Goal: Task Accomplishment & Management: Manage account settings

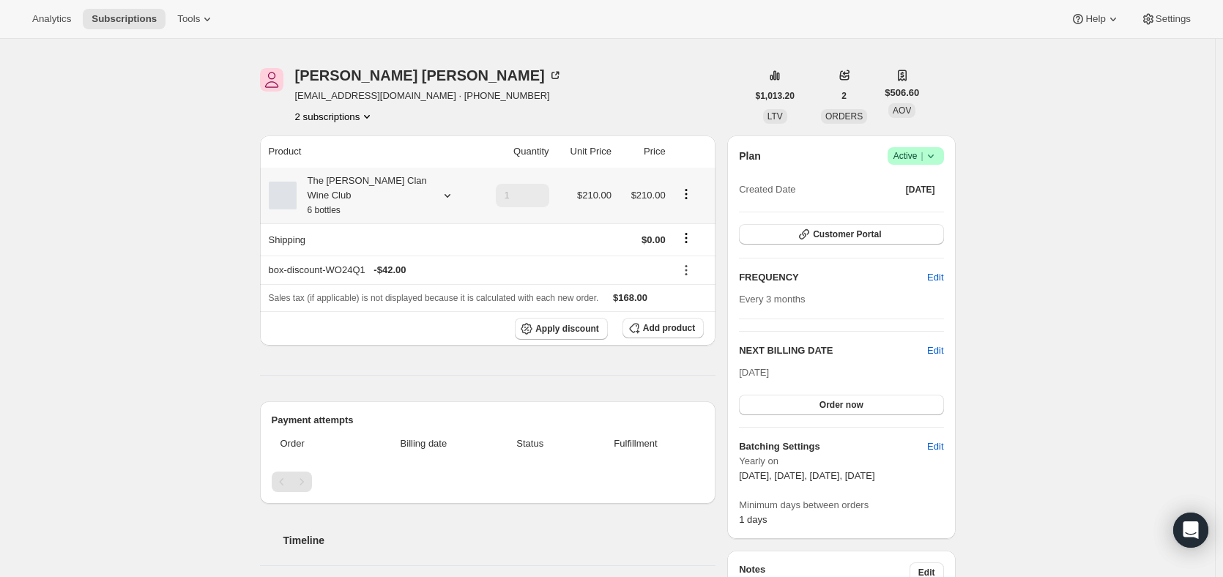
scroll to position [73, 0]
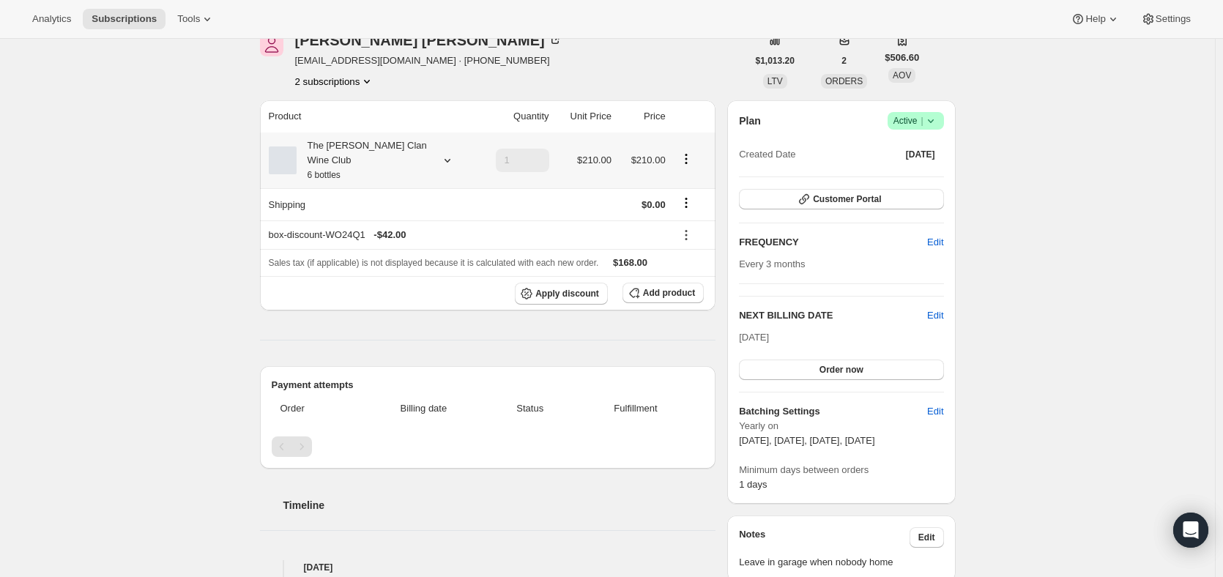
click at [434, 146] on div "The [PERSON_NAME] Clan Wine Club 6 bottles" at bounding box center [370, 160] width 203 height 44
click at [441, 153] on div at bounding box center [444, 160] width 20 height 15
click at [349, 244] on span "Edit box" at bounding box center [365, 242] width 34 height 12
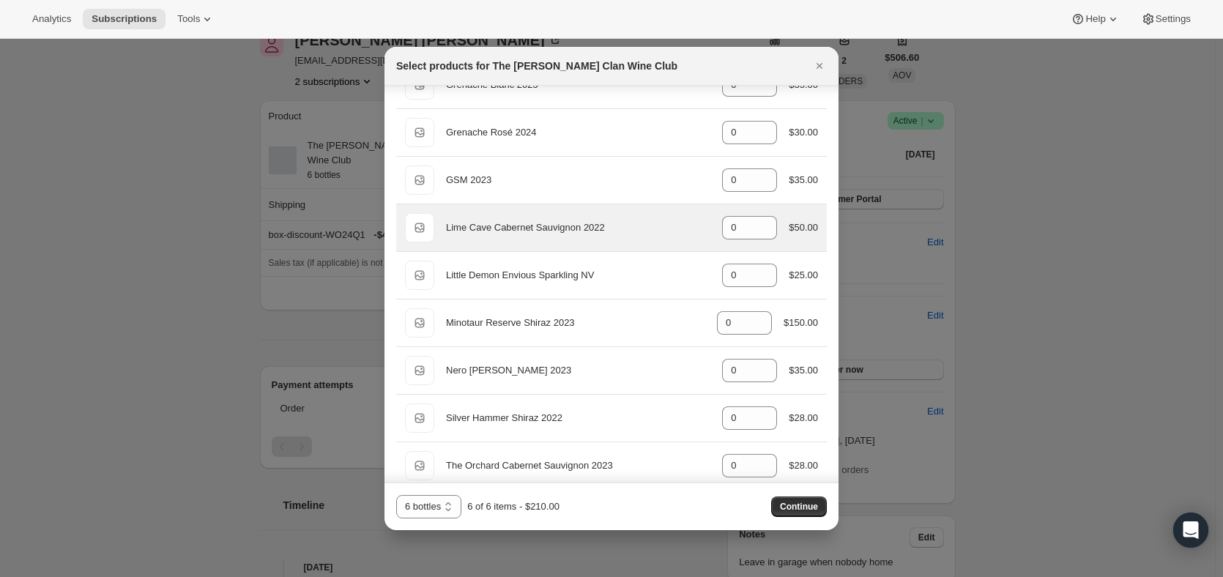
scroll to position [402, 0]
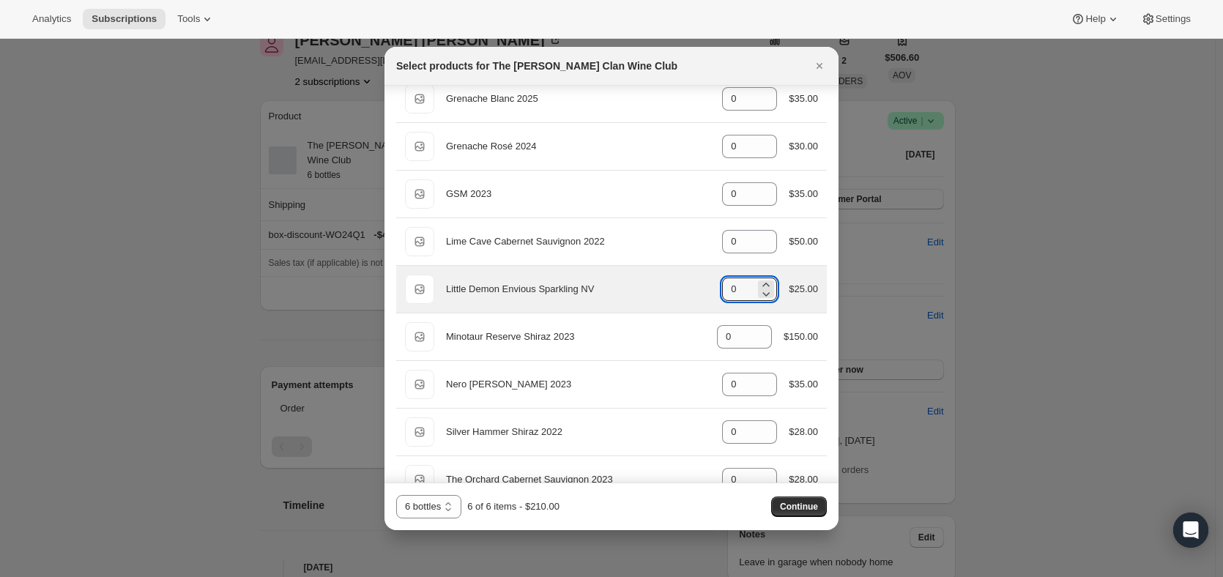
drag, startPoint x: 738, startPoint y: 289, endPoint x: 683, endPoint y: 283, distance: 55.2
click at [683, 283] on div "Default Title Little Demon Envious Sparkling NV gid://shopify/ProductVariant/46…" at bounding box center [611, 289] width 413 height 29
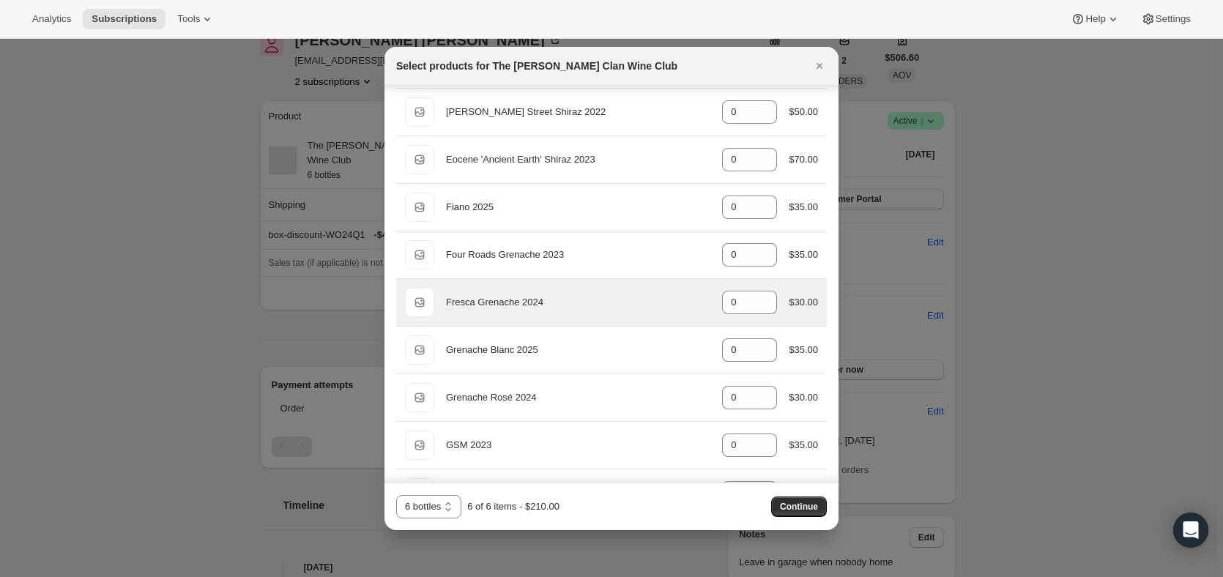
scroll to position [0, 0]
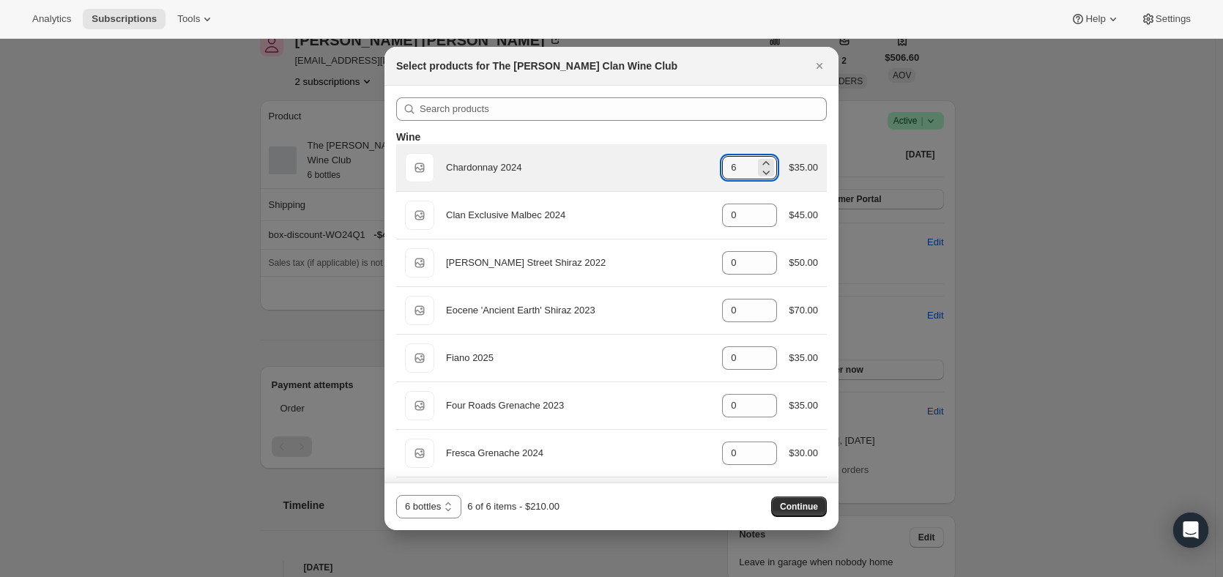
drag, startPoint x: 739, startPoint y: 166, endPoint x: 681, endPoint y: 171, distance: 58.7
click at [681, 171] on div "Default Title Chardonnay 2024 gid://shopify/ProductVariant/46914040299687 6 $35…" at bounding box center [611, 167] width 413 height 29
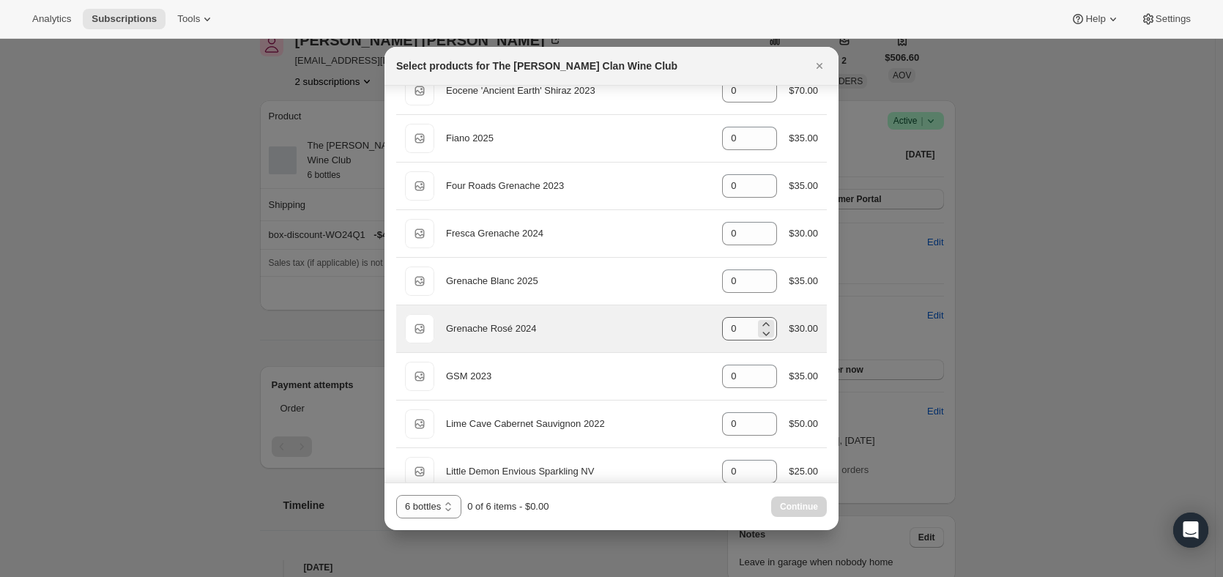
scroll to position [293, 0]
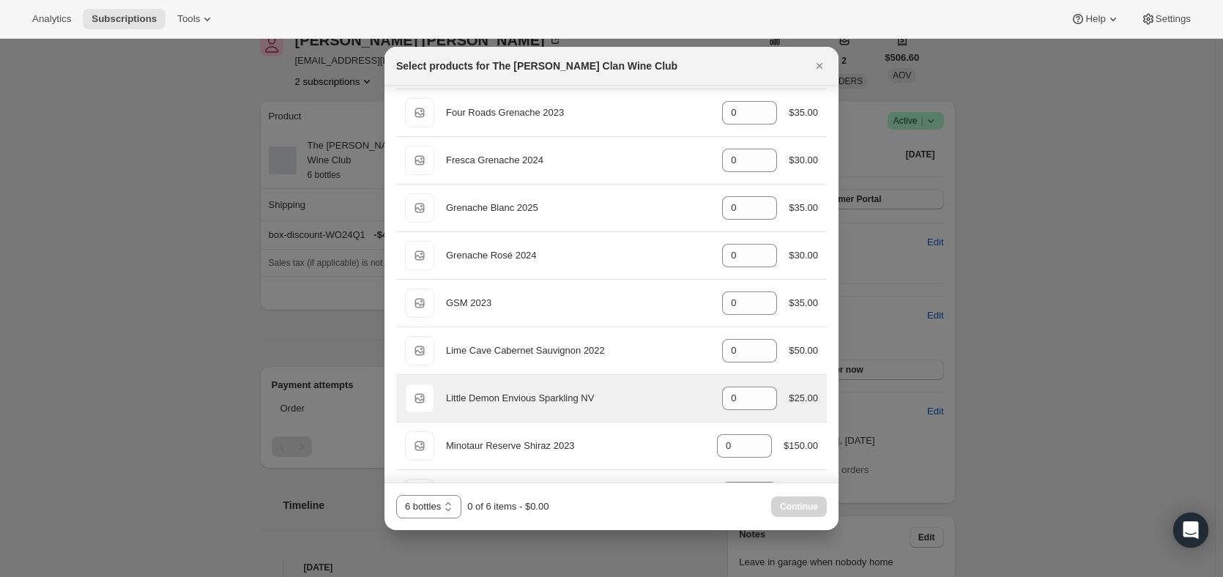
type input "0"
click at [675, 391] on div "Default Title Little Demon Envious Sparkling NV gid://shopify/ProductVariant/46…" at bounding box center [611, 398] width 413 height 29
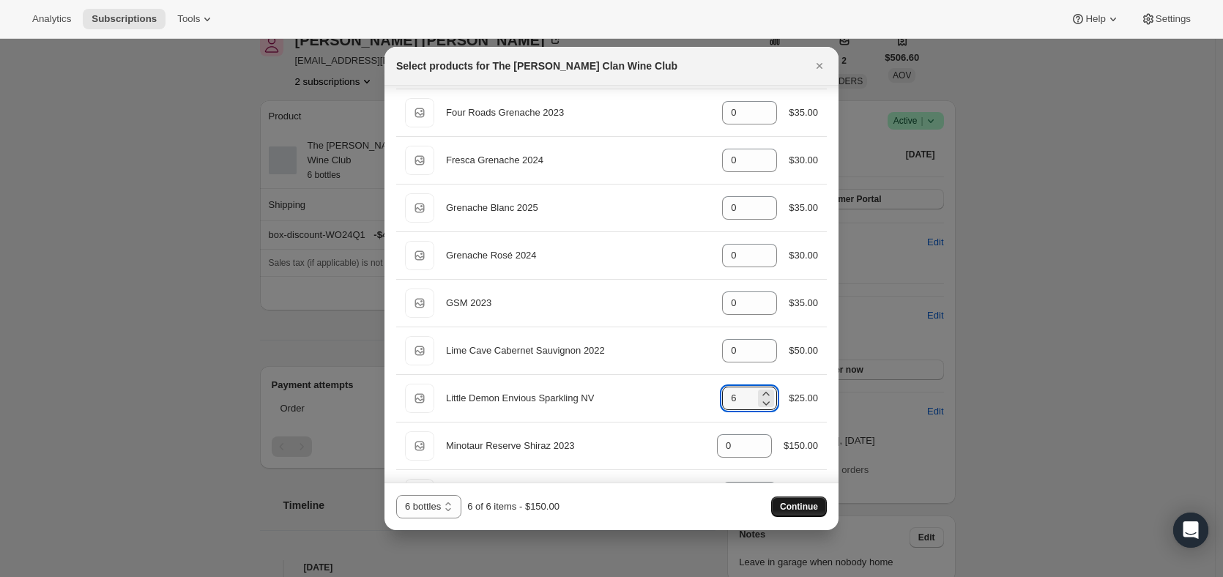
type input "6"
click at [789, 507] on span "Continue" at bounding box center [799, 507] width 38 height 12
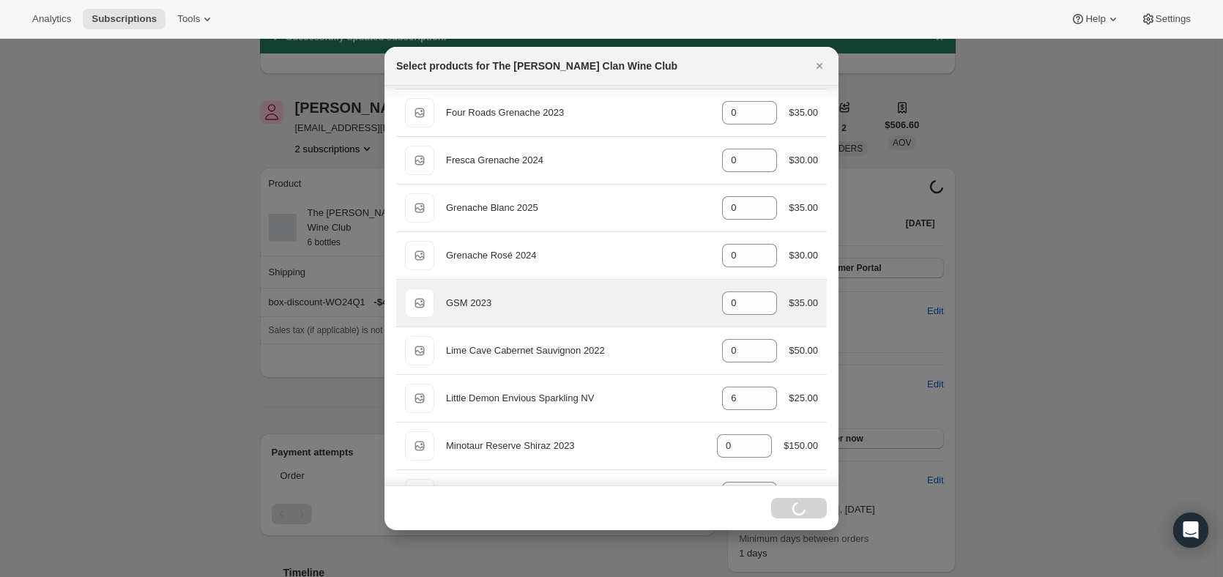
scroll to position [73, 0]
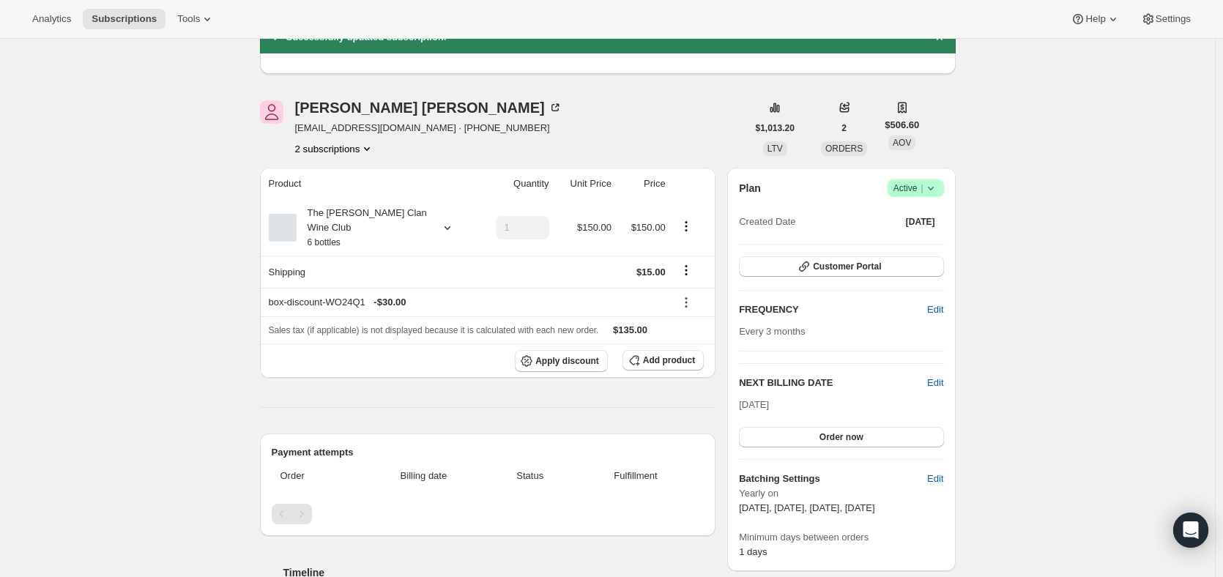
click at [365, 148] on icon "Product actions" at bounding box center [366, 148] width 15 height 15
click at [300, 202] on span "18843599015" at bounding box center [317, 200] width 59 height 11
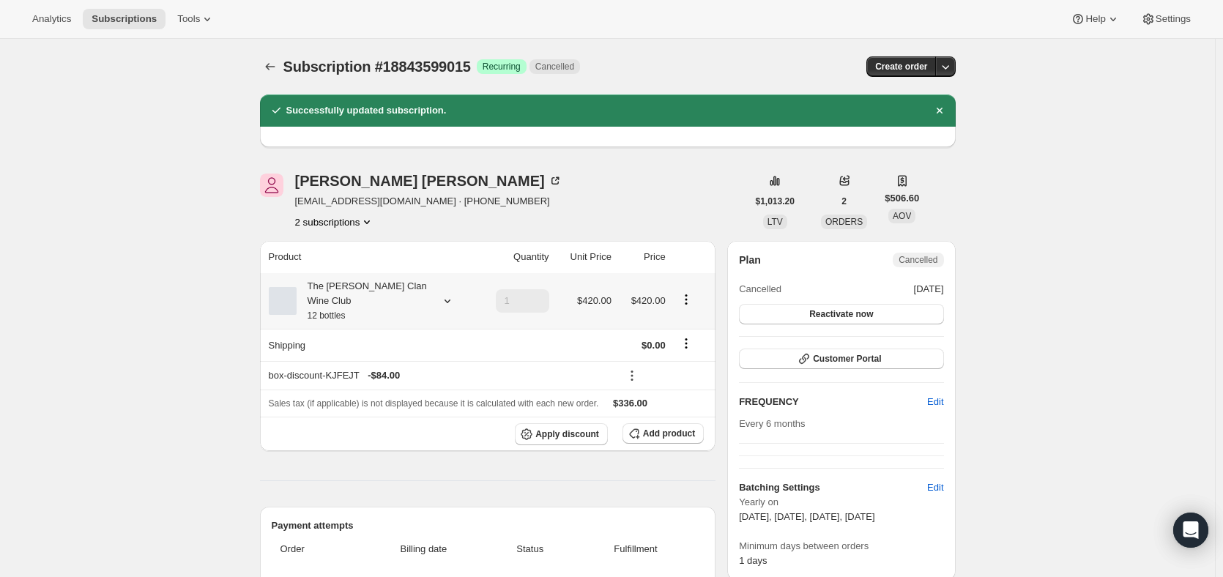
click at [396, 289] on div "The Maxwell Clan Wine Club 12 bottles" at bounding box center [363, 301] width 132 height 44
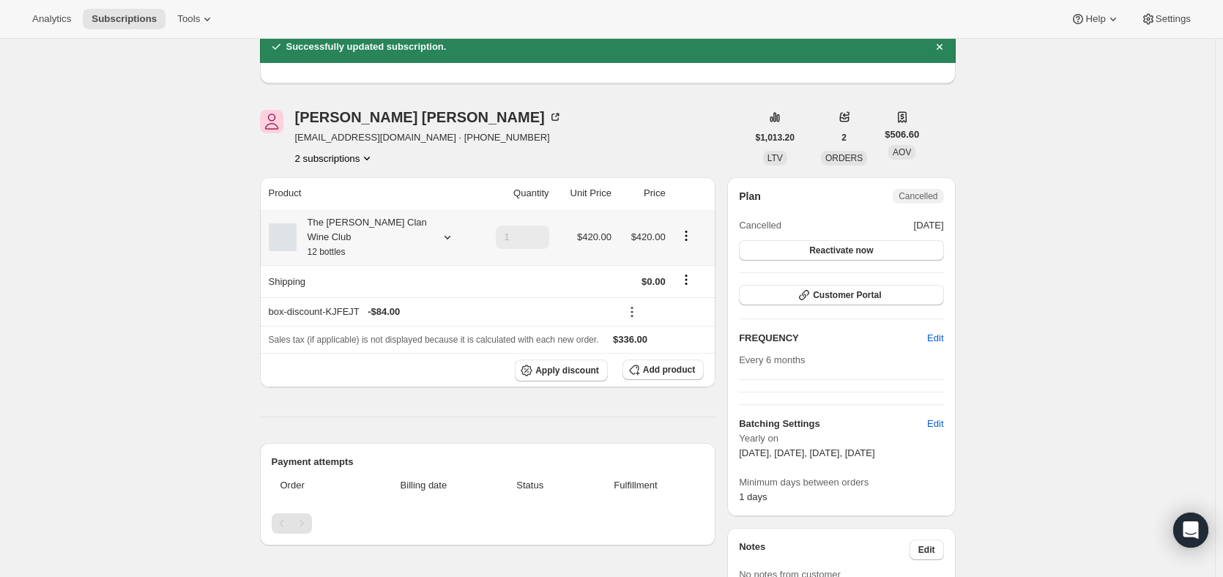
scroll to position [146, 0]
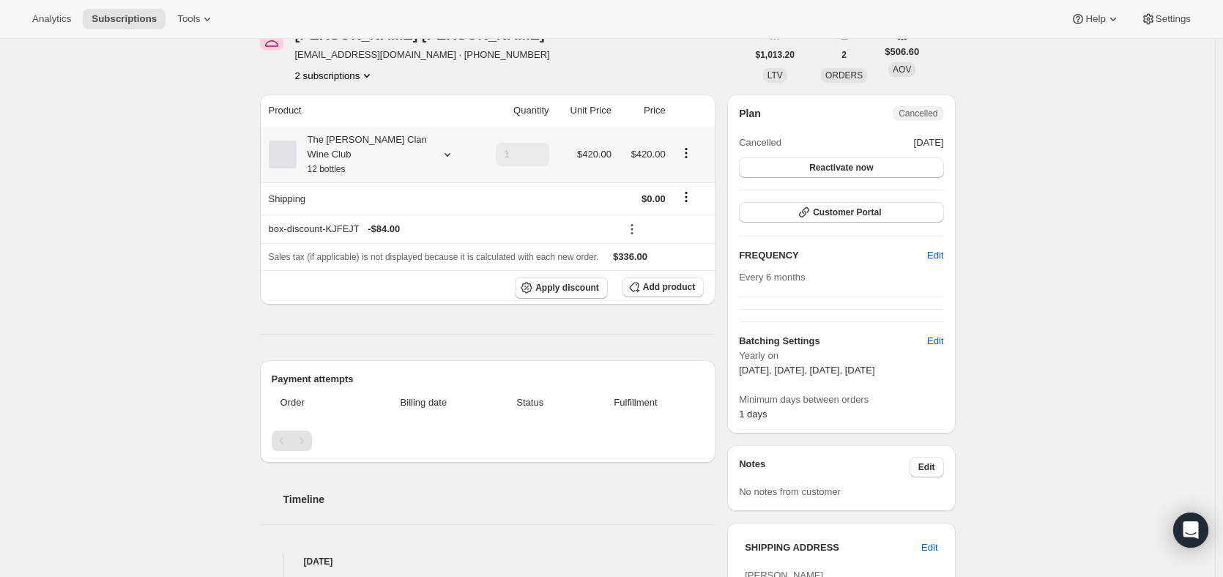
click at [404, 149] on div "The Maxwell Clan Wine Club 12 bottles" at bounding box center [363, 155] width 132 height 44
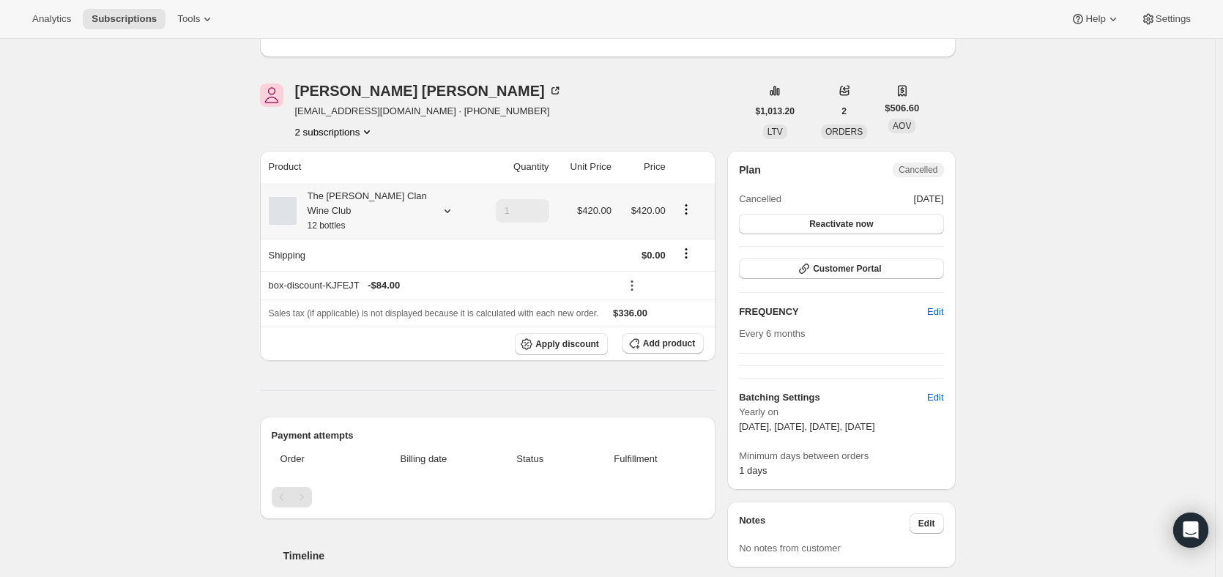
scroll to position [0, 0]
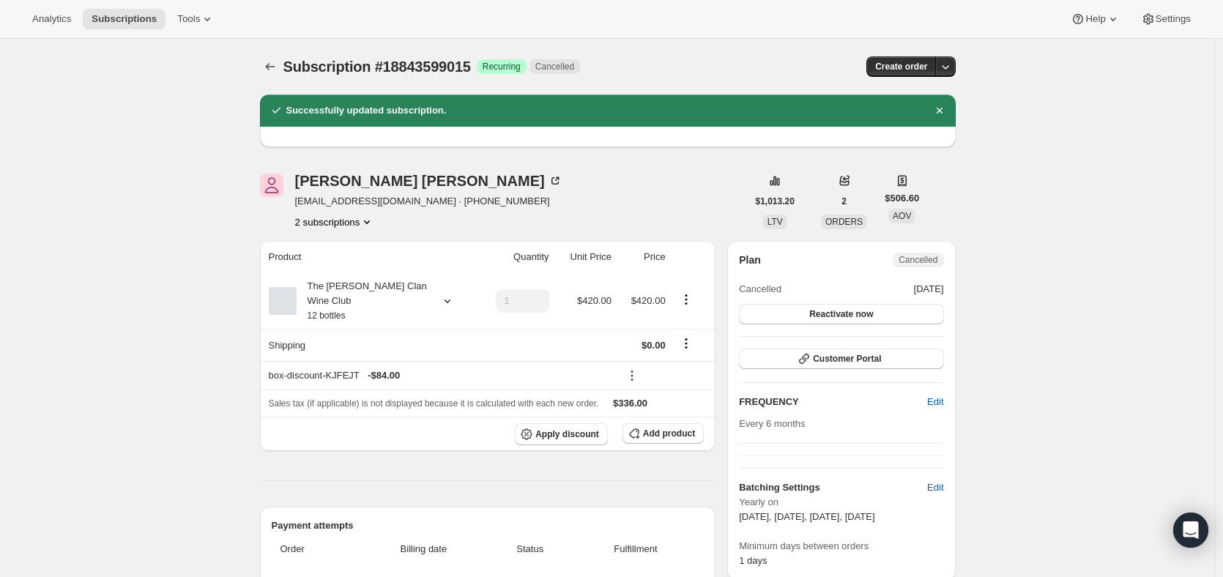
click at [347, 217] on button "2 subscriptions" at bounding box center [335, 222] width 80 height 15
click at [318, 250] on span "18828165287" at bounding box center [317, 249] width 59 height 11
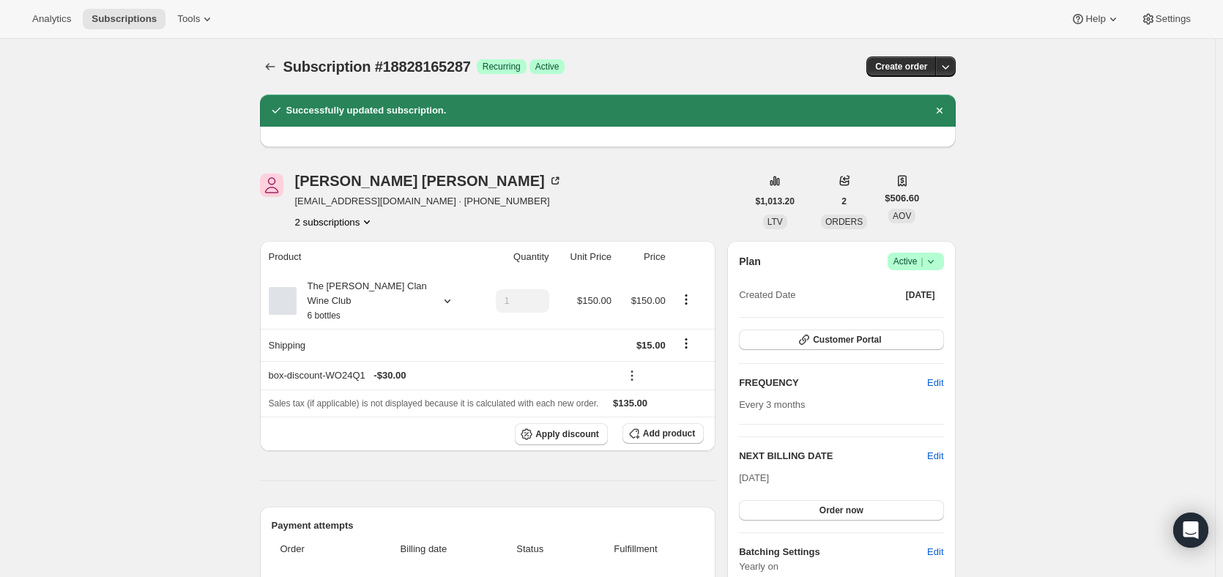
click at [353, 228] on button "2 subscriptions" at bounding box center [335, 222] width 80 height 15
drag, startPoint x: 321, startPoint y: 275, endPoint x: 324, endPoint y: 251, distance: 23.6
click at [327, 261] on ul "18828165287 Info Current 18843599015" at bounding box center [338, 261] width 111 height 48
click at [324, 250] on span "18828165287 Info Current" at bounding box center [339, 249] width 102 height 11
click at [321, 249] on span "18828165287 Info Current" at bounding box center [339, 249] width 102 height 11
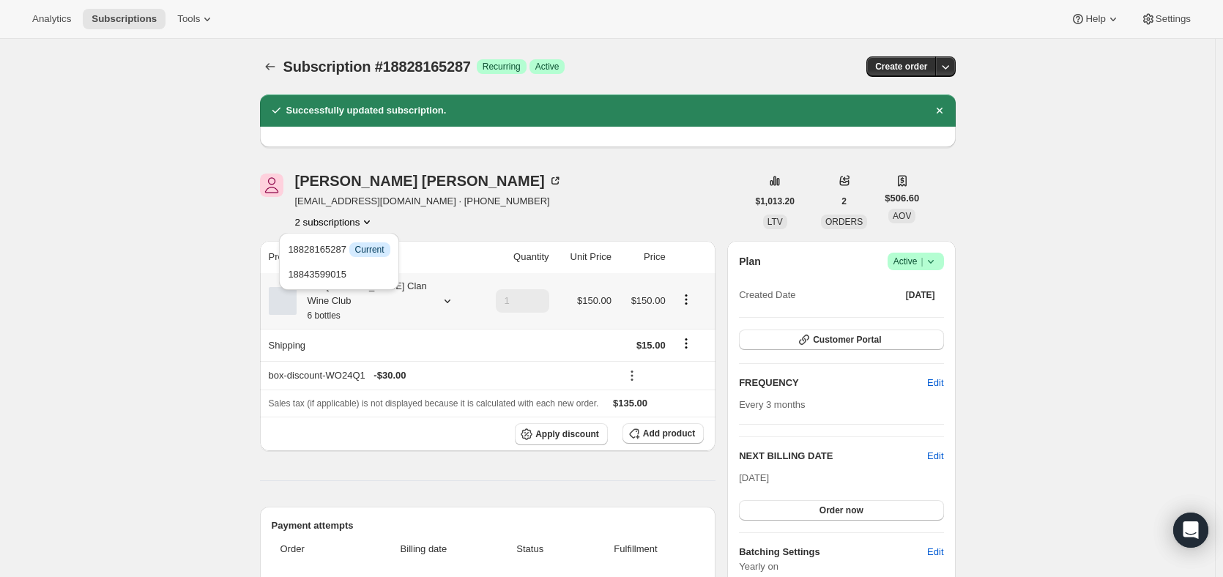
click at [413, 287] on div "The Maxwell Clan Wine Club 6 bottles" at bounding box center [363, 301] width 132 height 44
click at [603, 217] on div "Eric Van Puymbroeck evanpuymbroeck@ericvp.net · +61411032090 2 subscriptions" at bounding box center [503, 202] width 487 height 56
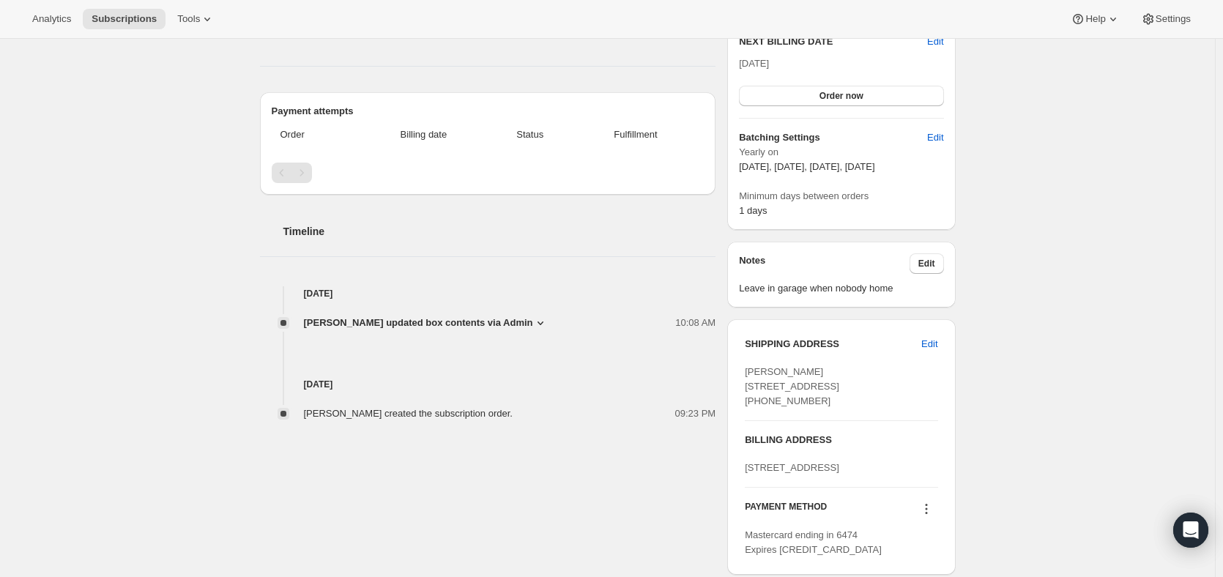
scroll to position [439, 0]
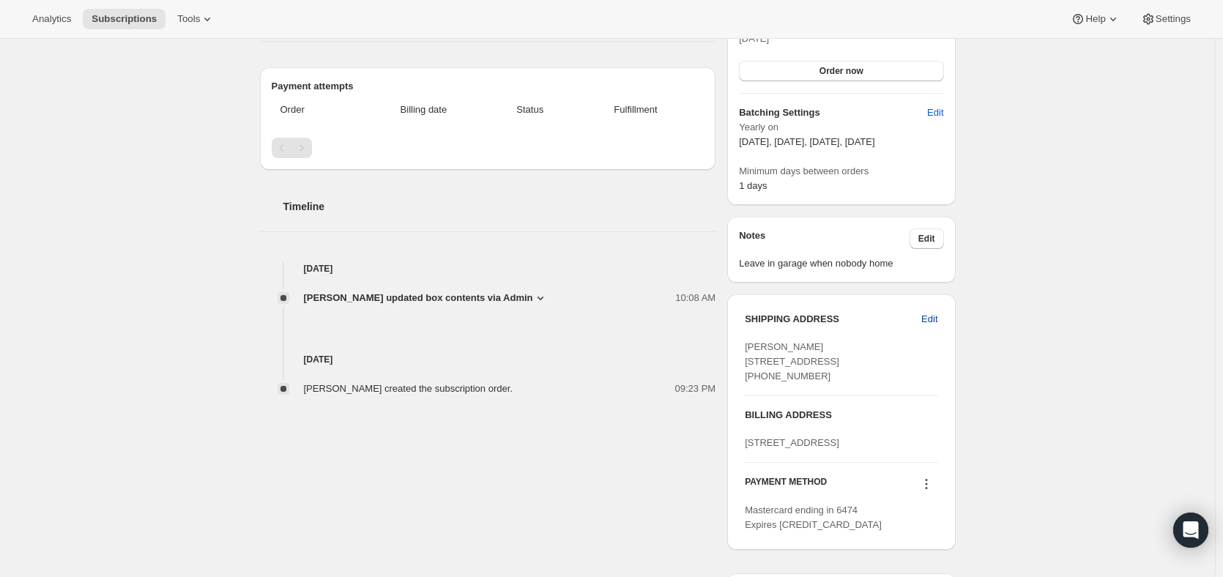
click at [929, 317] on span "Edit" at bounding box center [929, 319] width 16 height 15
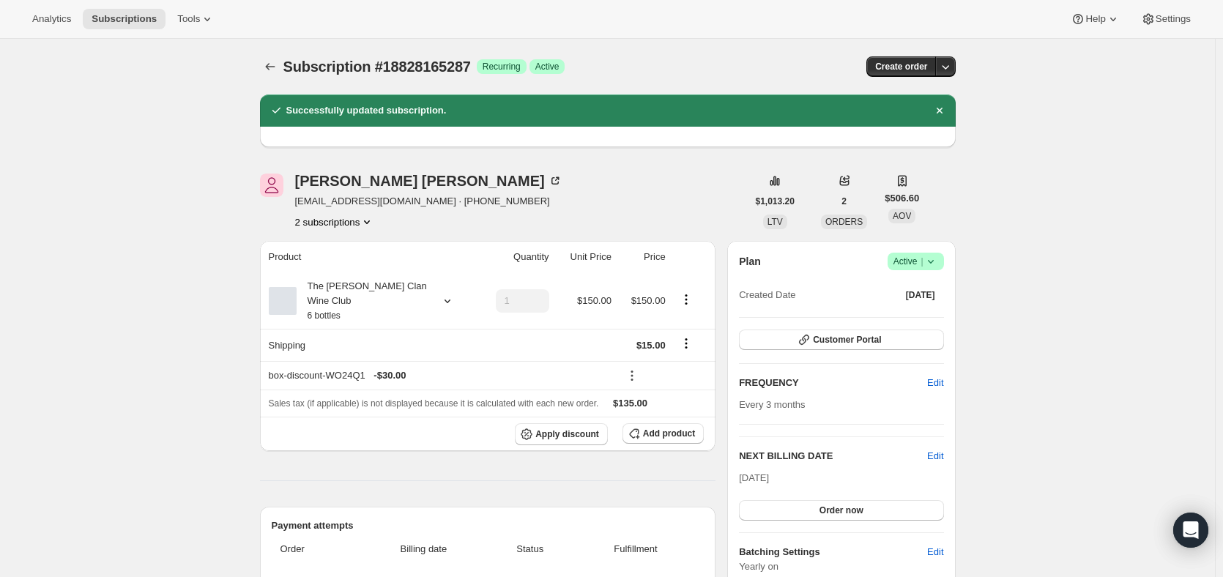
select select "SA"
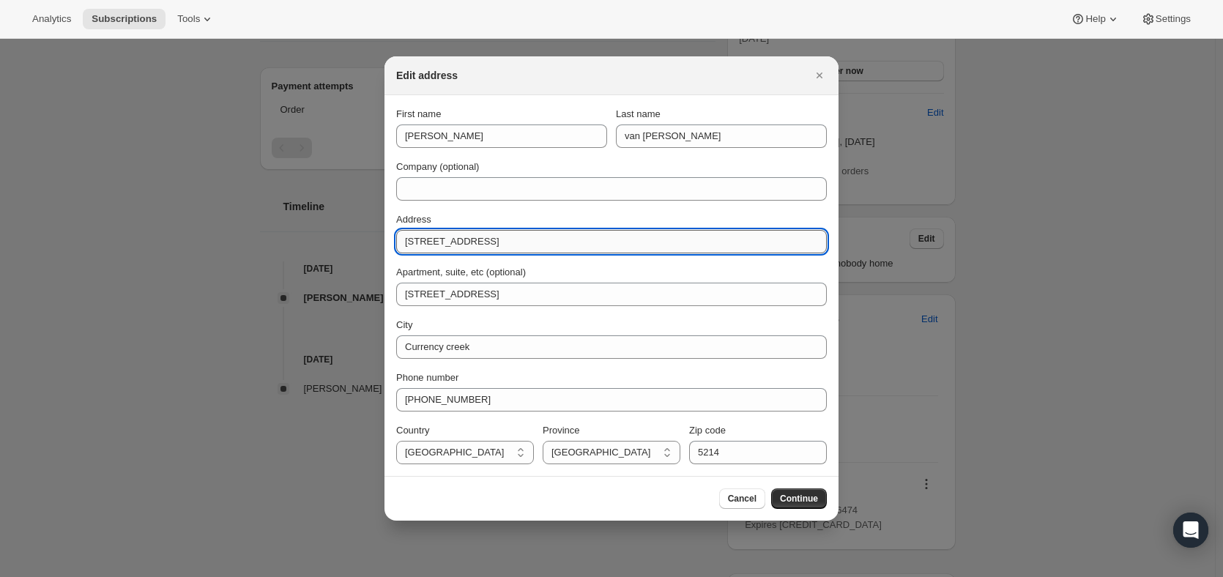
click at [421, 241] on input "25 keltys road north" at bounding box center [611, 241] width 430 height 23
click at [441, 239] on input "25 Keltys road north" at bounding box center [611, 241] width 430 height 23
click at [450, 241] on input "25 Keltys road north" at bounding box center [611, 241] width 430 height 23
click at [542, 209] on div "First name Eric Last name van puymbroeck Company (optional) Address 25 Keltys R…" at bounding box center [611, 285] width 430 height 357
click at [533, 236] on input "25 Keltys Road north" at bounding box center [611, 241] width 430 height 23
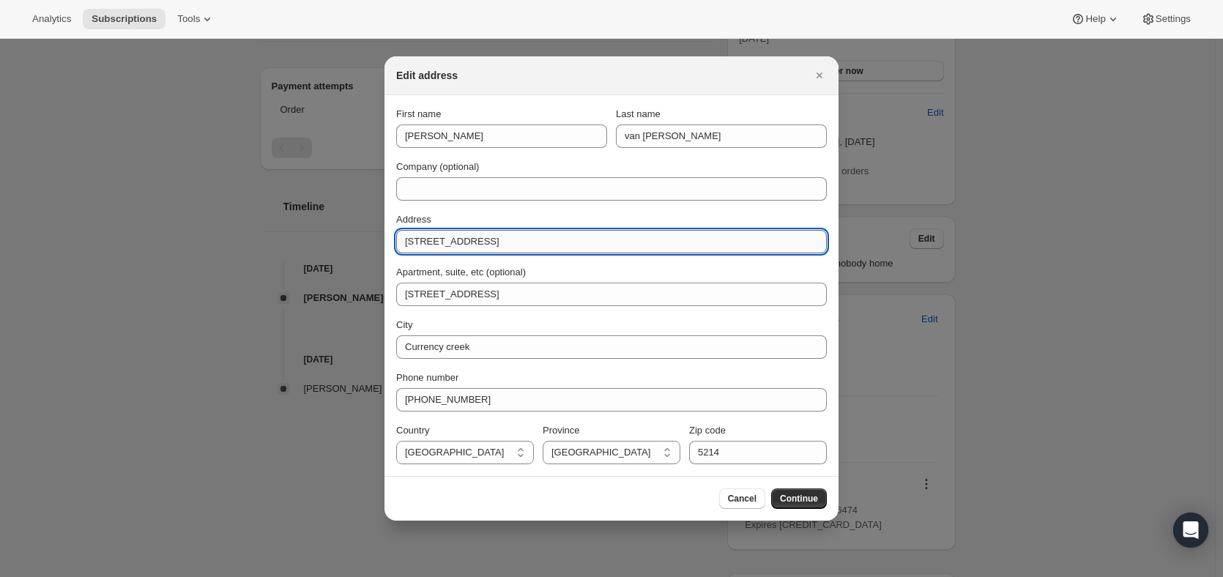
click at [473, 242] on input "25 Keltys Road north" at bounding box center [611, 241] width 430 height 23
click at [597, 239] on input "25 Keltys Road North" at bounding box center [611, 241] width 430 height 23
type input "25 Keltys Road North"
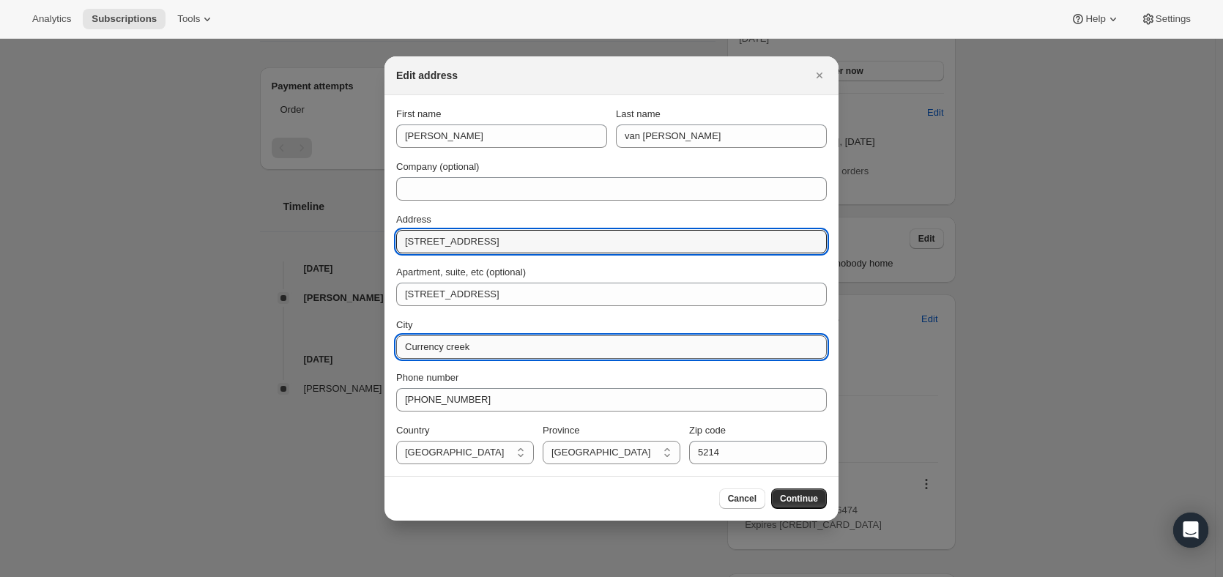
click at [514, 337] on input "Currency creek" at bounding box center [611, 346] width 430 height 23
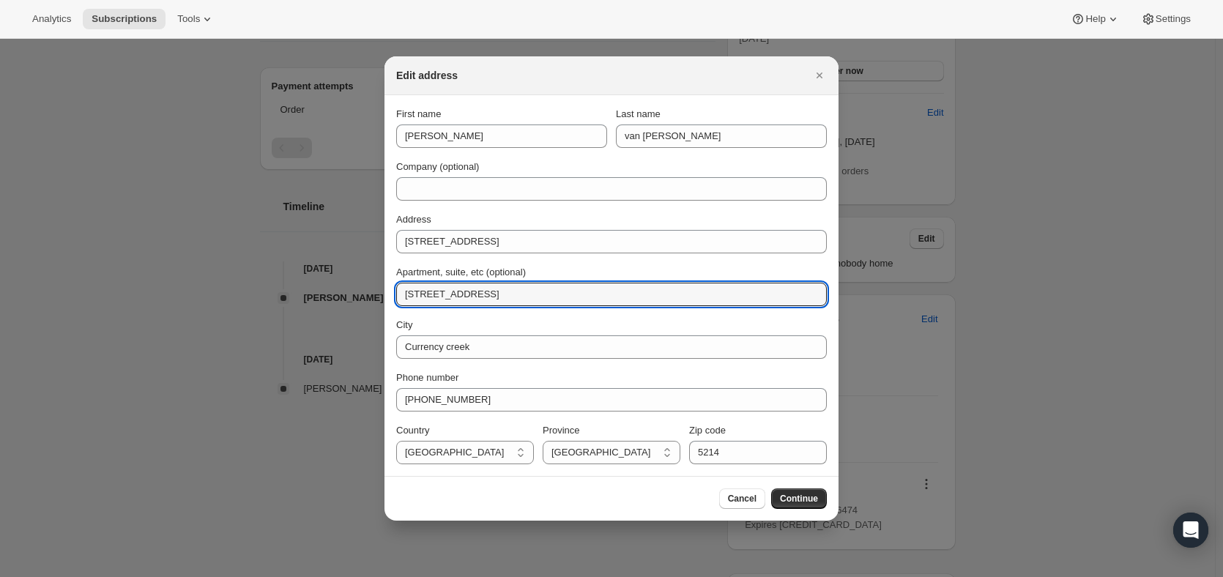
drag, startPoint x: 513, startPoint y: 296, endPoint x: 380, endPoint y: 285, distance: 133.7
click at [721, 261] on div "First name Eric Last name van puymbroeck Company (optional) Address 25 Keltys R…" at bounding box center [611, 285] width 430 height 357
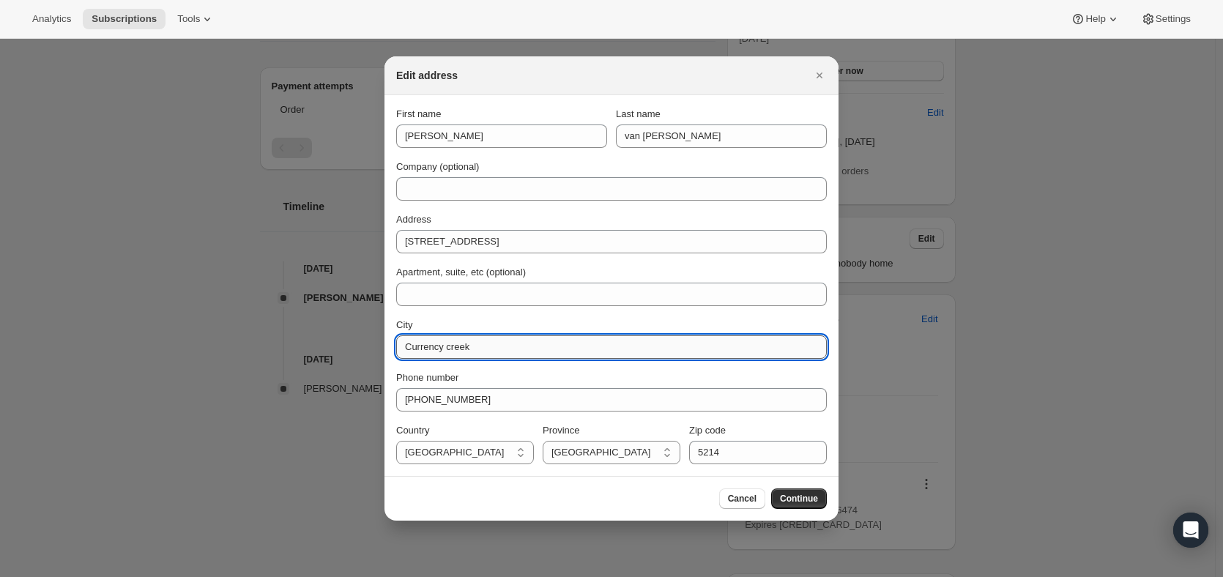
click at [444, 354] on input "Currency creek" at bounding box center [611, 346] width 430 height 23
click at [444, 346] on input "Currency creek" at bounding box center [611, 346] width 430 height 23
type input "Currency Creek"
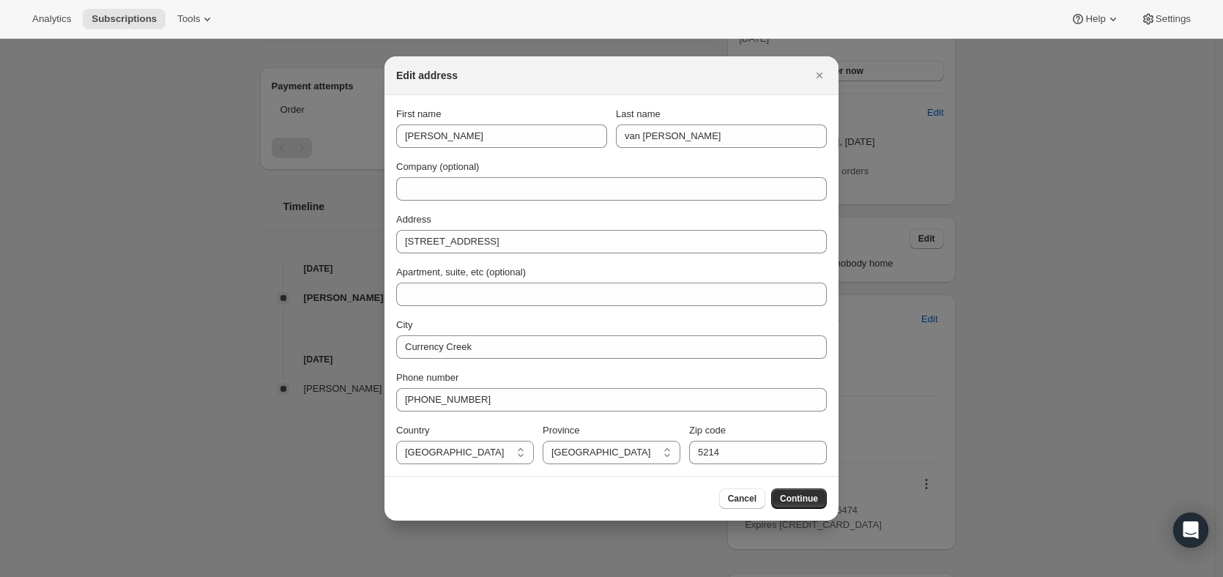
click at [646, 324] on div "City" at bounding box center [611, 325] width 430 height 15
click at [792, 500] on span "Continue" at bounding box center [799, 499] width 38 height 12
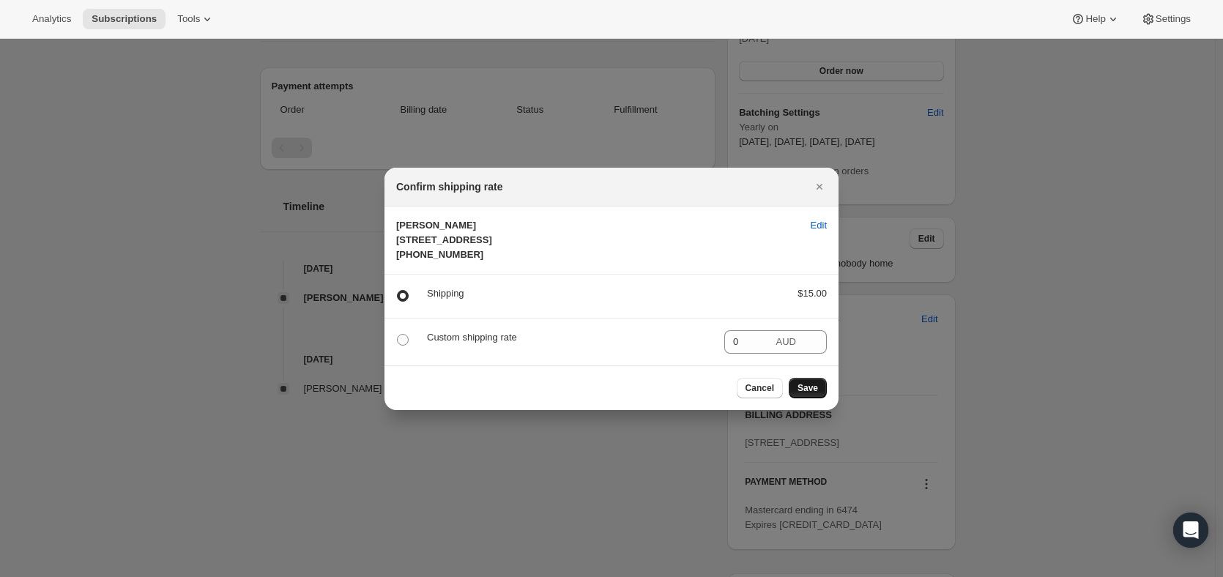
drag, startPoint x: 811, startPoint y: 401, endPoint x: 819, endPoint y: 398, distance: 8.8
click at [819, 398] on button "Save" at bounding box center [808, 388] width 38 height 20
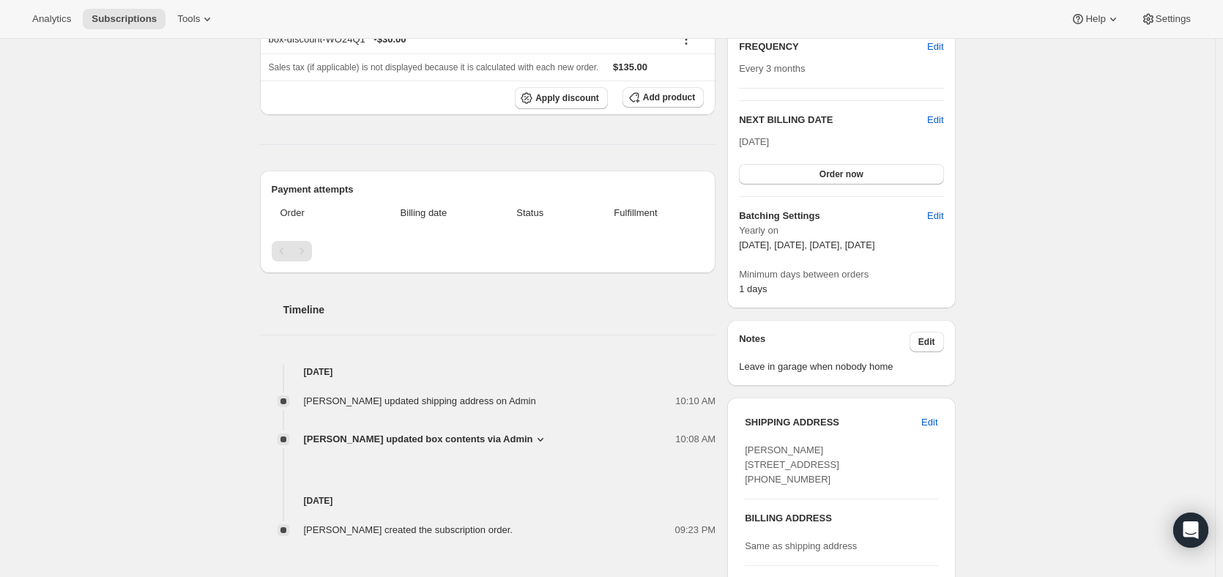
scroll to position [439, 0]
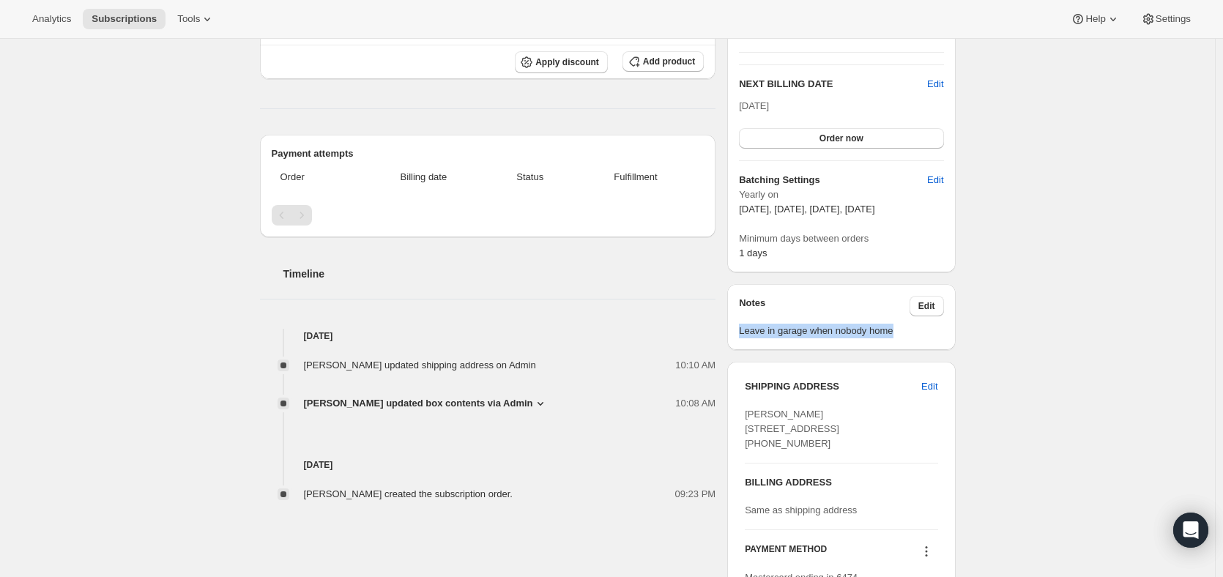
drag, startPoint x: 906, startPoint y: 334, endPoint x: 739, endPoint y: 336, distance: 167.7
click at [739, 336] on div "Notes Edit Leave in garage when nobody home" at bounding box center [841, 317] width 228 height 66
copy span "Leave in garage when nobody home"
click at [937, 385] on span "Edit" at bounding box center [929, 386] width 16 height 15
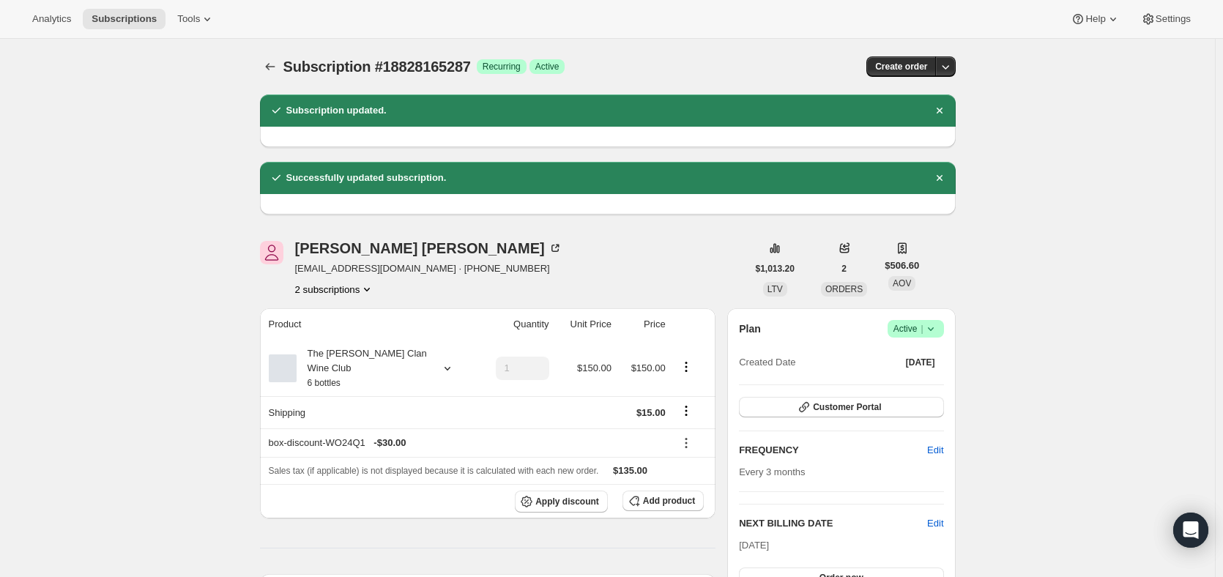
select select "SA"
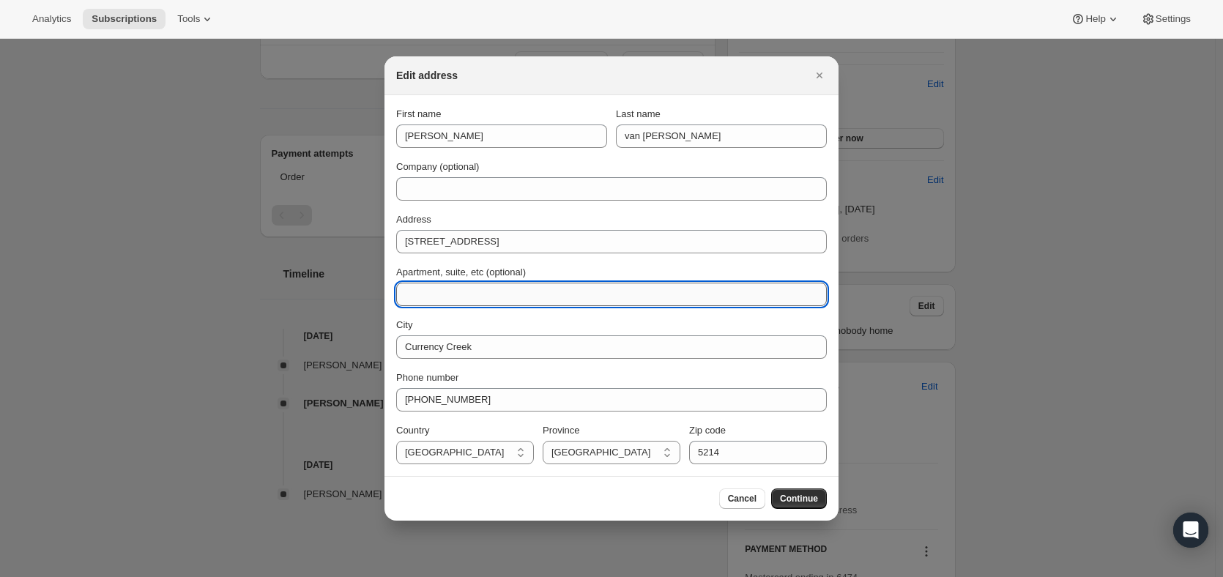
click at [439, 299] on input "Apartment, suite, etc (optional)" at bounding box center [611, 294] width 430 height 23
paste input "Leave in garage when nobody home"
drag, startPoint x: 567, startPoint y: 292, endPoint x: 472, endPoint y: 296, distance: 95.2
click at [472, 296] on input "Leave in garage when nobody home" at bounding box center [611, 294] width 430 height 23
type input "Leave in garage if not home"
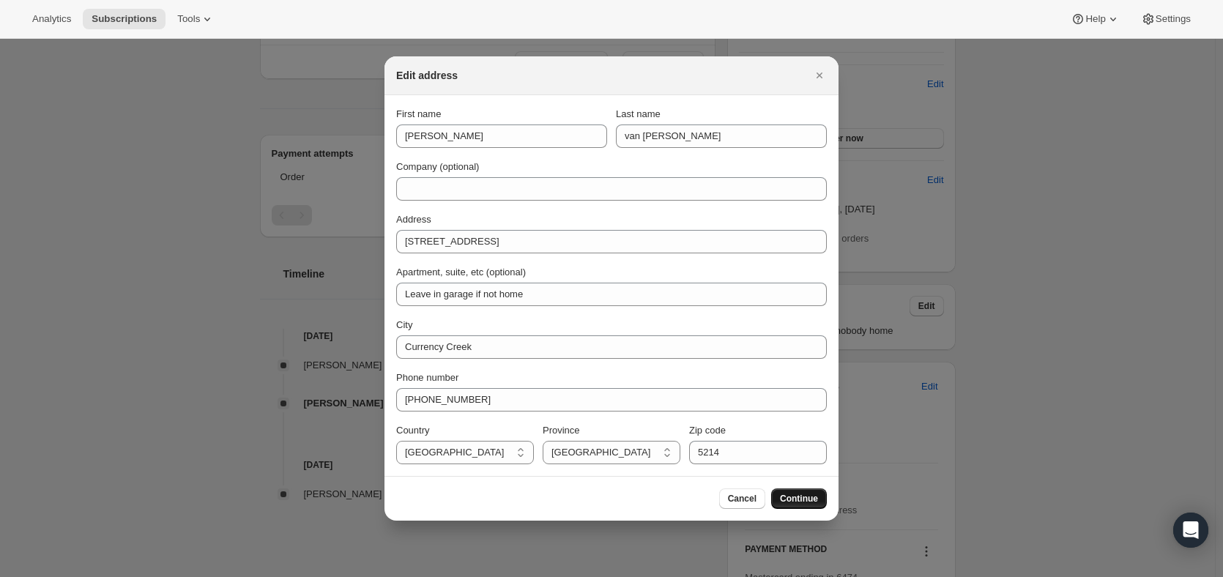
click at [811, 495] on span "Continue" at bounding box center [799, 499] width 38 height 12
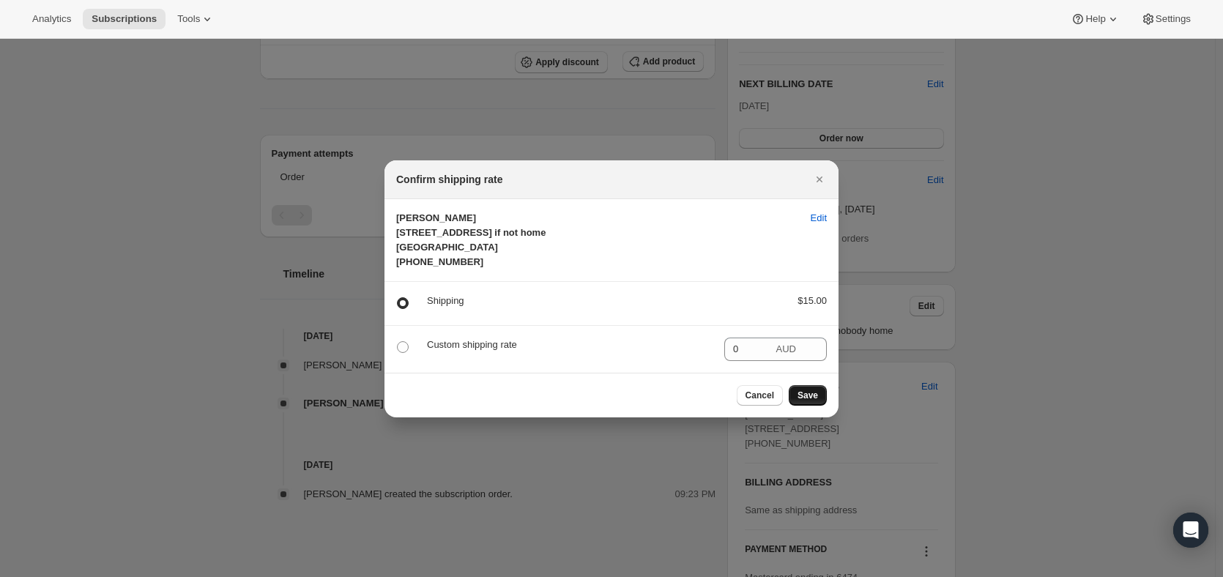
click at [801, 401] on span "Save" at bounding box center [807, 395] width 20 height 12
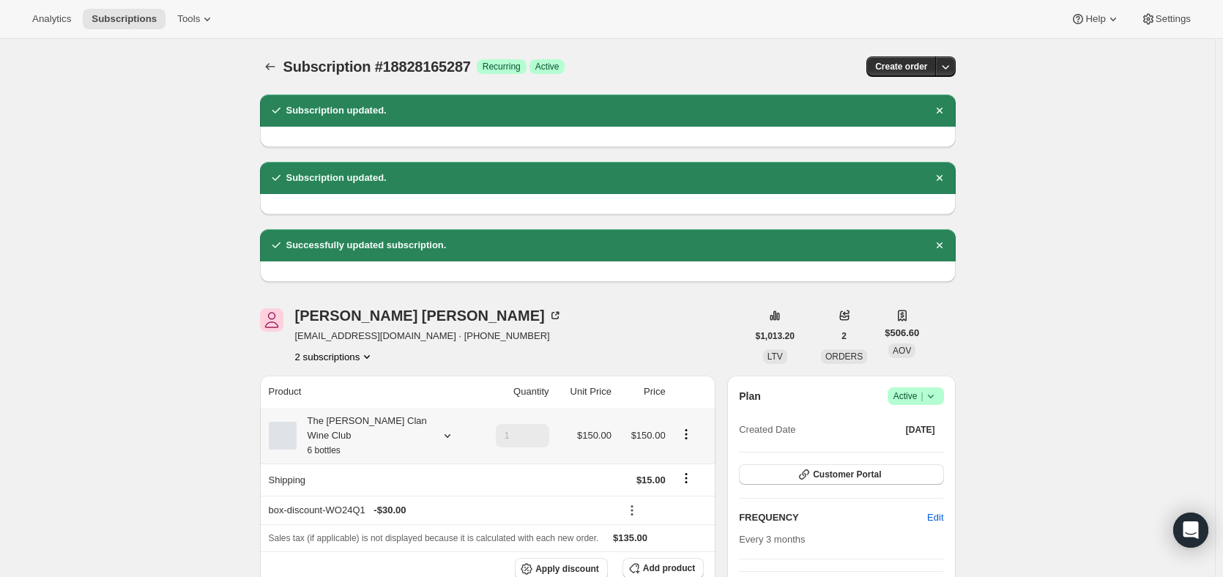
click at [386, 424] on div "The Maxwell Clan Wine Club 6 bottles" at bounding box center [363, 436] width 132 height 44
click at [945, 112] on icon "Dismiss notification" at bounding box center [939, 110] width 15 height 15
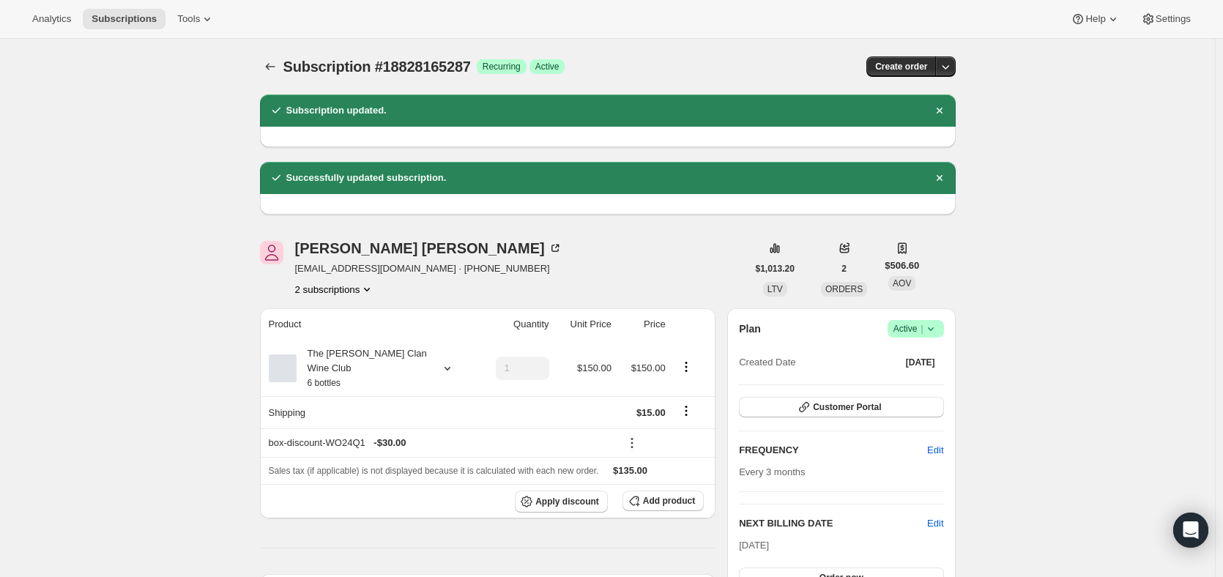
click at [945, 112] on icon "Dismiss notification" at bounding box center [939, 110] width 15 height 15
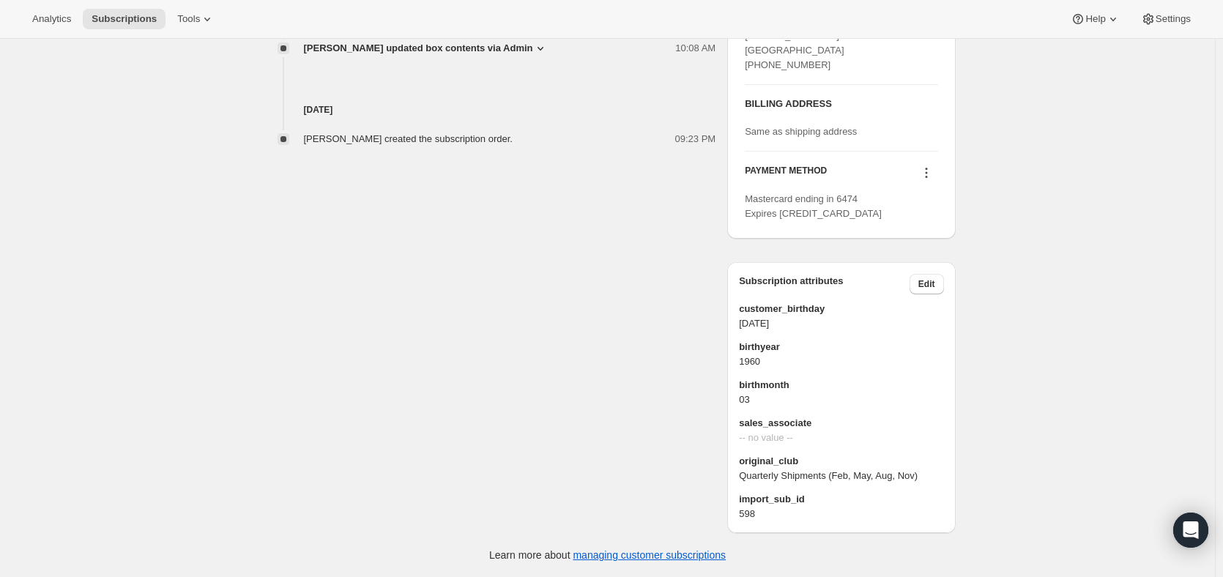
scroll to position [793, 0]
click at [928, 170] on icon at bounding box center [926, 172] width 15 height 15
drag, startPoint x: 567, startPoint y: 225, endPoint x: 556, endPoint y: 230, distance: 12.1
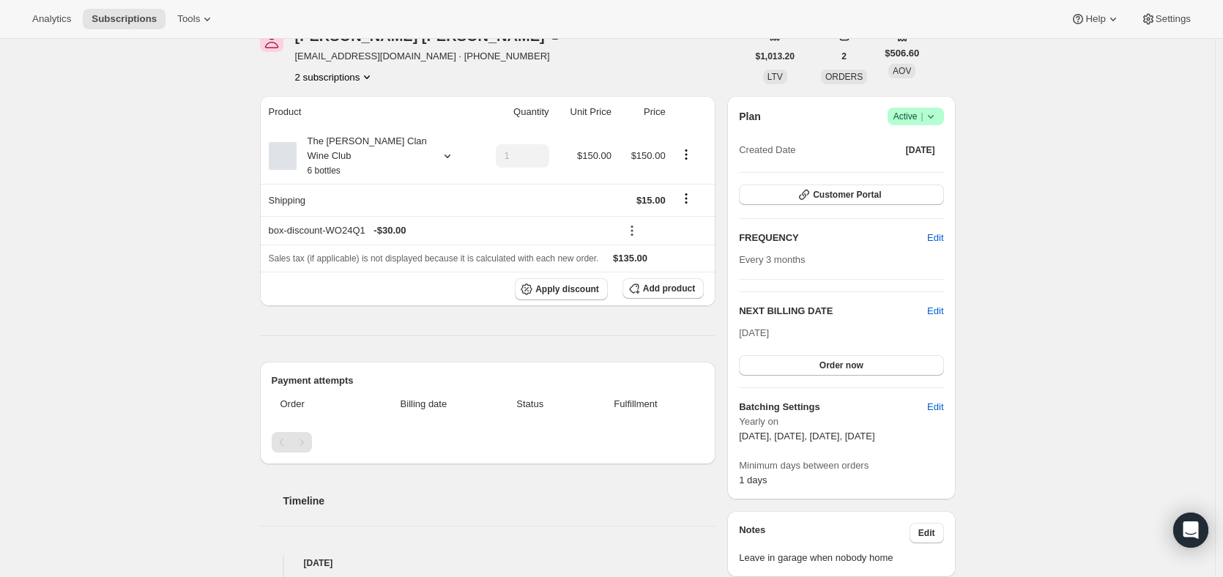
scroll to position [0, 0]
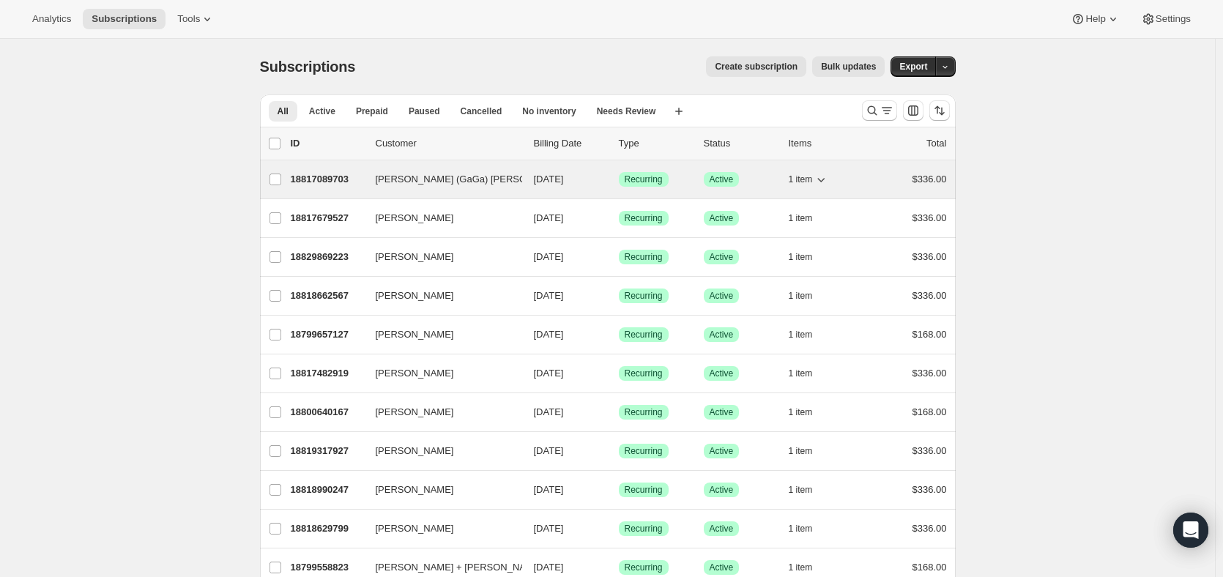
click at [346, 182] on p "18817089703" at bounding box center [327, 179] width 73 height 15
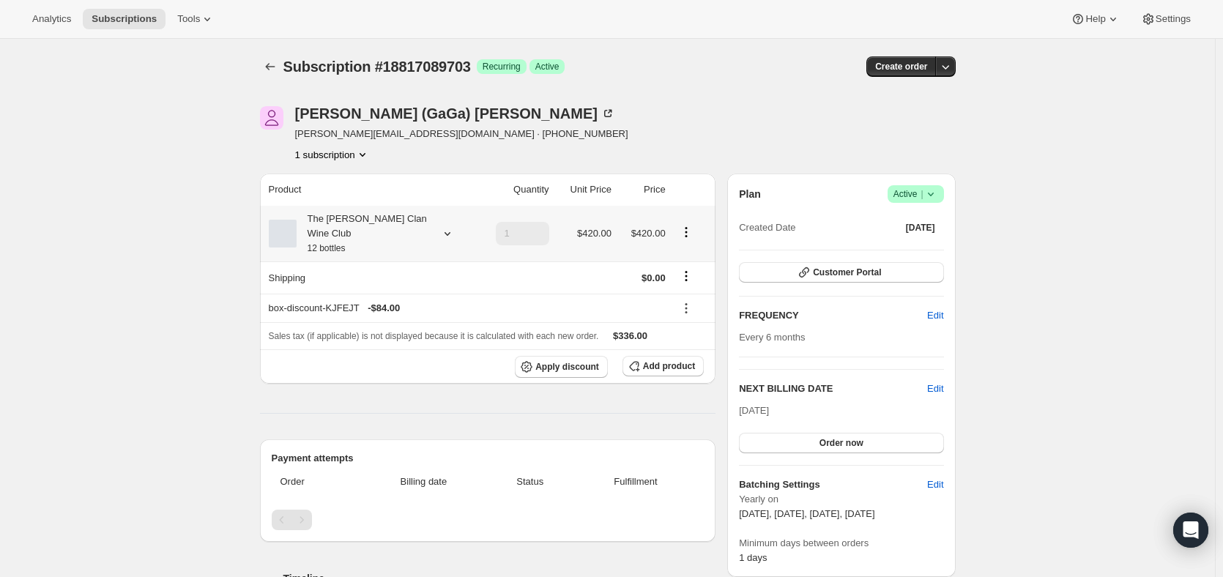
click at [426, 232] on div "The Maxwell Clan Wine Club 12 bottles" at bounding box center [363, 234] width 132 height 44
click at [425, 230] on div "The Maxwell Clan Wine Club 12 bottles" at bounding box center [363, 234] width 132 height 44
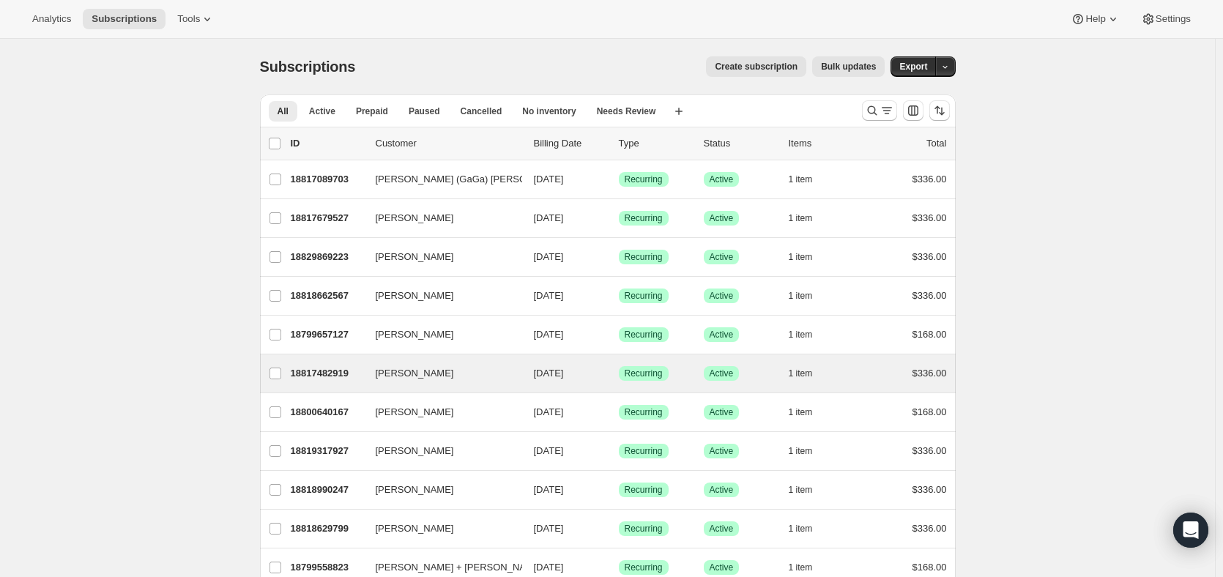
scroll to position [73, 0]
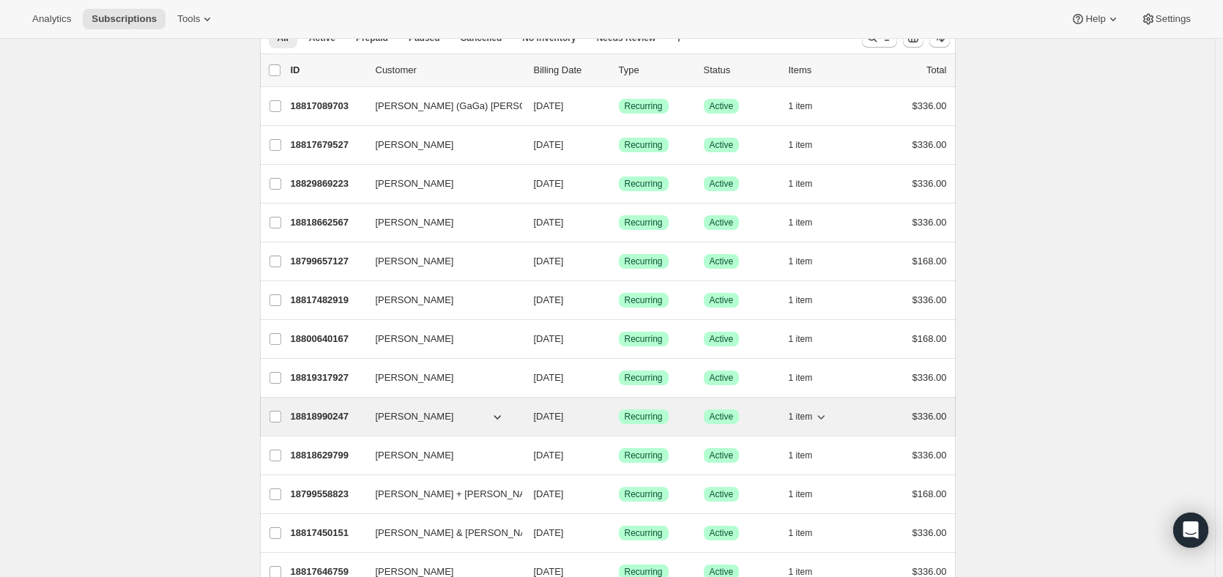
click at [410, 416] on span "Dianne Belle" at bounding box center [415, 416] width 78 height 15
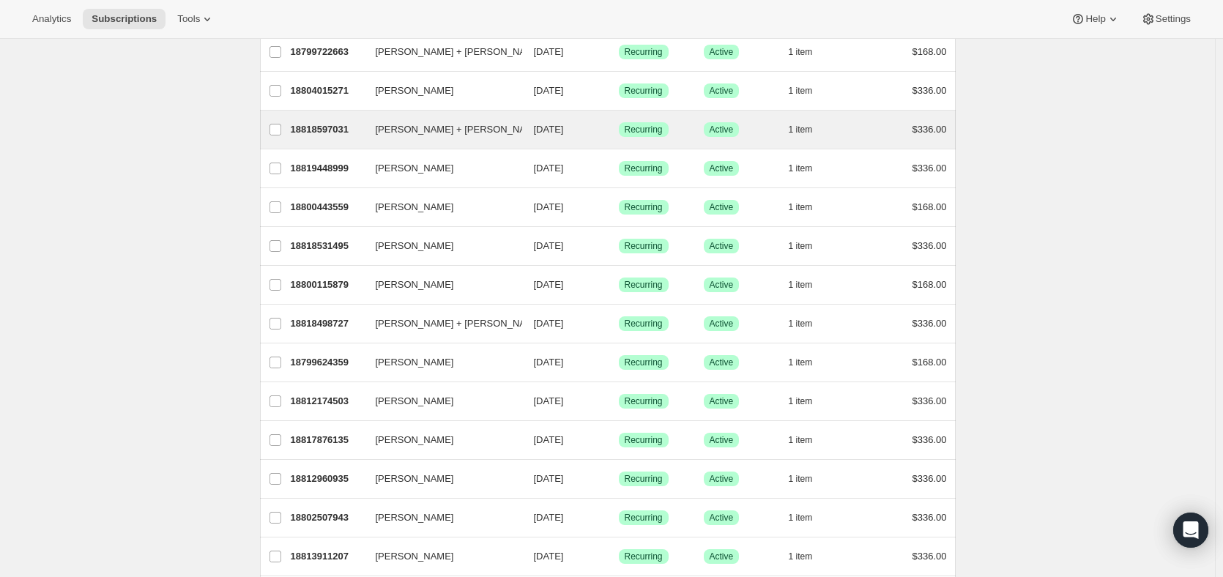
scroll to position [732, 0]
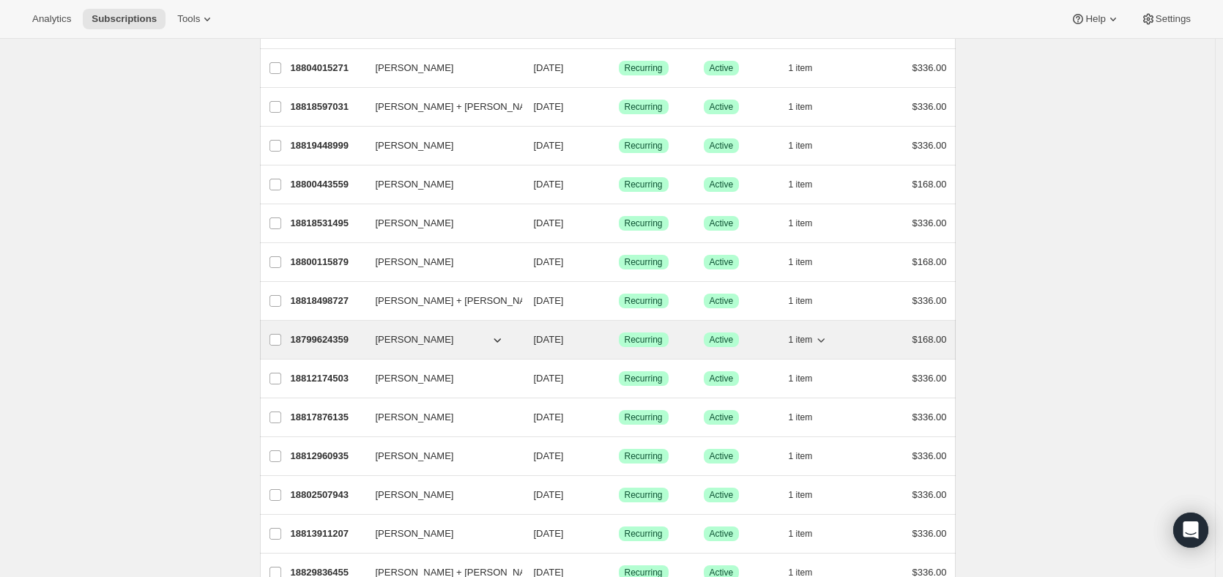
click at [409, 343] on span "Tim Hampton" at bounding box center [415, 339] width 78 height 15
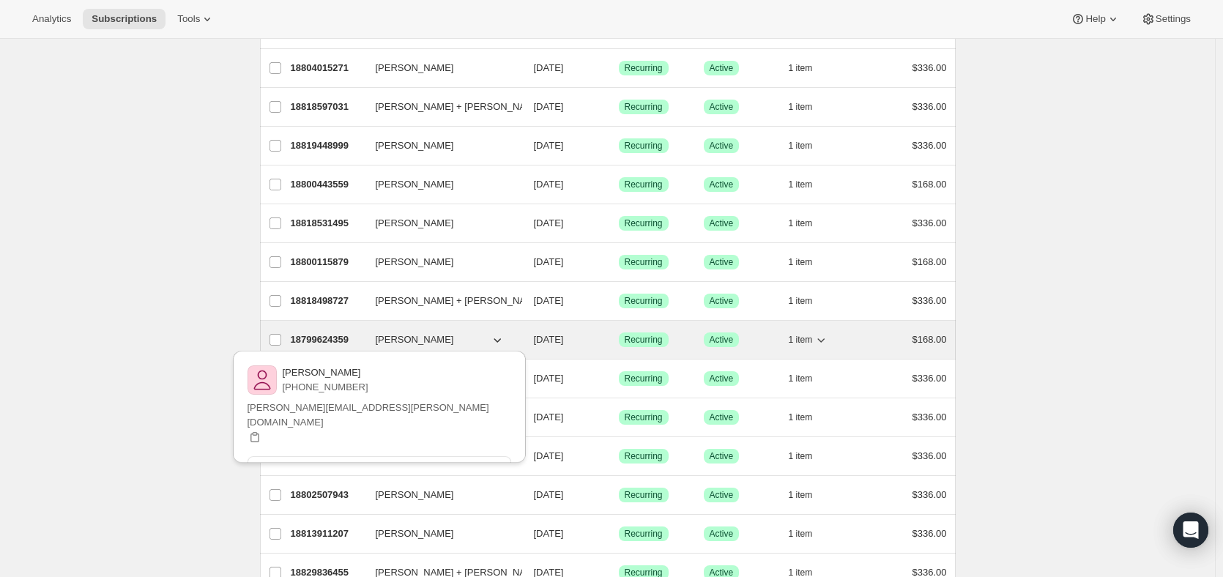
click at [409, 343] on span "Tim Hampton" at bounding box center [415, 339] width 78 height 15
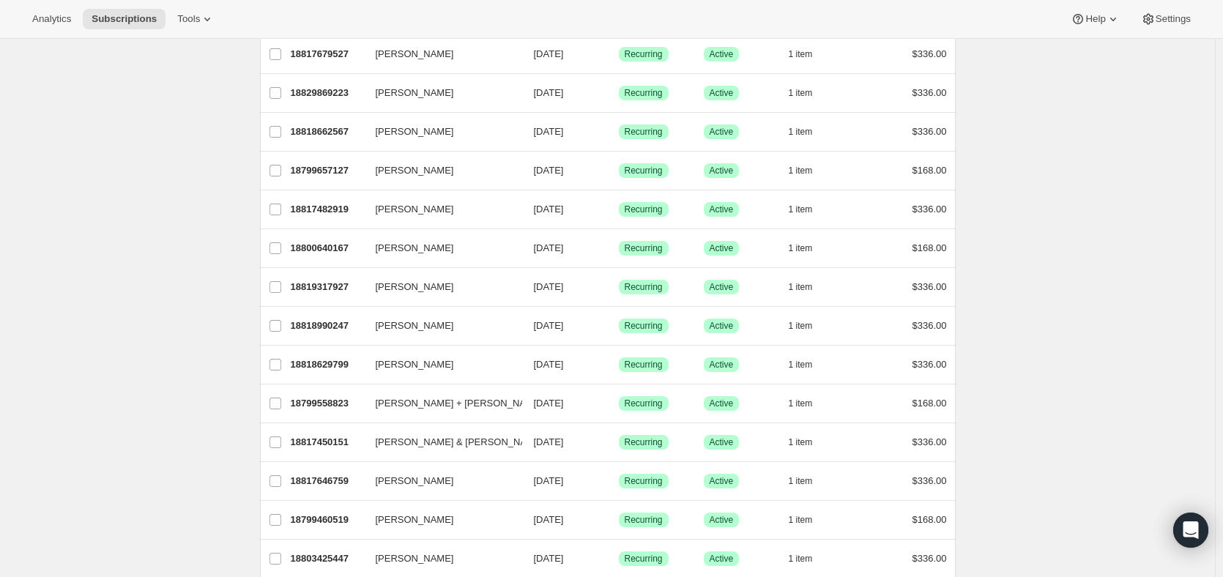
scroll to position [0, 0]
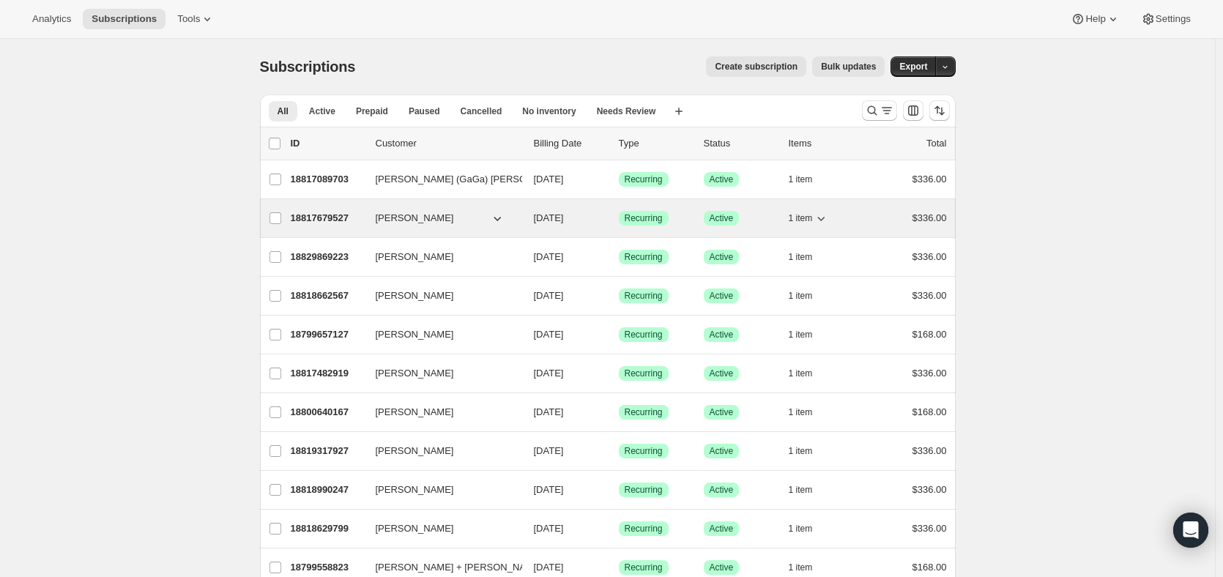
click at [334, 213] on p "18817679527" at bounding box center [327, 218] width 73 height 15
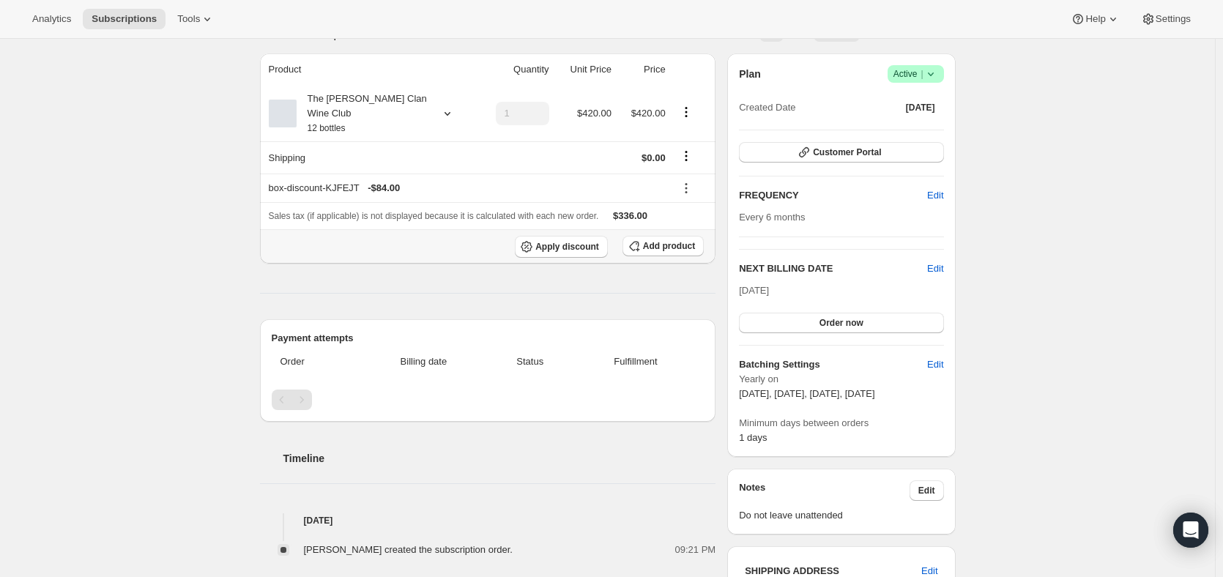
scroll to position [146, 0]
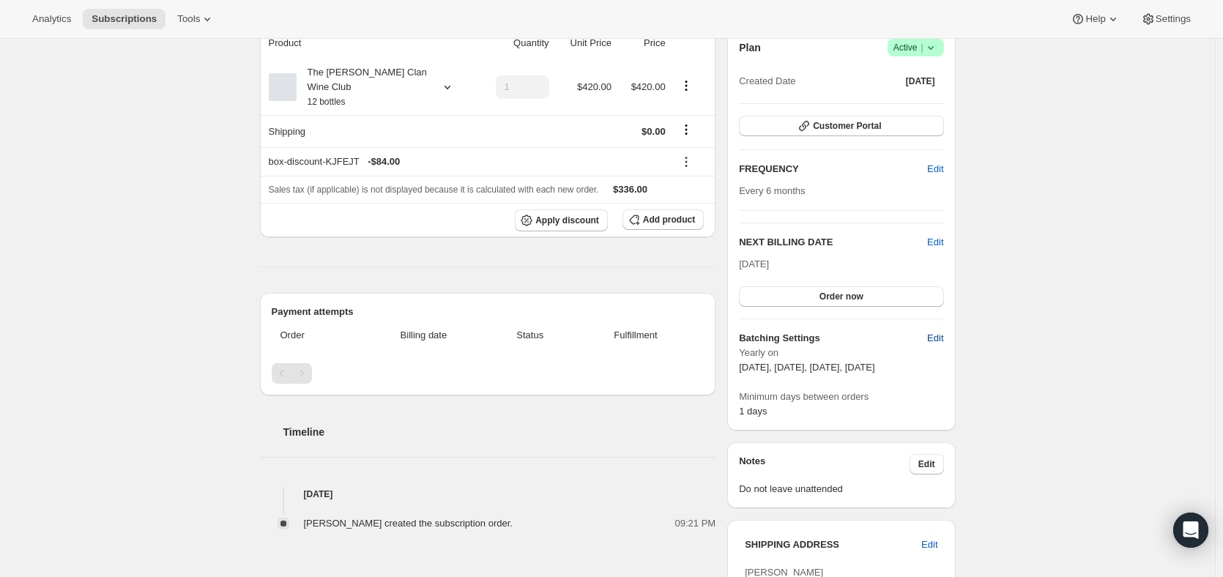
click at [935, 339] on span "Edit" at bounding box center [935, 338] width 16 height 15
select select "YEARDAY"
select select "2"
select select "5"
select select "8"
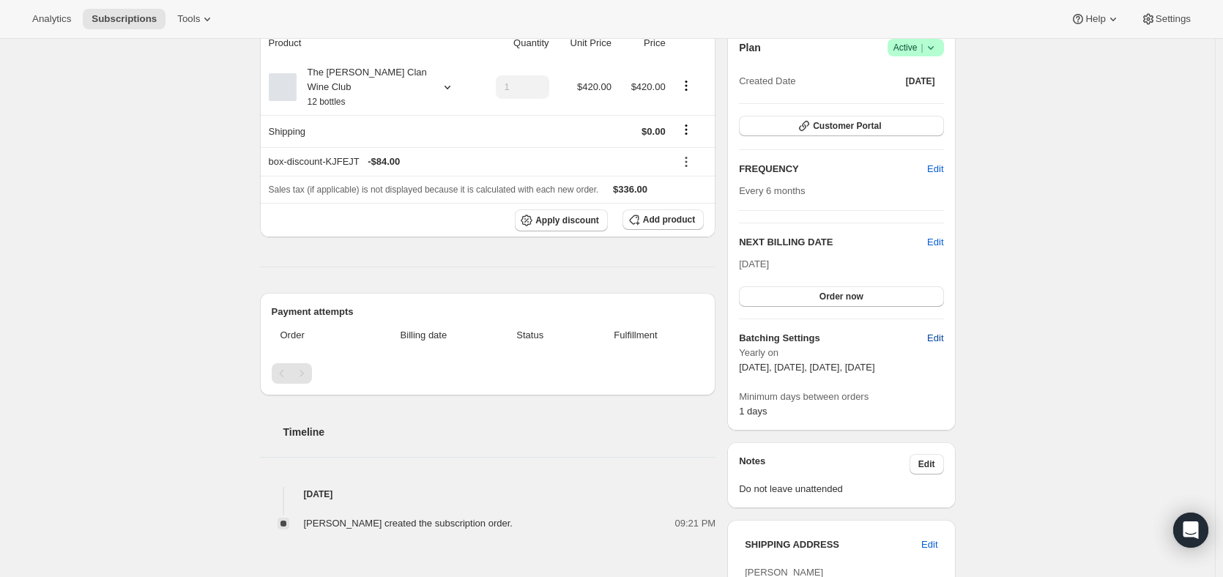
select select "11"
select select "3"
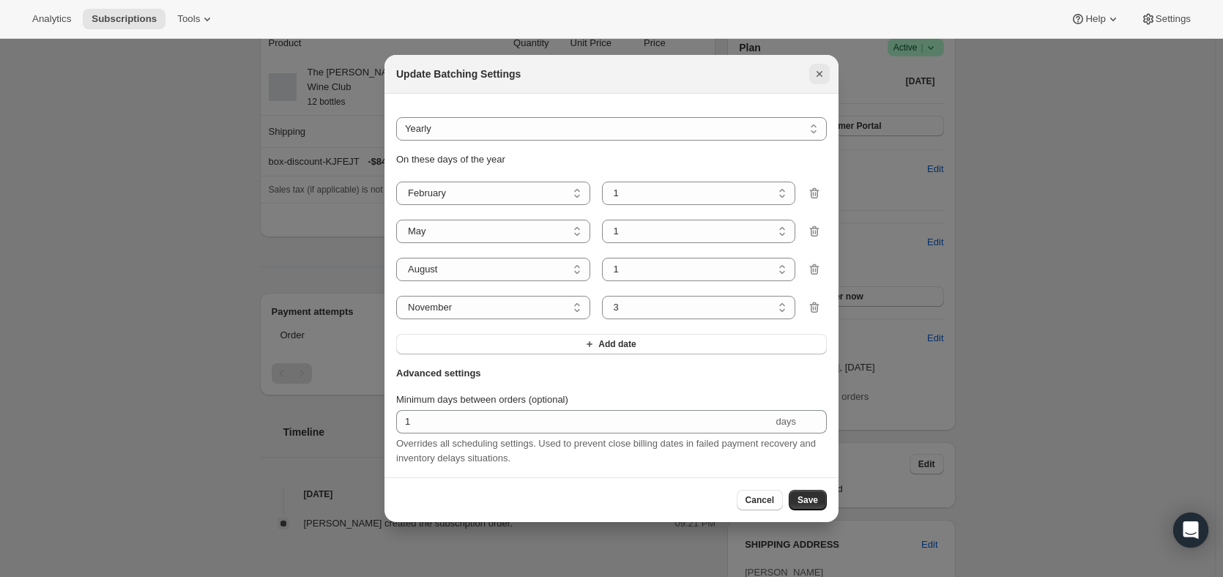
click at [821, 71] on icon "Close" at bounding box center [819, 74] width 6 height 6
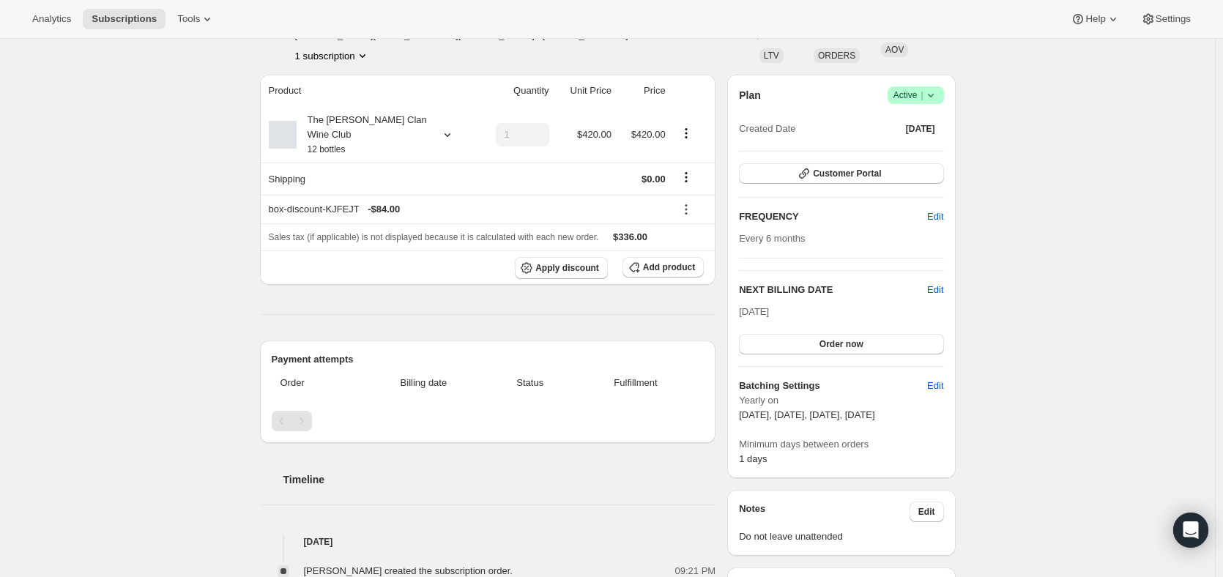
scroll to position [73, 0]
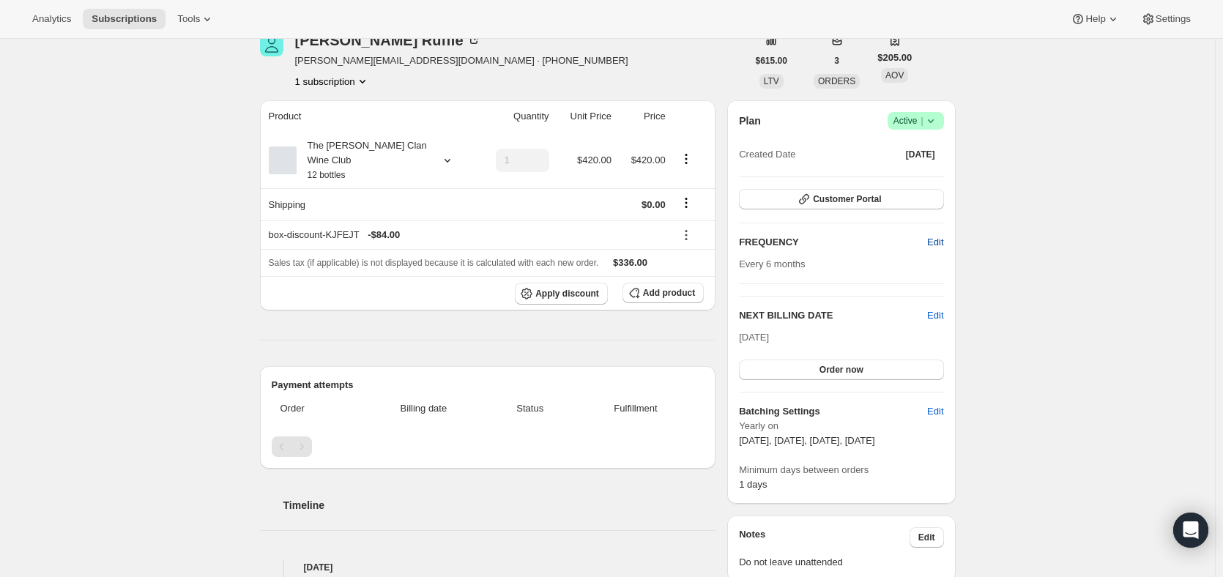
click at [931, 241] on span "Edit" at bounding box center [935, 242] width 16 height 15
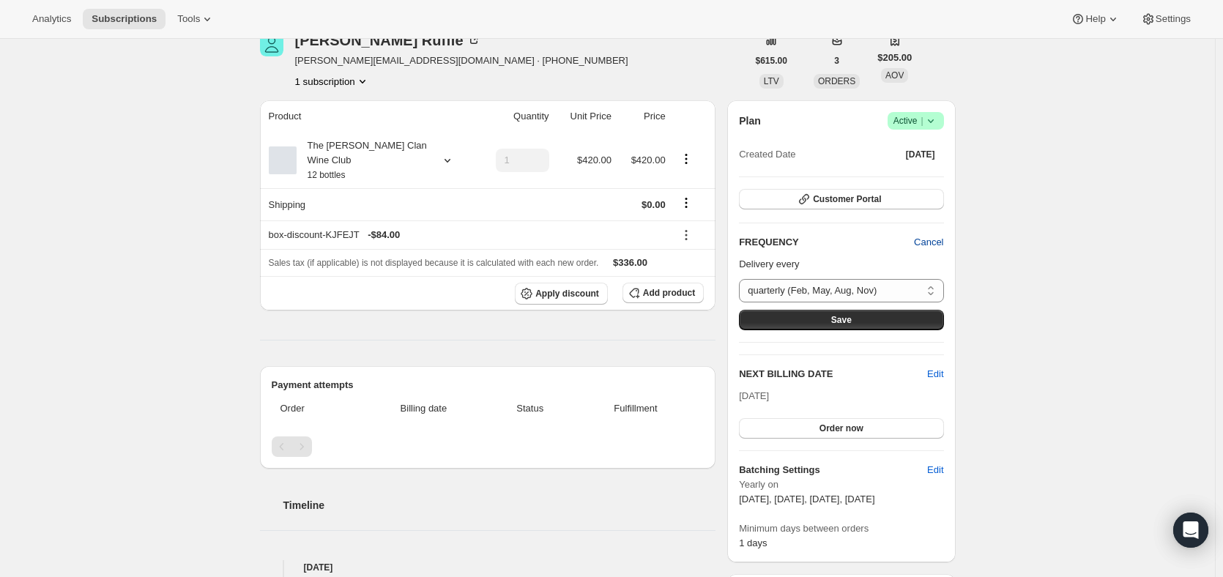
click at [931, 241] on span "Cancel" at bounding box center [928, 242] width 29 height 15
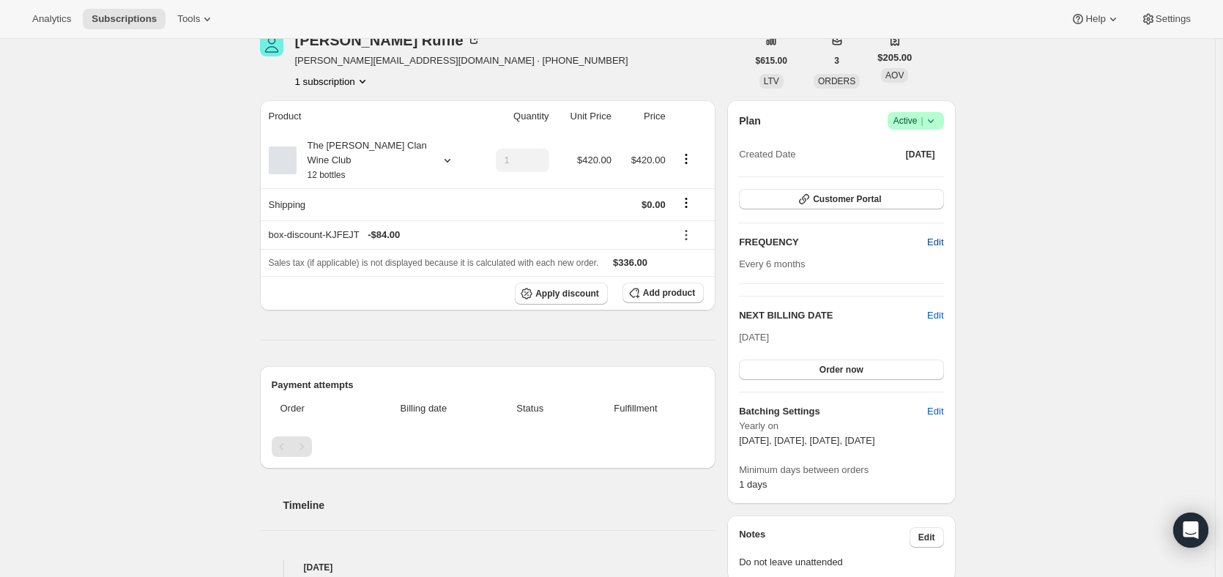
click at [924, 241] on button "Edit" at bounding box center [935, 242] width 34 height 23
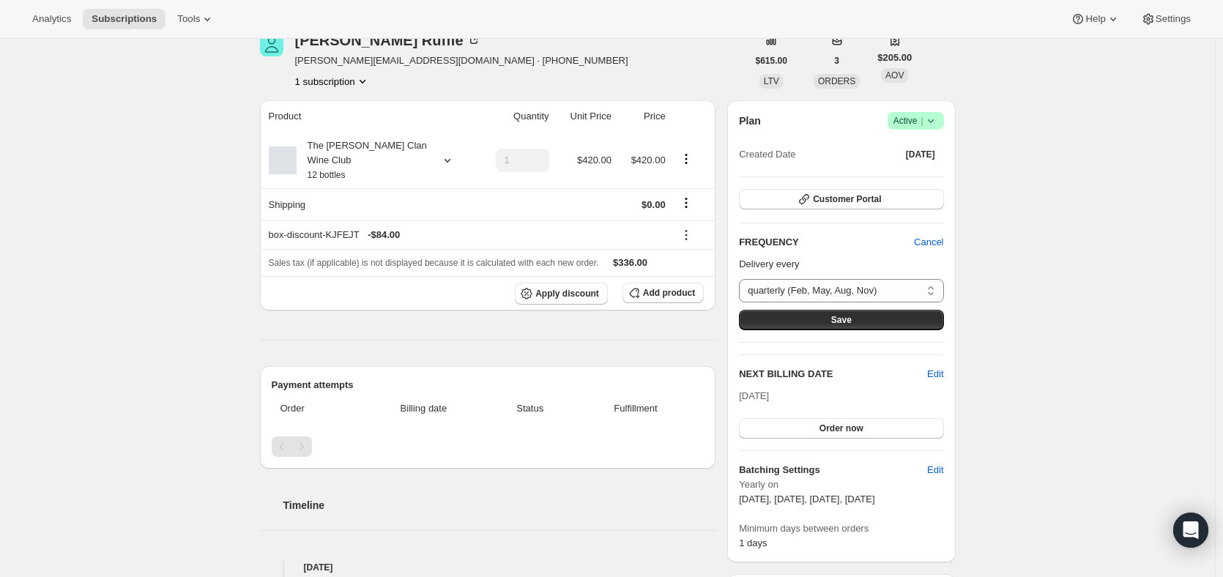
click at [787, 259] on p "Delivery every" at bounding box center [841, 264] width 204 height 15
click at [399, 154] on div "The Maxwell Clan Wine Club 12 bottles" at bounding box center [363, 160] width 132 height 44
click at [398, 146] on div "The Maxwell Clan Wine Club 12 bottles" at bounding box center [363, 160] width 132 height 44
click at [356, 146] on div "The Maxwell Clan Wine Club 12 bottles" at bounding box center [363, 160] width 132 height 44
click at [772, 287] on select "quarterly (Feb, May, Aug, Nov) Custom..." at bounding box center [841, 290] width 204 height 23
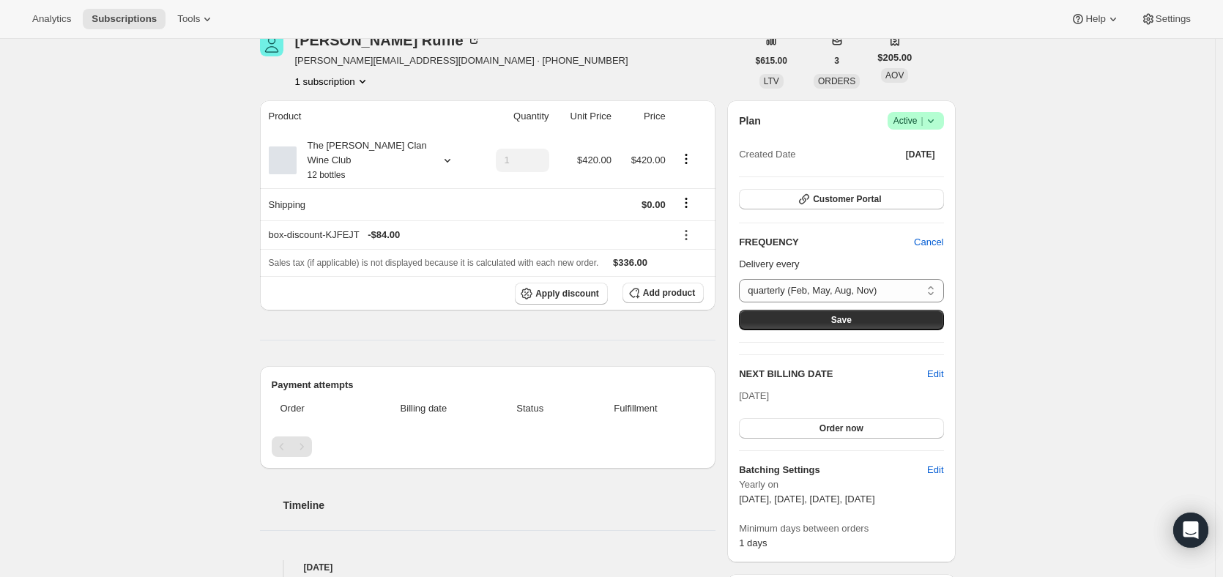
click at [778, 263] on p "Delivery every" at bounding box center [841, 264] width 204 height 15
click at [926, 239] on span "Cancel" at bounding box center [928, 242] width 29 height 15
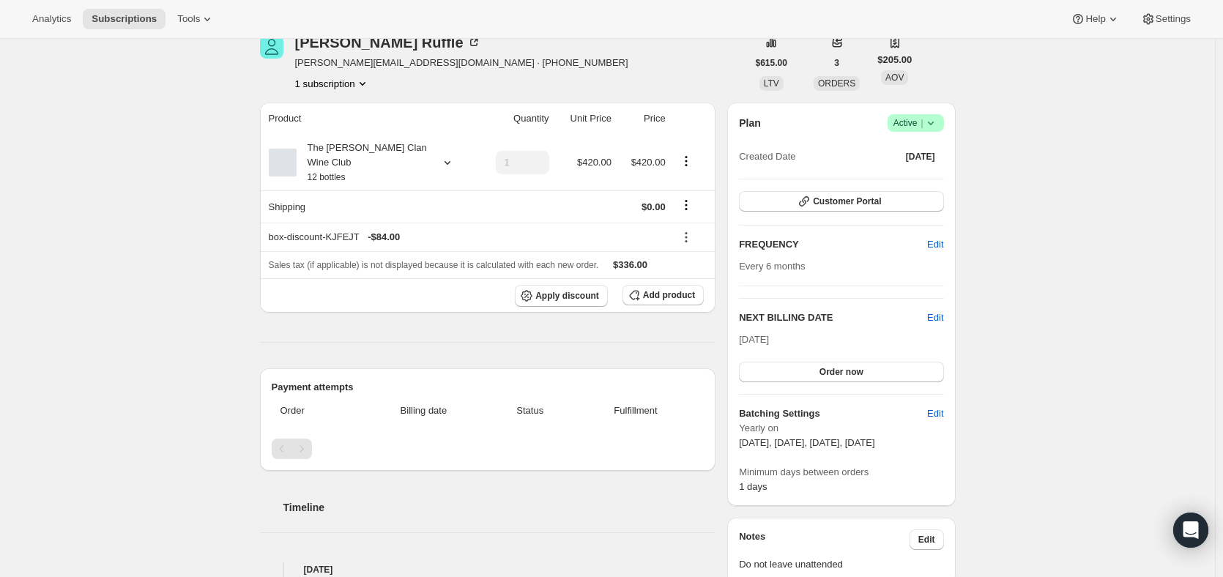
scroll to position [0, 0]
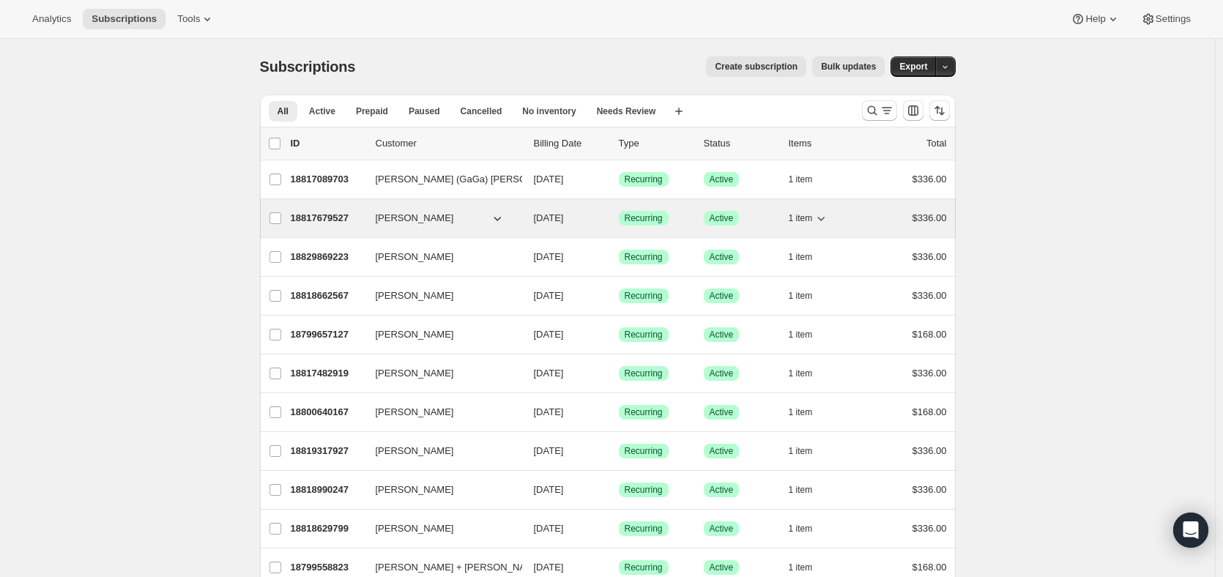
click at [326, 220] on p "18817679527" at bounding box center [327, 218] width 73 height 15
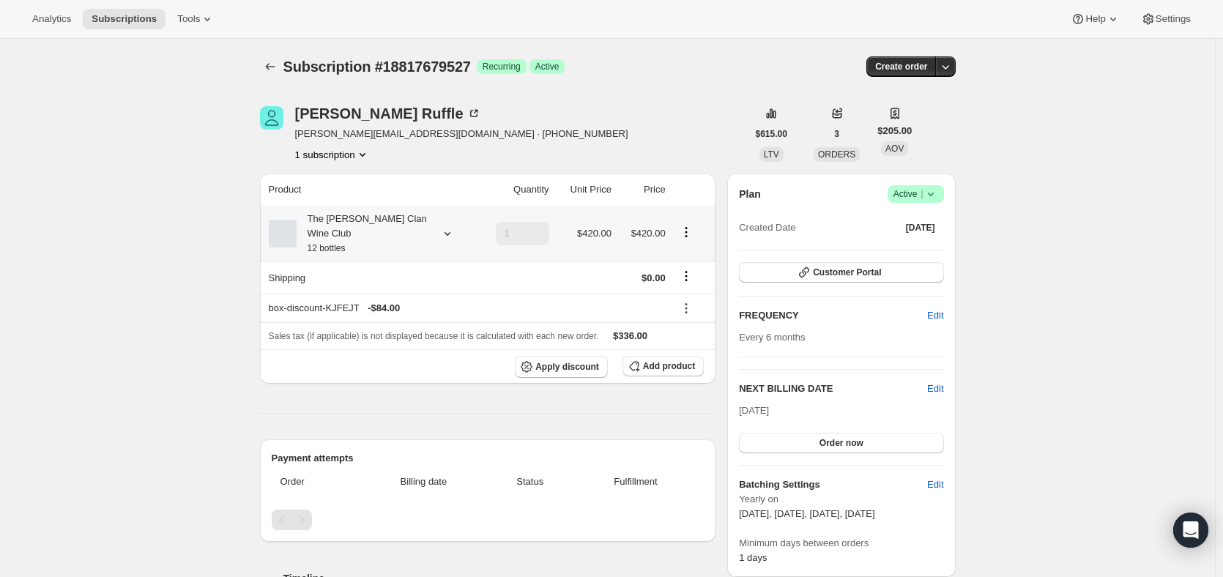
click at [360, 226] on div "The Maxwell Clan Wine Club 12 bottles" at bounding box center [363, 234] width 132 height 44
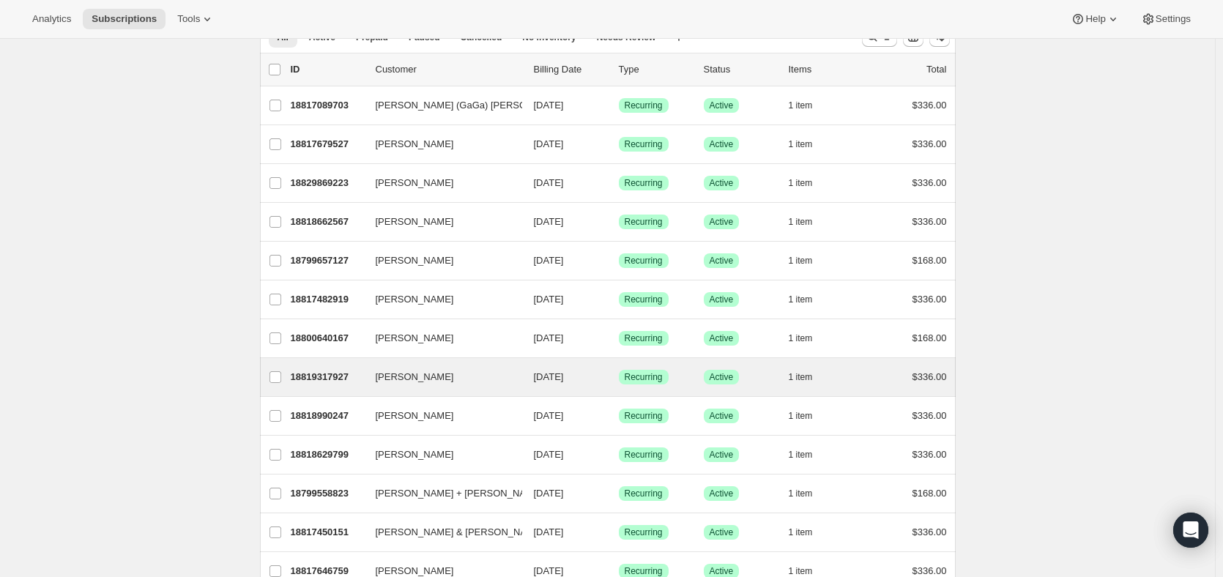
scroll to position [220, 0]
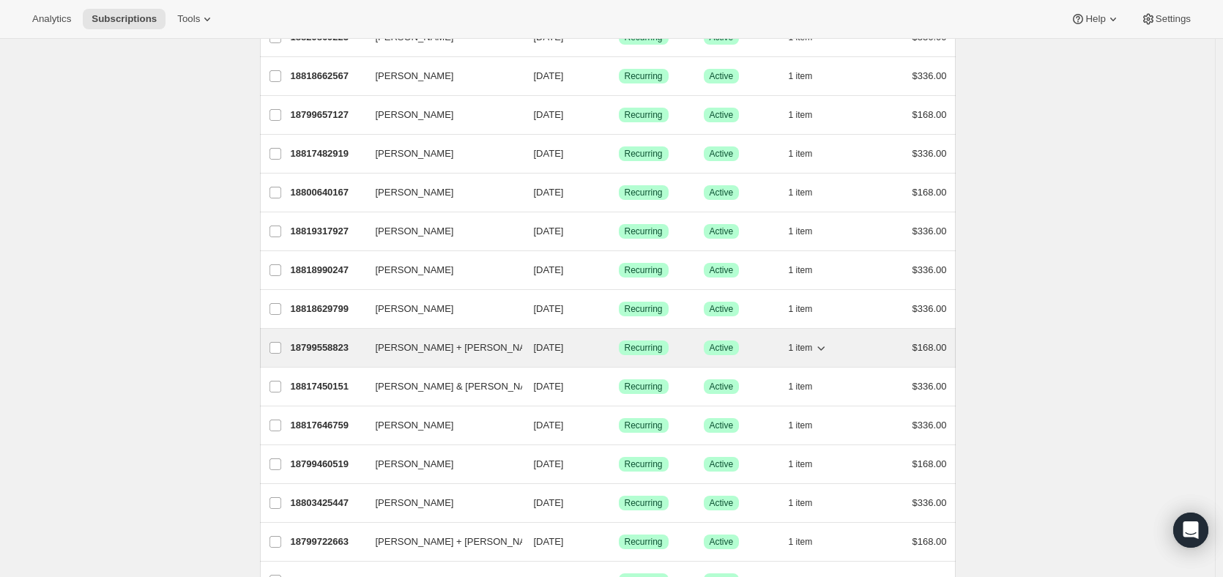
click at [411, 351] on span "David + Shirley Zanatta" at bounding box center [460, 347] width 168 height 15
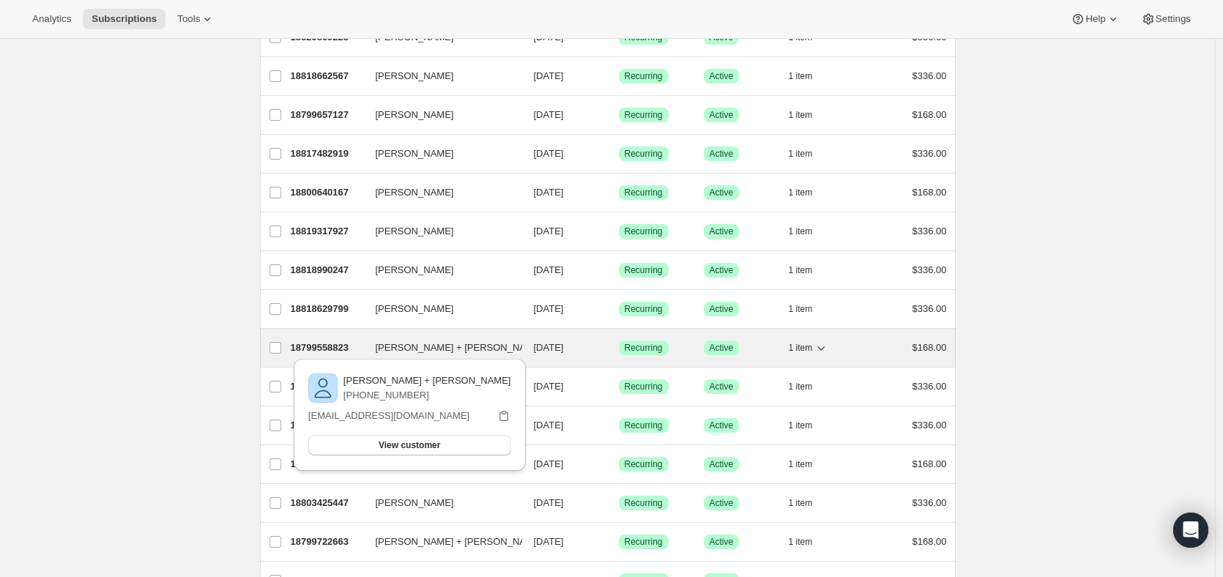
click at [348, 344] on p "18799558823" at bounding box center [327, 347] width 73 height 15
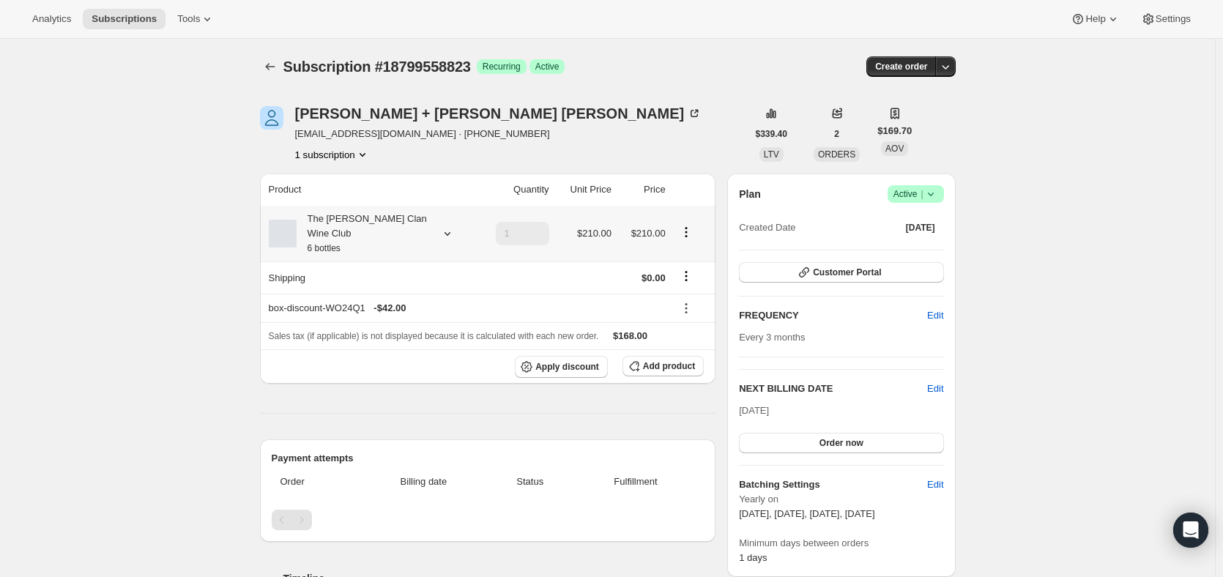
click at [382, 225] on div "The Maxwell Clan Wine Club 6 bottles" at bounding box center [363, 234] width 132 height 44
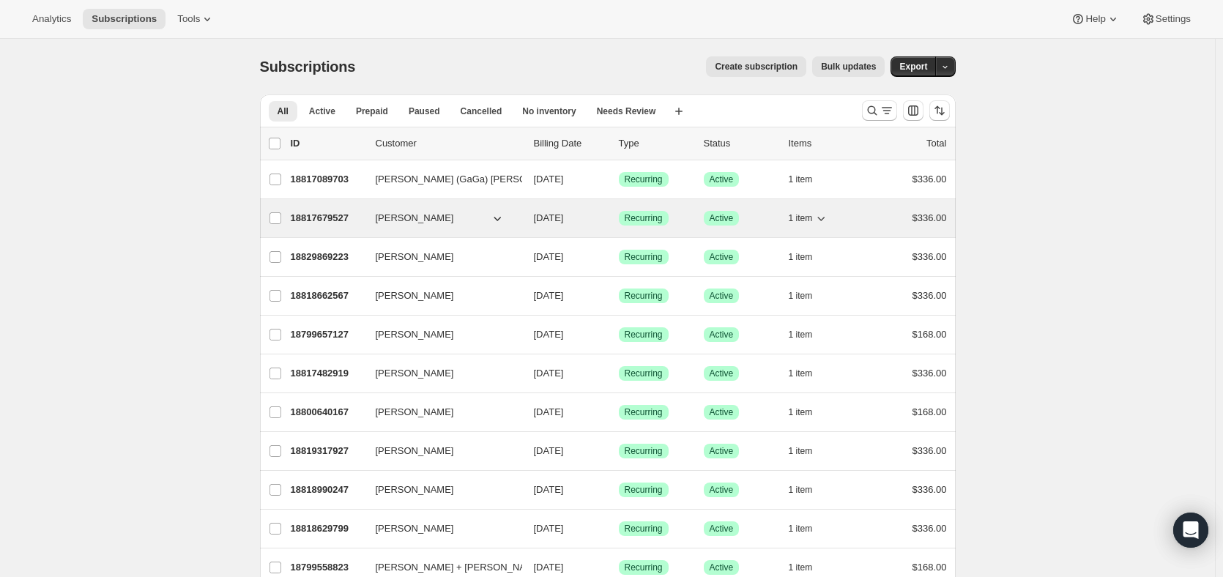
click at [412, 218] on span "Christopher Ruffle" at bounding box center [415, 218] width 78 height 15
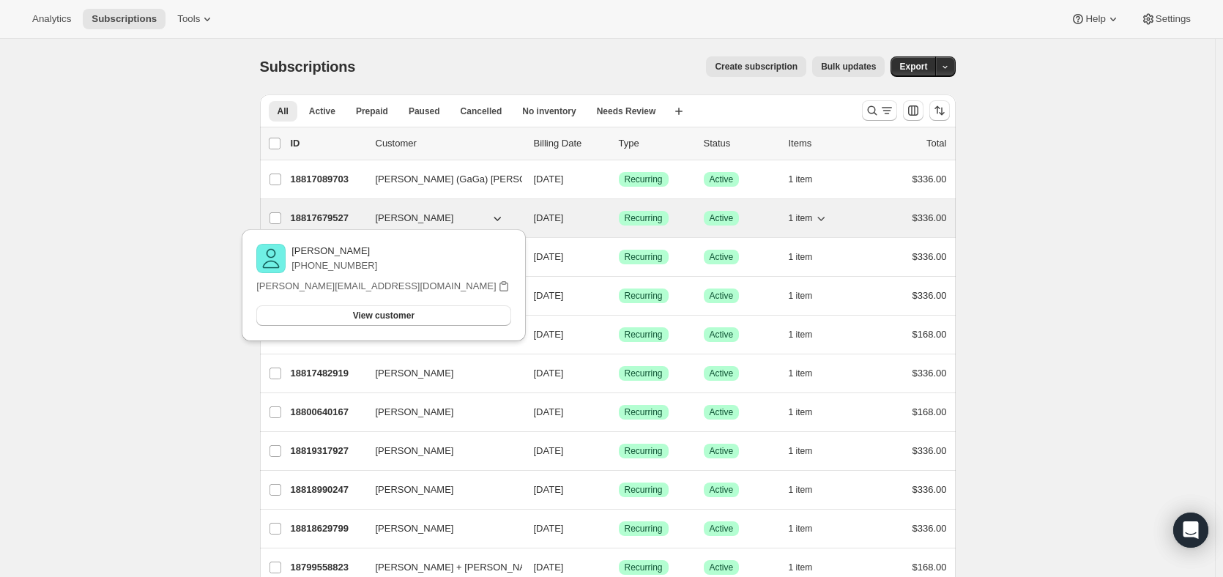
click at [325, 216] on p "18817679527" at bounding box center [327, 218] width 73 height 15
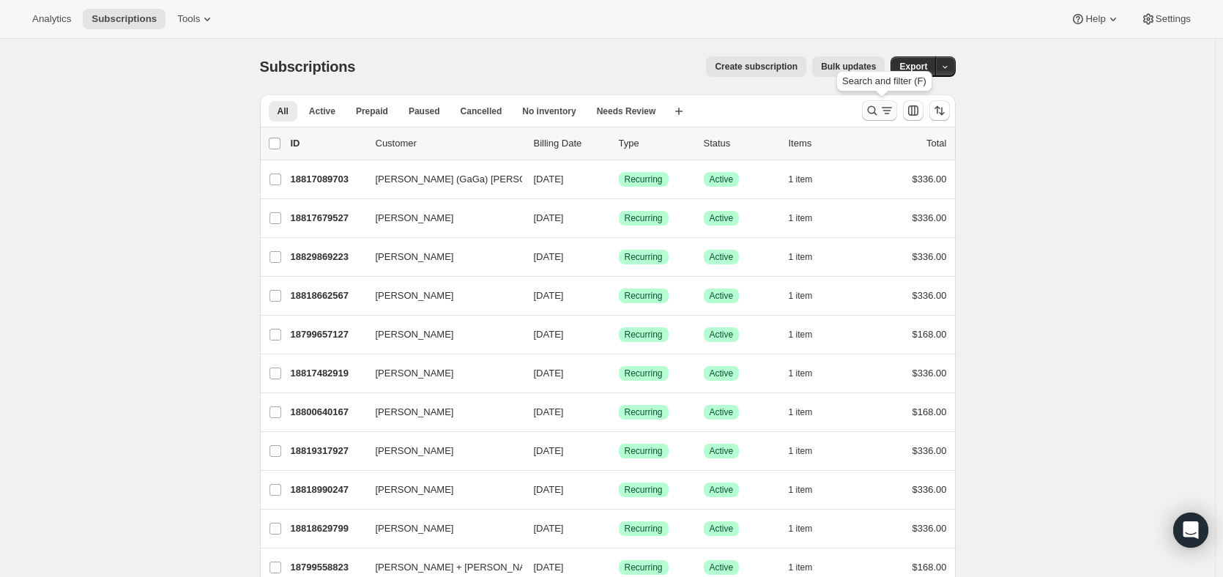
click at [873, 110] on icon "Search and filter results" at bounding box center [872, 110] width 15 height 15
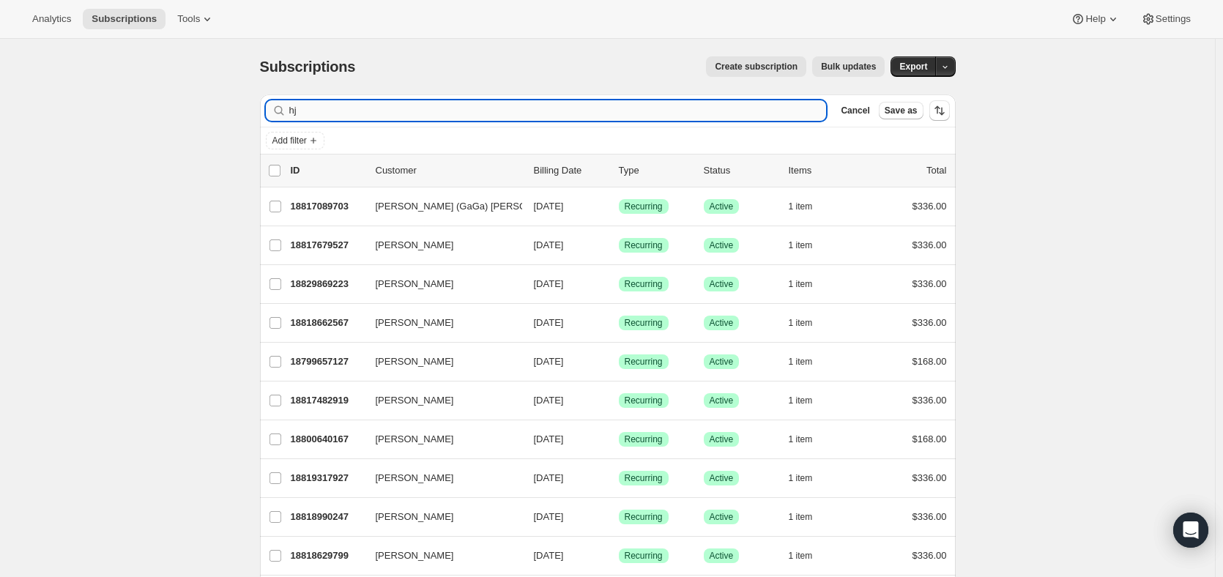
type input "h"
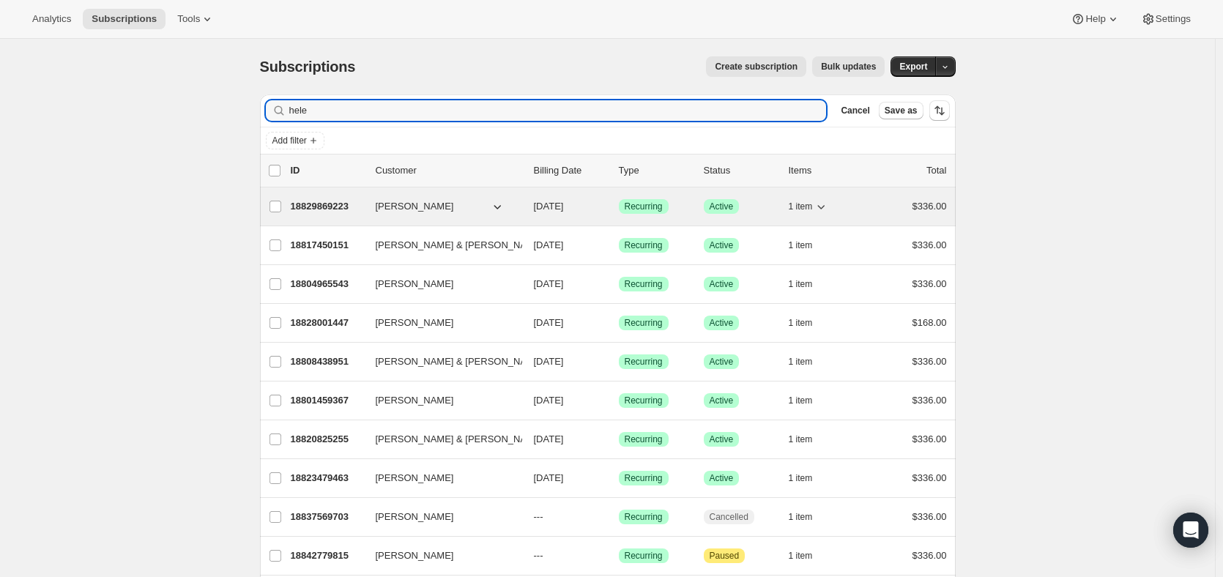
type input "hele"
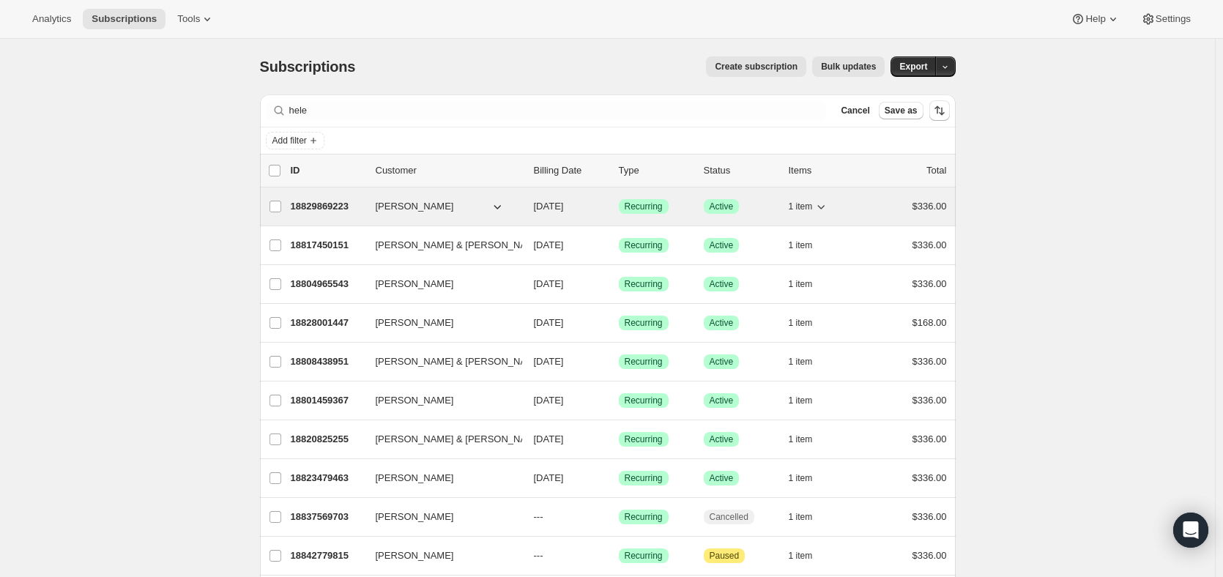
click at [433, 209] on span "Heleen Harrington" at bounding box center [415, 206] width 78 height 15
click at [349, 202] on p "18829869223" at bounding box center [327, 206] width 73 height 15
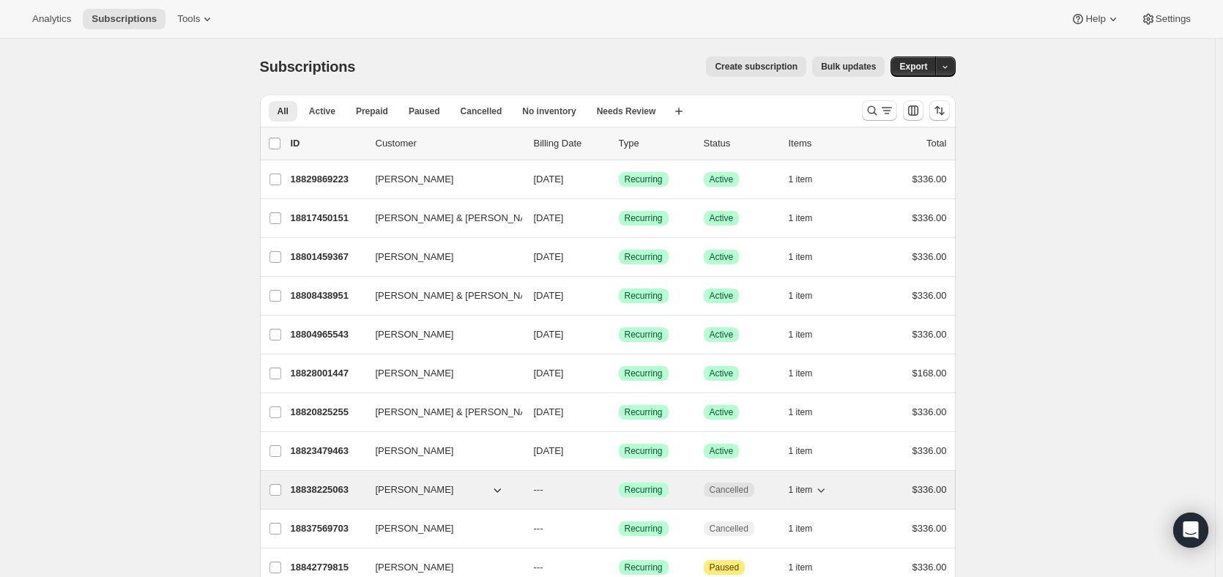
click at [329, 488] on p "18838225063" at bounding box center [327, 489] width 73 height 15
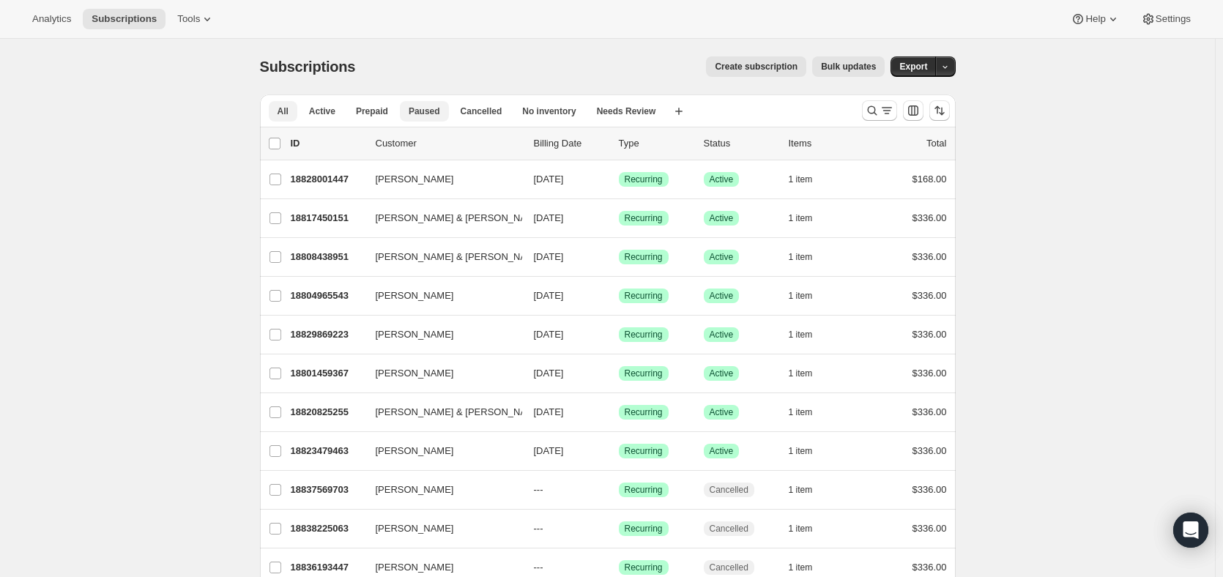
click at [417, 112] on span "Paused" at bounding box center [424, 111] width 31 height 12
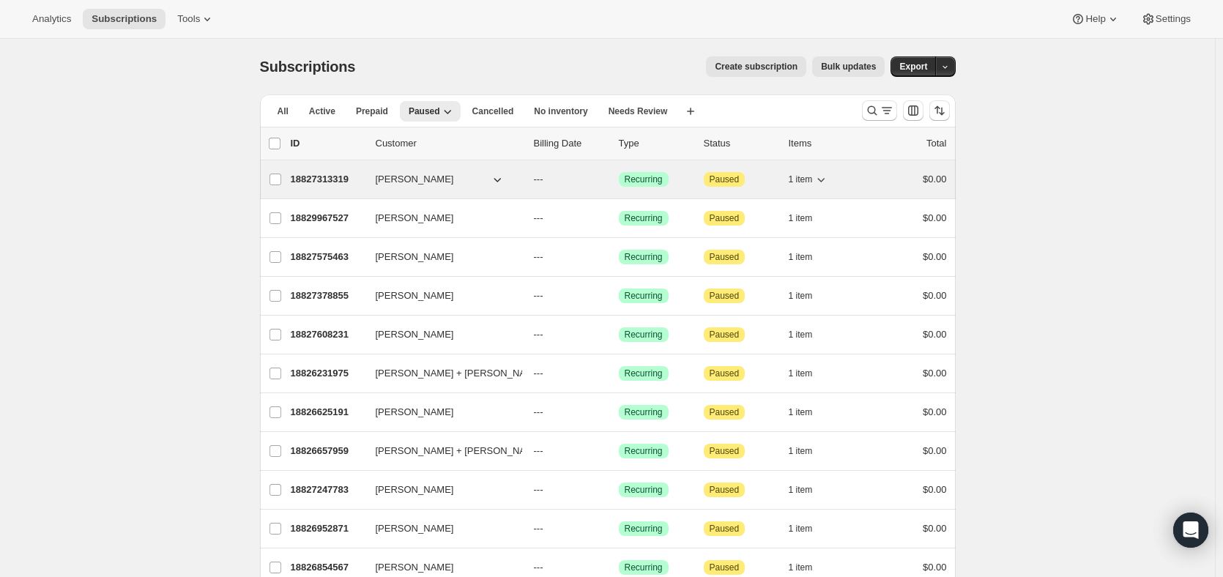
click at [389, 182] on span "Alan Cox" at bounding box center [415, 179] width 78 height 15
click at [324, 176] on p "18827313319" at bounding box center [327, 179] width 73 height 15
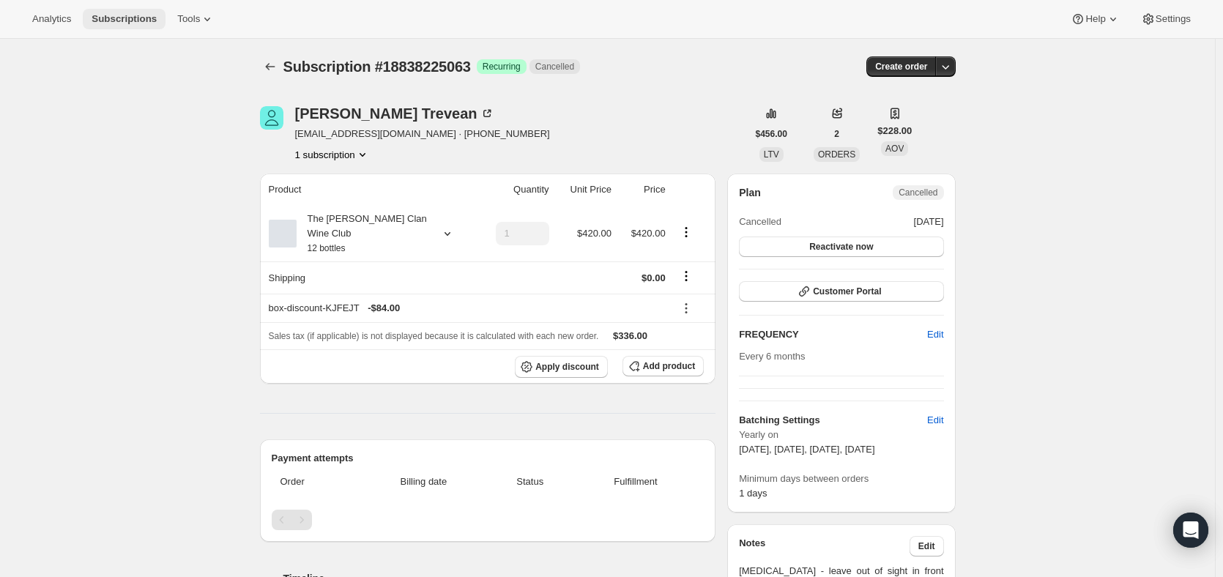
click at [113, 18] on span "Subscriptions" at bounding box center [124, 19] width 65 height 12
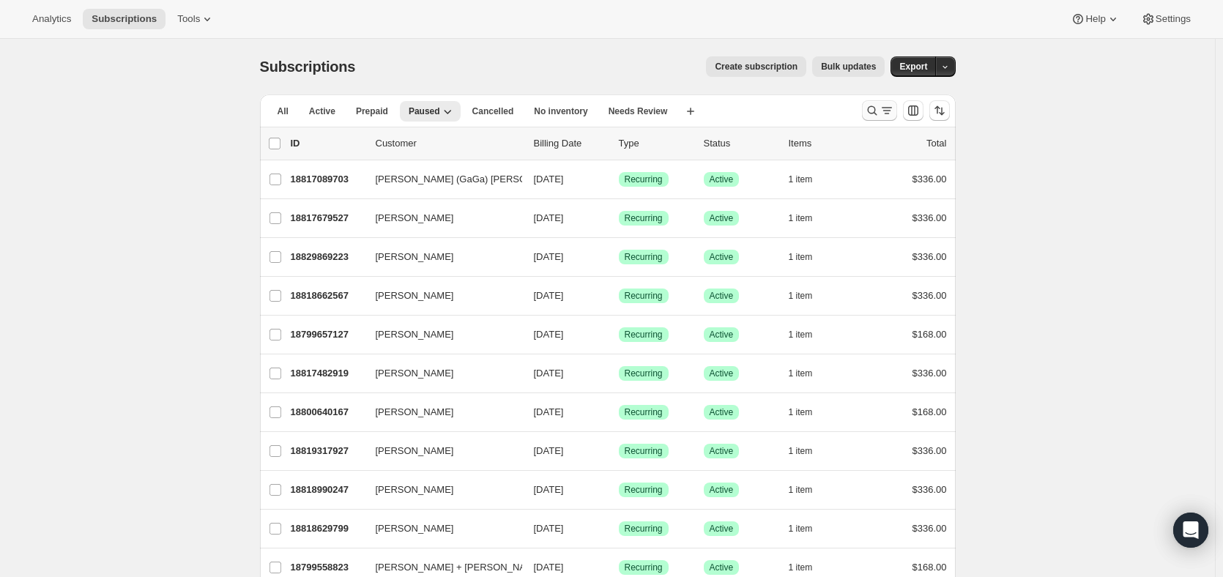
click at [871, 111] on icon "Search and filter results" at bounding box center [872, 110] width 15 height 15
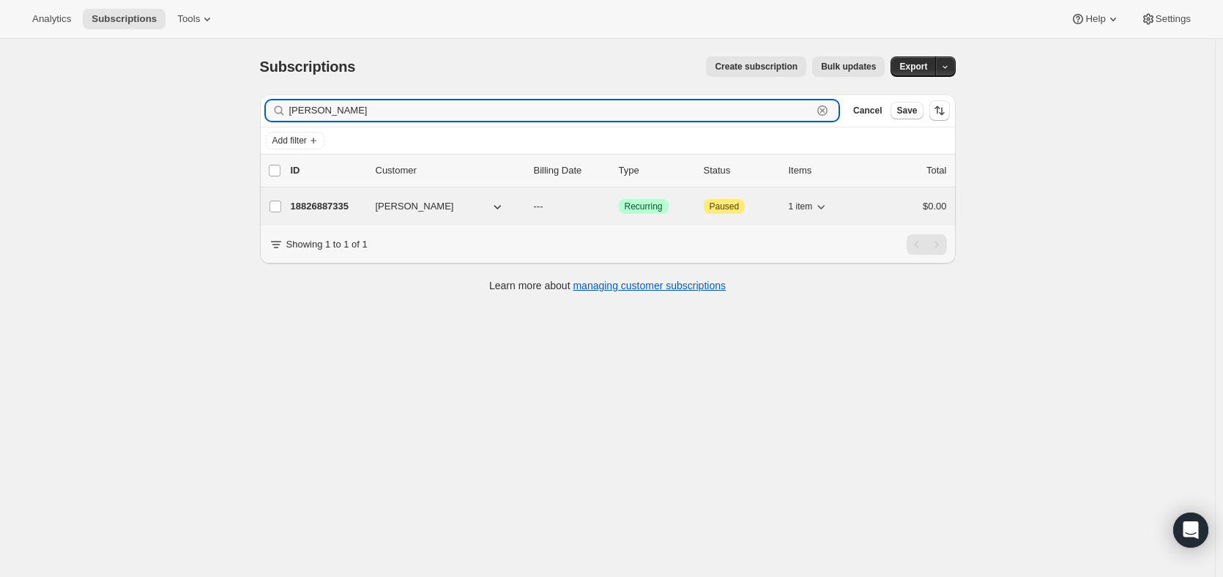
type input "ronald brown"
click at [342, 204] on p "18826887335" at bounding box center [327, 206] width 73 height 15
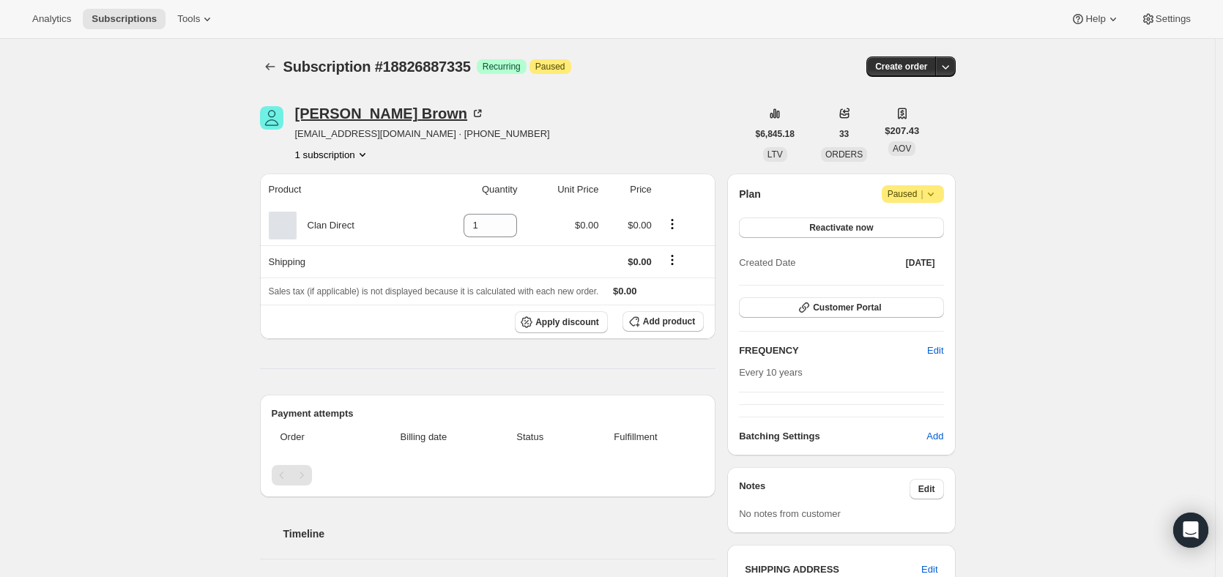
click at [470, 110] on icon at bounding box center [477, 113] width 15 height 15
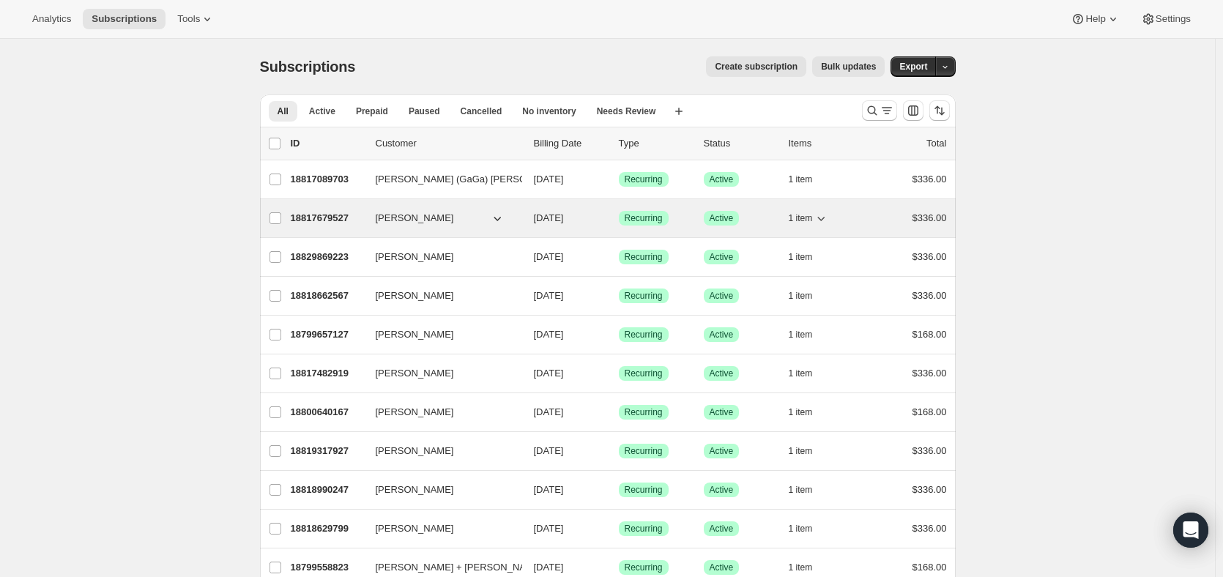
click at [324, 220] on p "18817679527" at bounding box center [327, 218] width 73 height 15
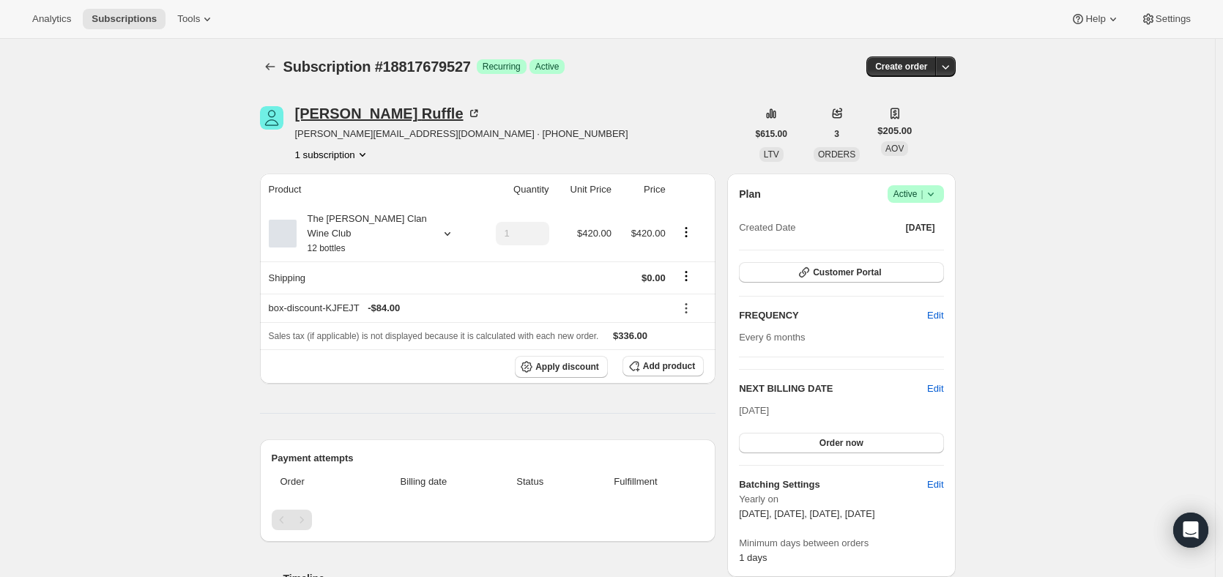
click at [400, 113] on div "Christopher Ruffle" at bounding box center [388, 113] width 186 height 15
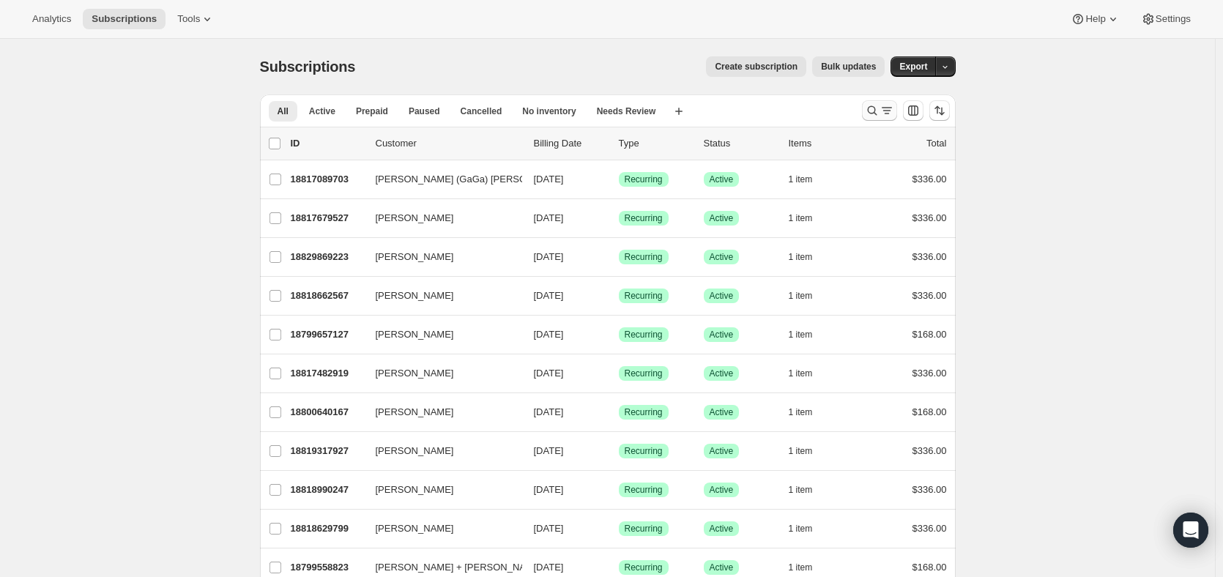
click at [878, 107] on icon "Search and filter results" at bounding box center [872, 110] width 15 height 15
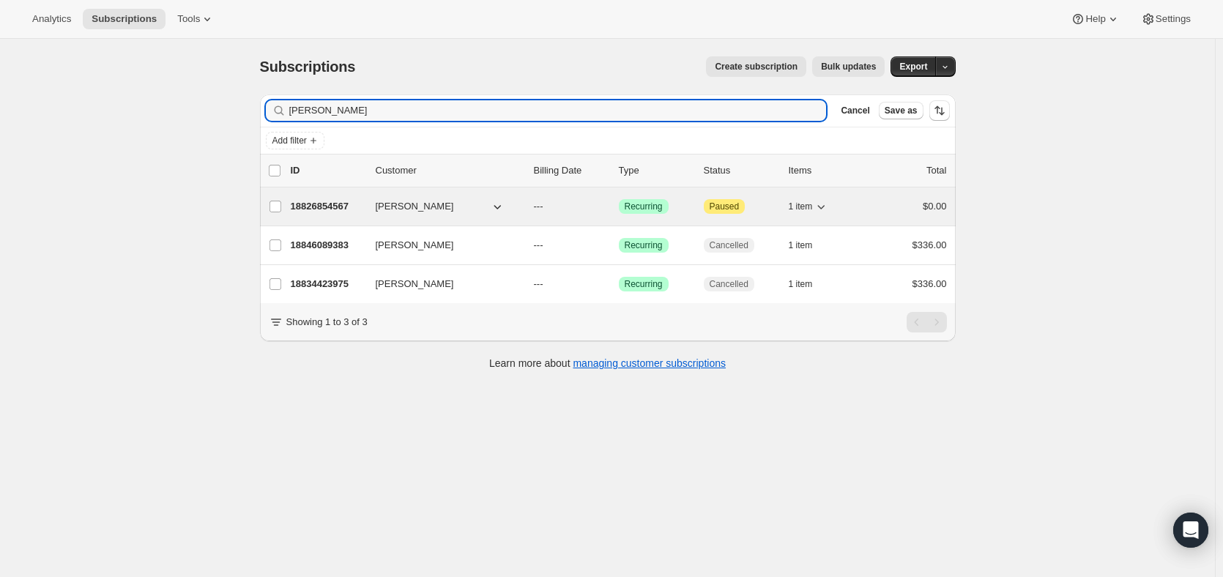
type input "susan"
click at [343, 202] on p "18826854567" at bounding box center [327, 206] width 73 height 15
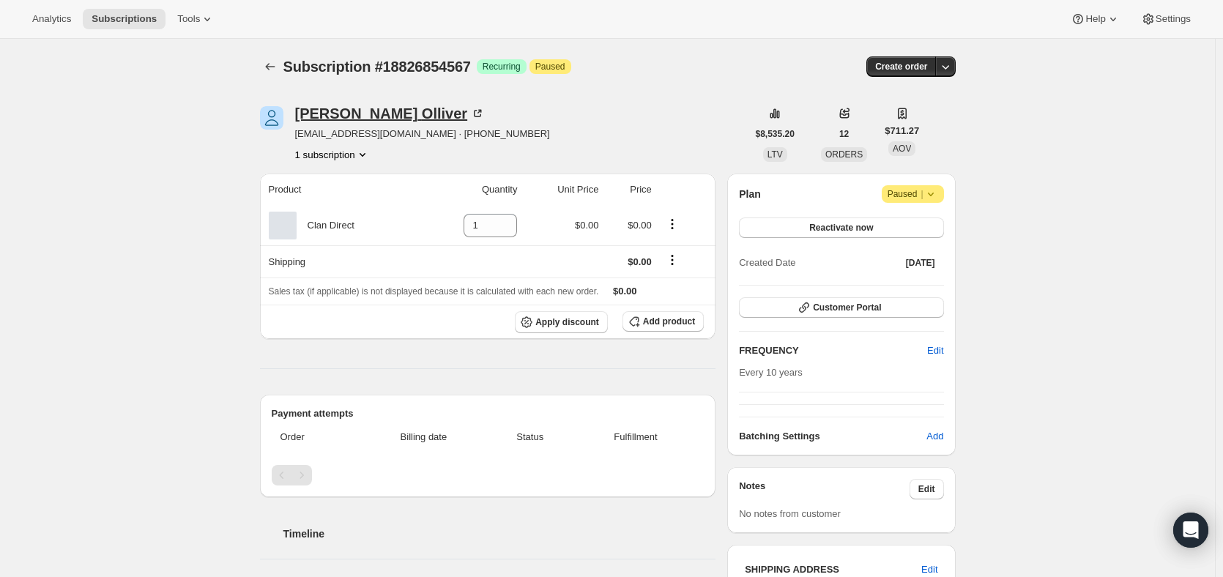
click at [376, 112] on div "Susan Olliver" at bounding box center [390, 113] width 190 height 15
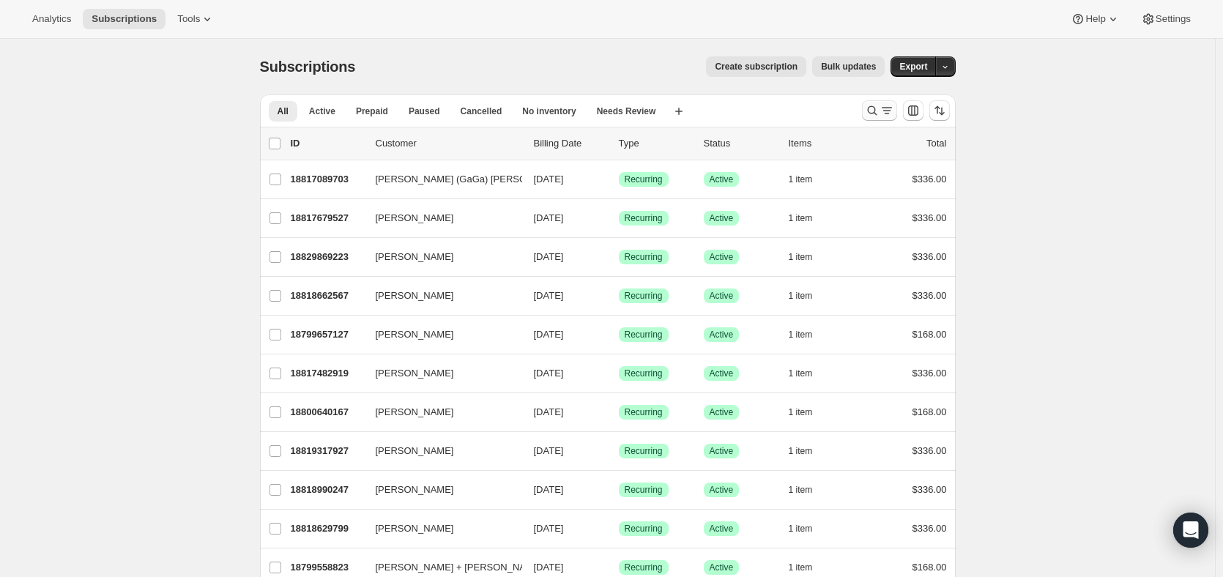
click at [874, 107] on icon "Search and filter results" at bounding box center [872, 111] width 10 height 10
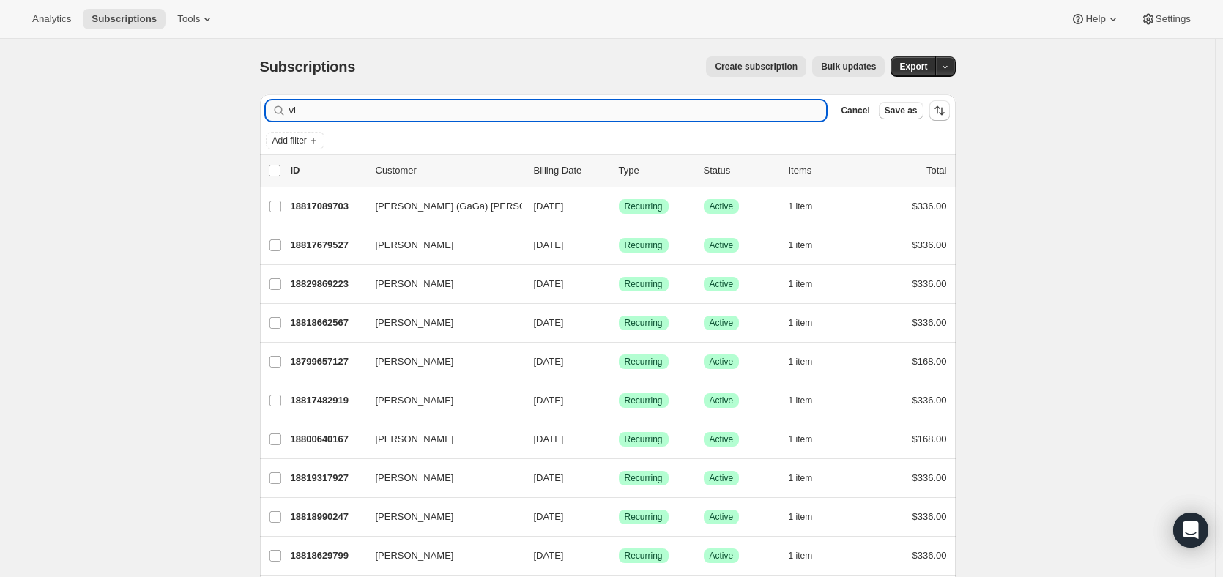
type input "v"
click at [108, 12] on button "Subscriptions" at bounding box center [124, 19] width 83 height 20
click at [347, 108] on input "Filter subscribers" at bounding box center [557, 110] width 537 height 20
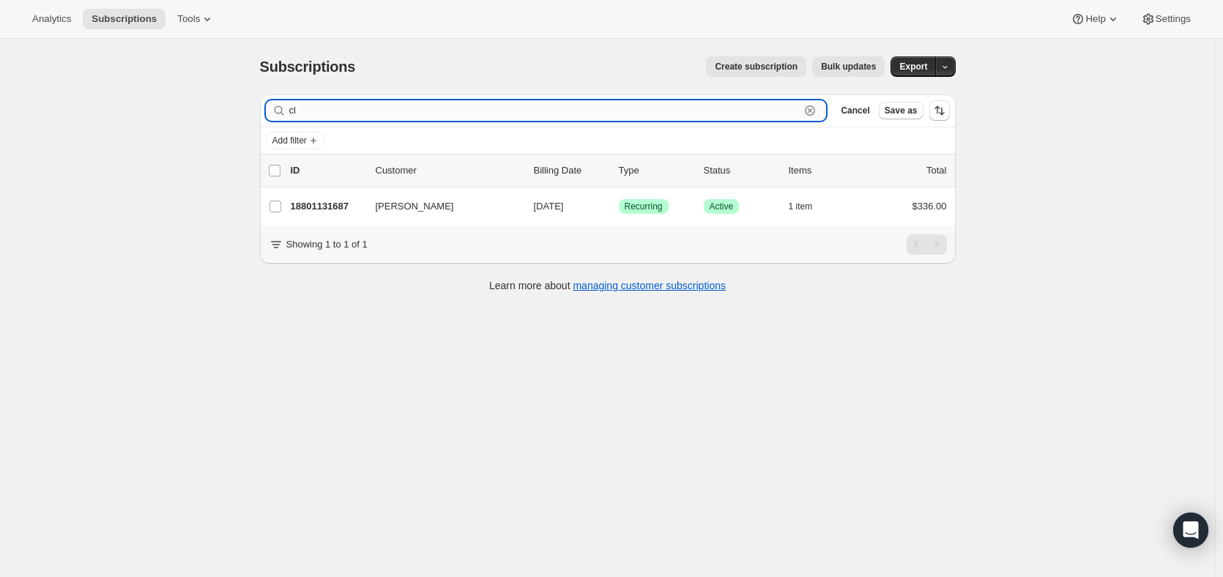
type input "c"
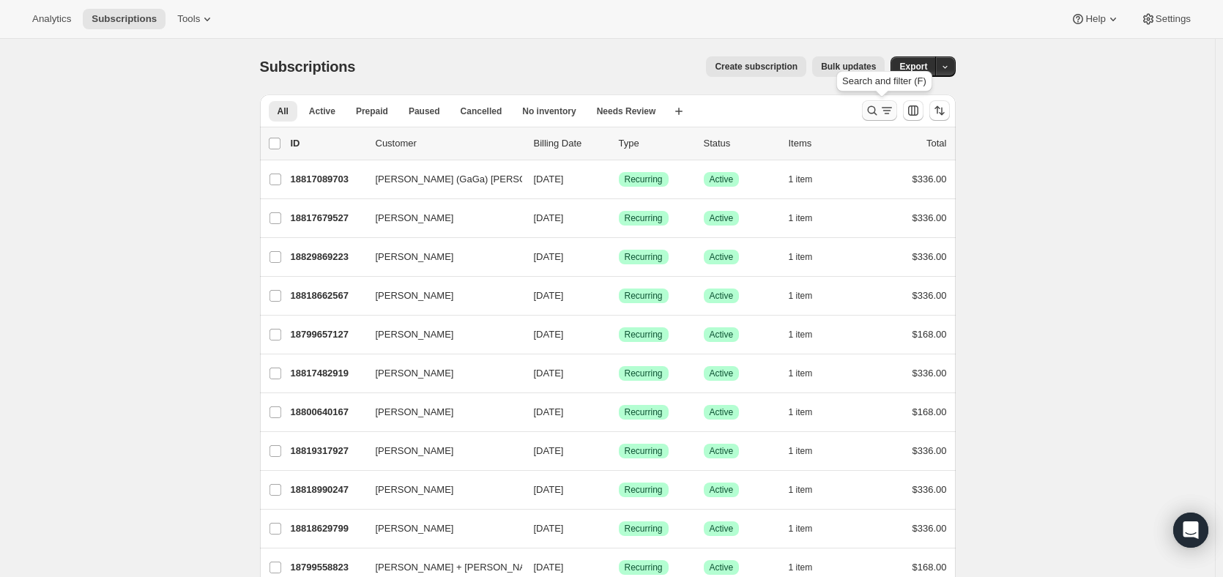
click at [879, 108] on icon "Search and filter results" at bounding box center [872, 110] width 15 height 15
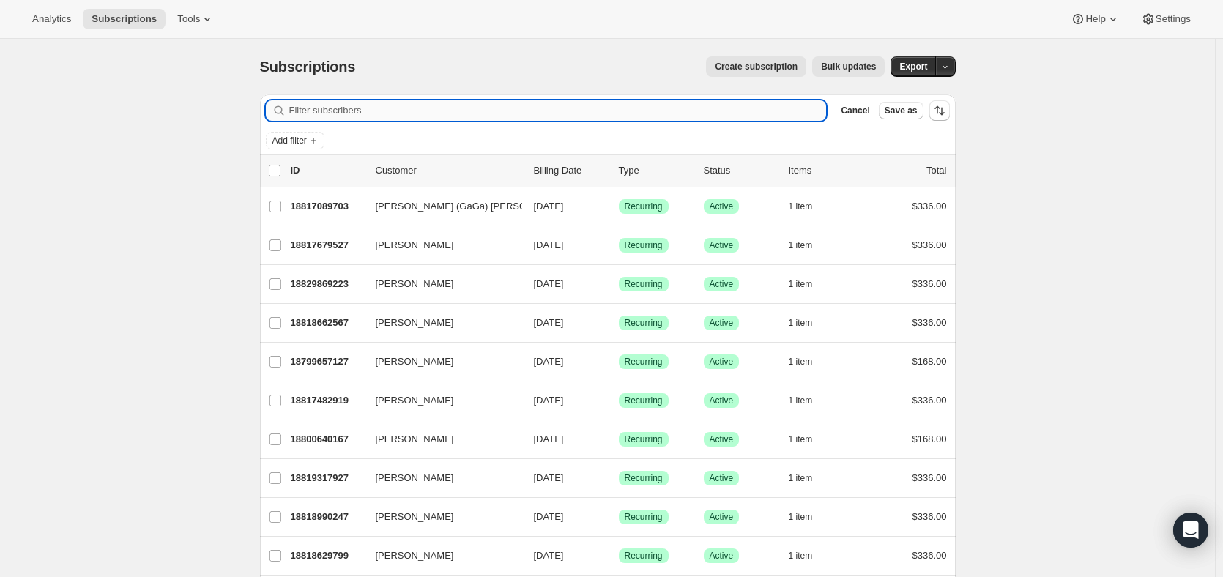
click at [418, 113] on input "Filter subscribers" at bounding box center [557, 110] width 537 height 20
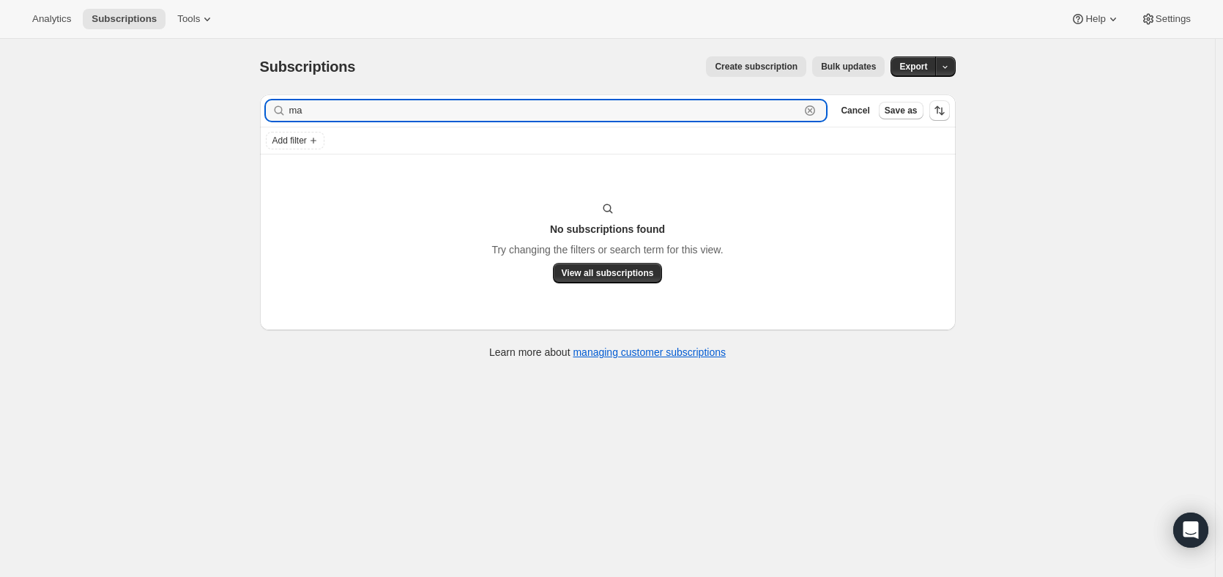
type input "m"
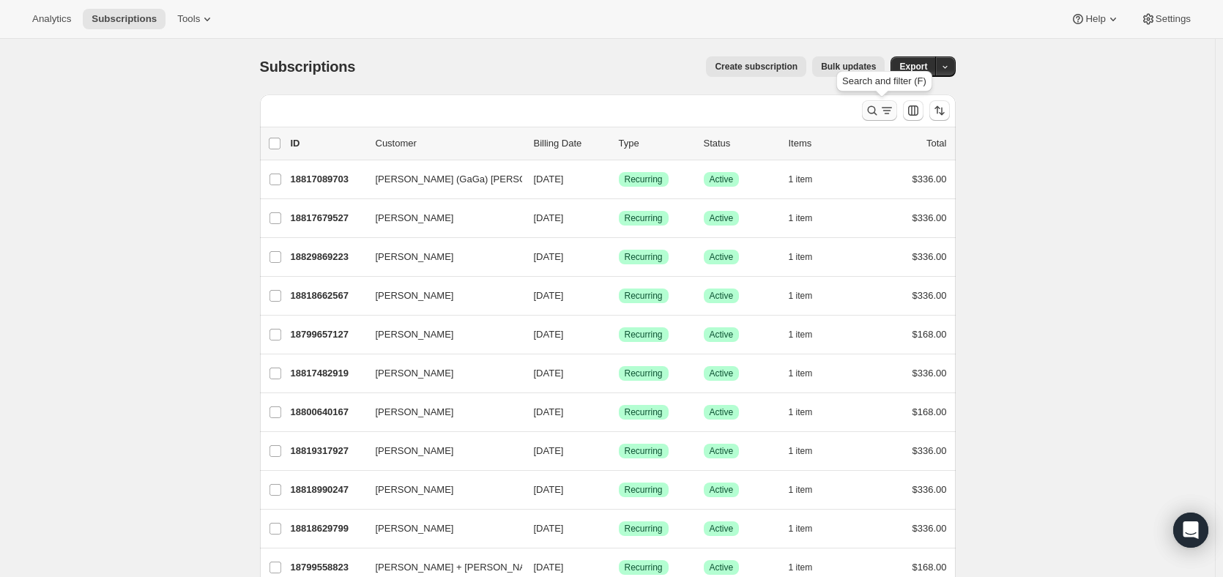
click at [866, 111] on button "Search and filter results" at bounding box center [879, 110] width 35 height 20
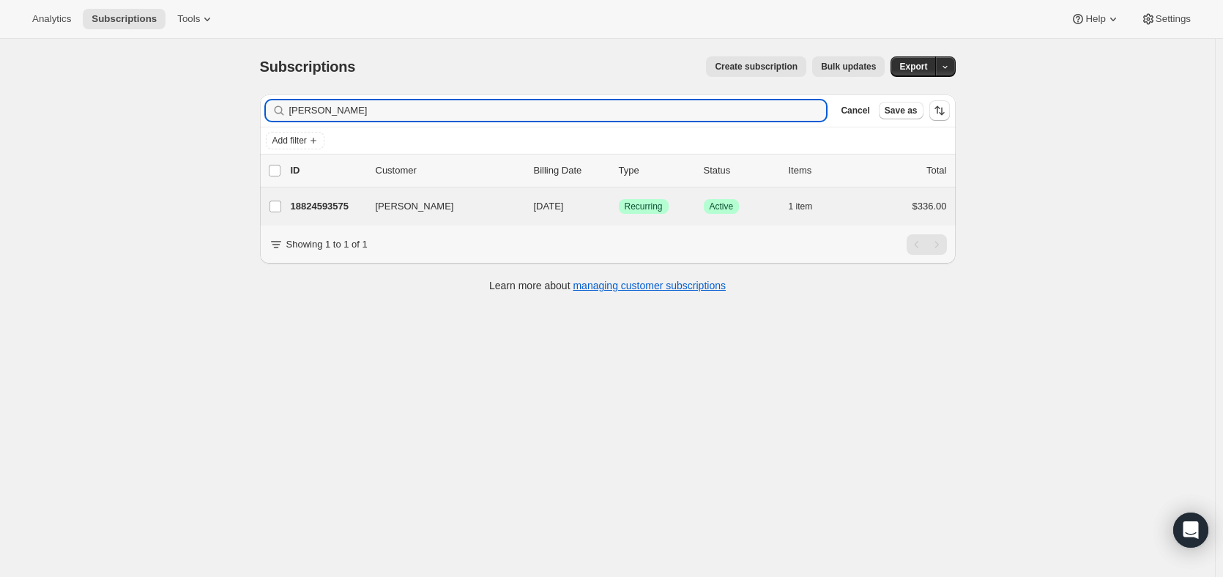
type input "geoff cuss"
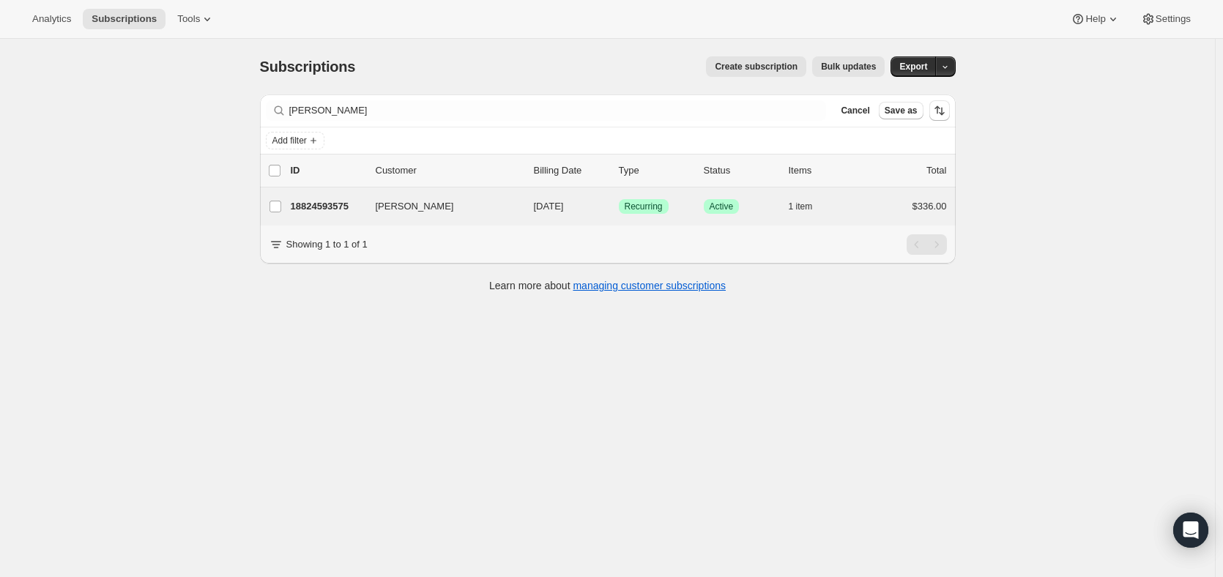
click at [328, 195] on div "Geoff Cussen 18824593575 Geoff Cussen 02/02/2026 Success Recurring Success Acti…" at bounding box center [608, 206] width 696 height 38
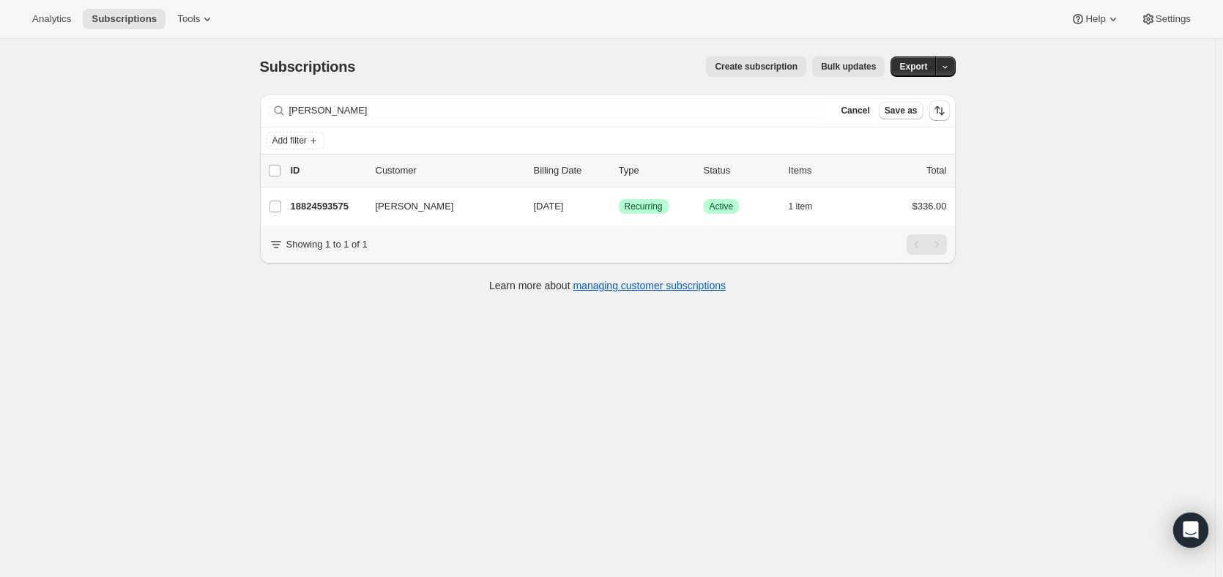
click at [351, 344] on div "Subscriptions. This page is ready Subscriptions Create subscription Bulk update…" at bounding box center [607, 327] width 1215 height 577
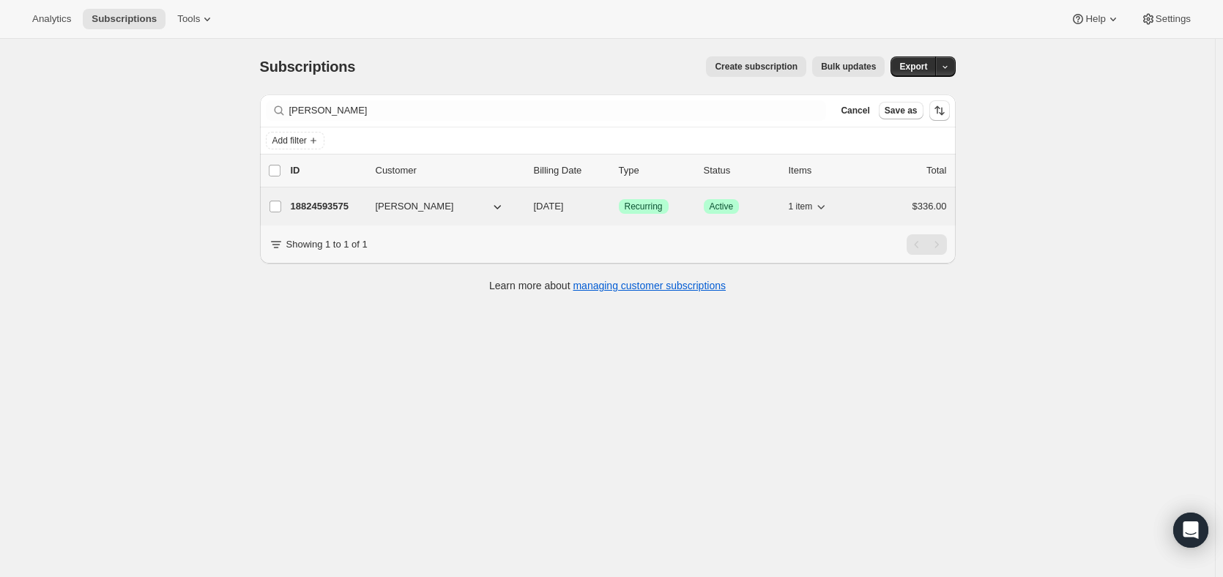
click at [324, 202] on p "18824593575" at bounding box center [327, 206] width 73 height 15
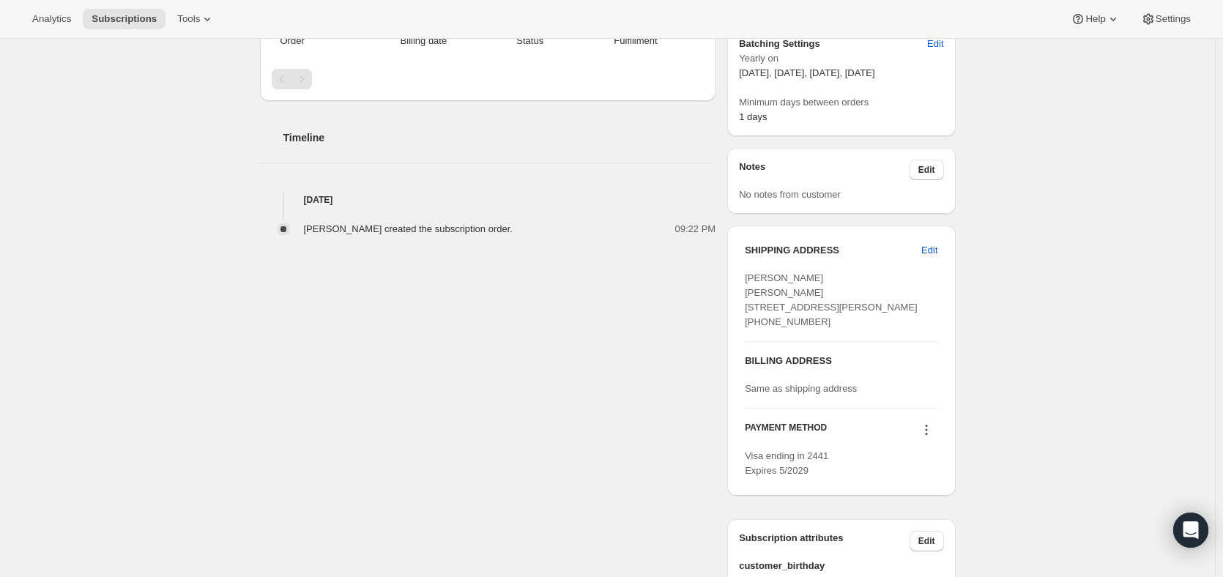
scroll to position [512, 0]
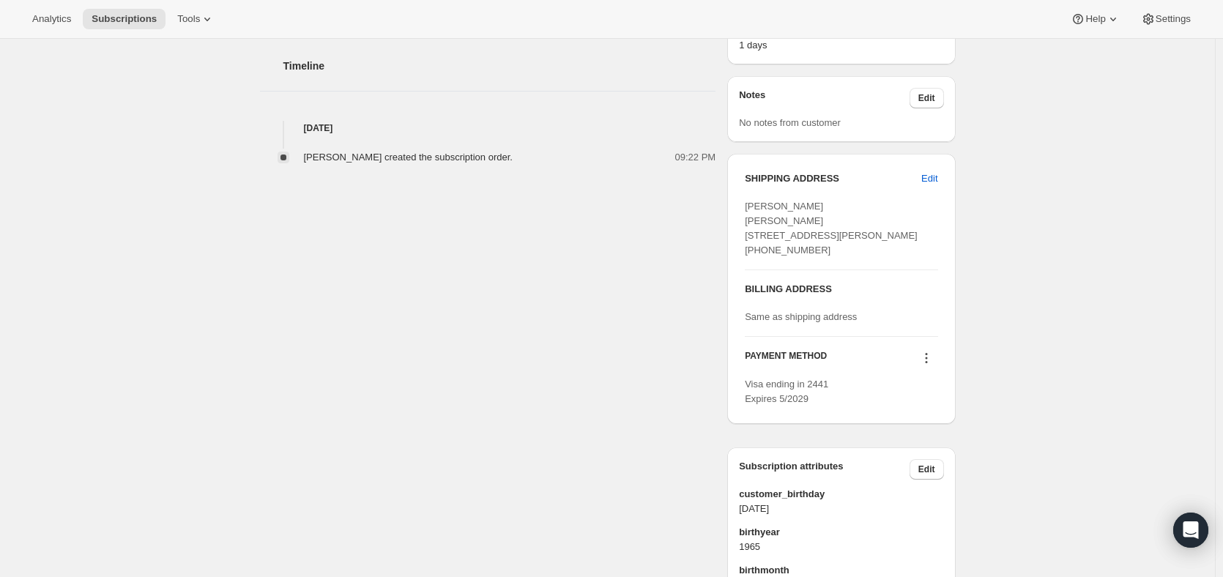
click at [925, 365] on icon at bounding box center [926, 358] width 15 height 15
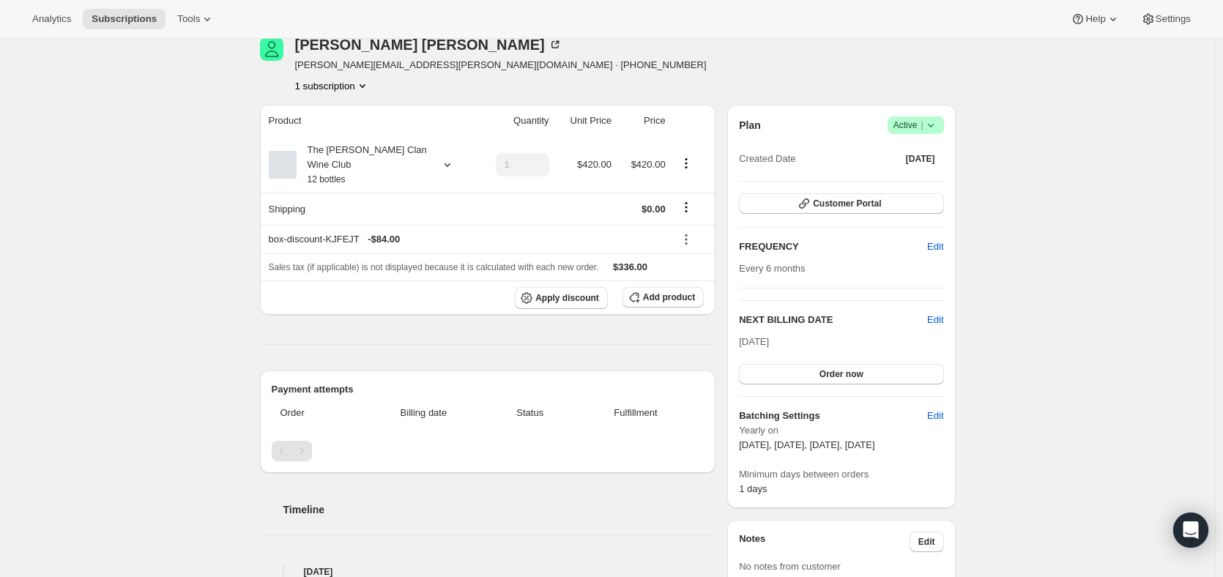
scroll to position [0, 0]
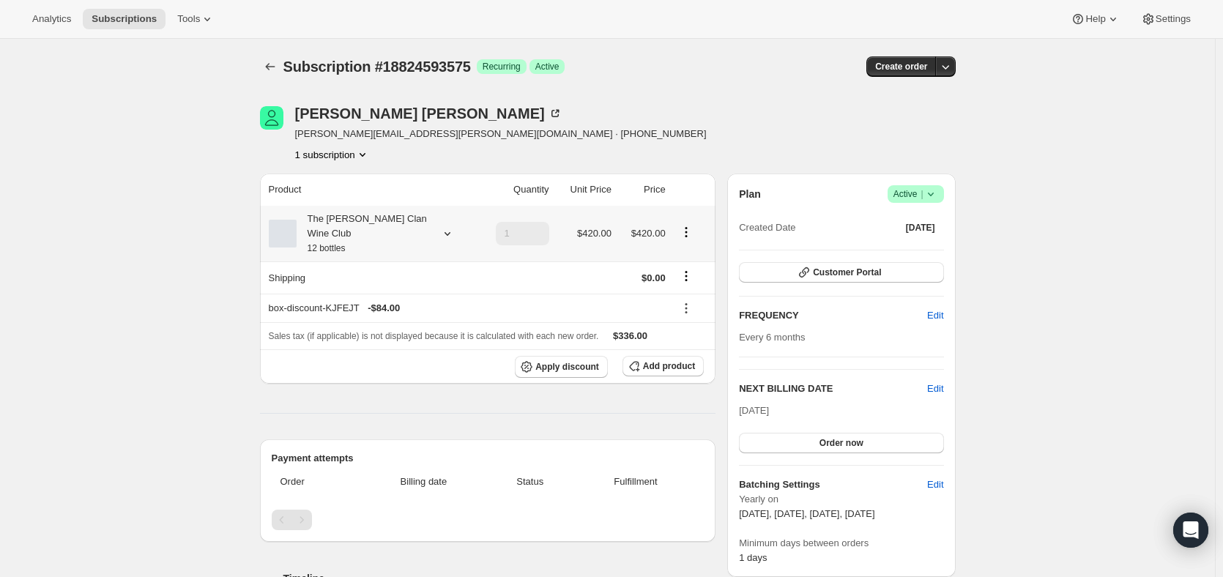
click at [373, 206] on th "The Maxwell Clan Wine Club 12 bottles" at bounding box center [368, 234] width 216 height 56
click at [371, 214] on div "The Maxwell Clan Wine Club 12 bottles" at bounding box center [363, 234] width 132 height 44
click at [365, 220] on div "The Maxwell Clan Wine Club 12 bottles" at bounding box center [363, 234] width 132 height 44
click at [362, 313] on span "Edit box" at bounding box center [365, 316] width 34 height 12
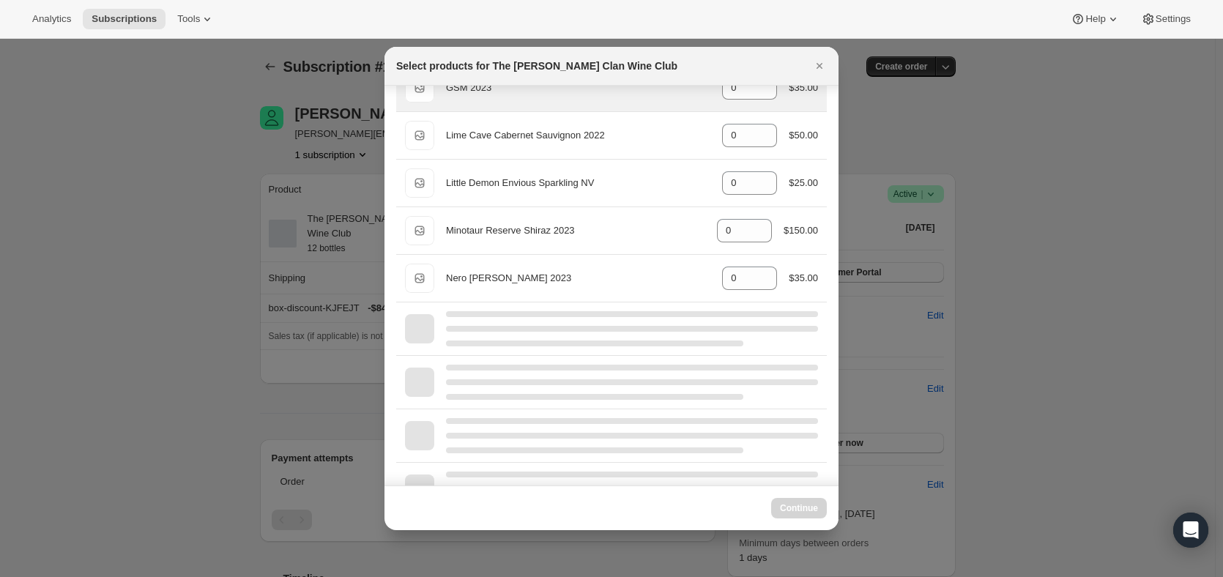
scroll to position [512, 0]
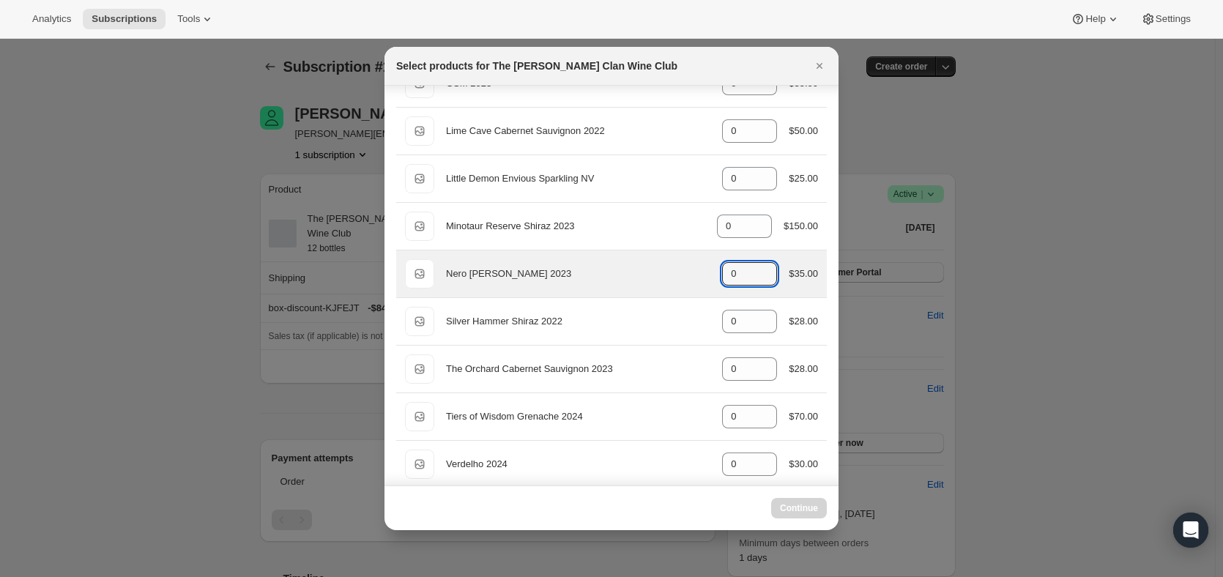
select select "gid://shopify/ProductVariant/46927751086247"
drag, startPoint x: 715, startPoint y: 272, endPoint x: 677, endPoint y: 276, distance: 38.2
click at [677, 276] on div "Default Title Nero d'Avola 2023 gid://shopify/ProductVariant/46914044297383 0 $…" at bounding box center [611, 273] width 413 height 29
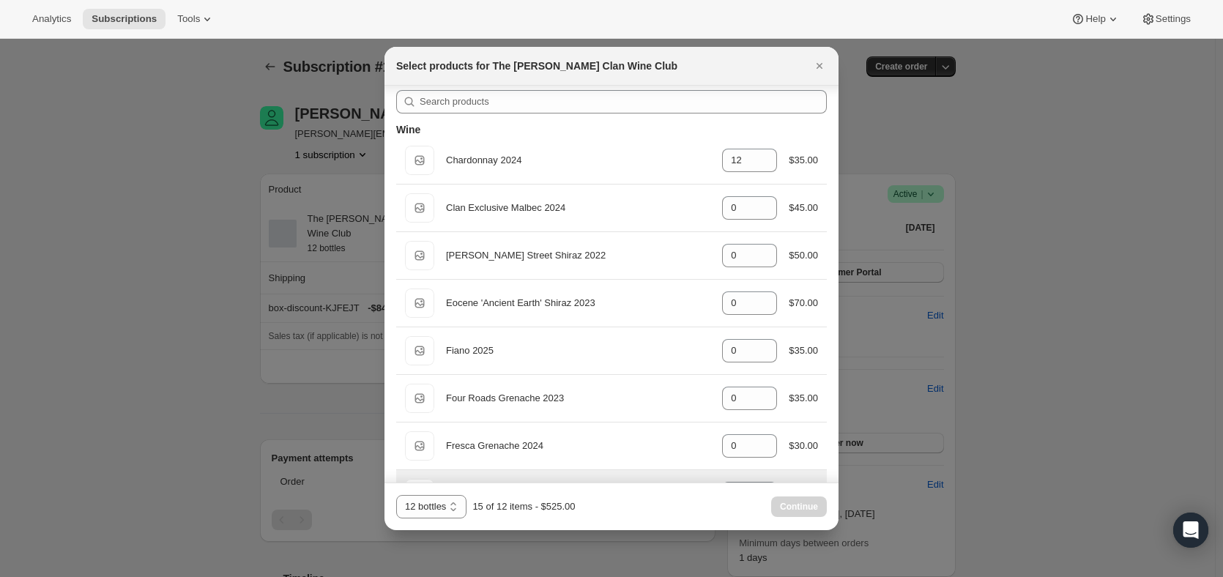
scroll to position [0, 0]
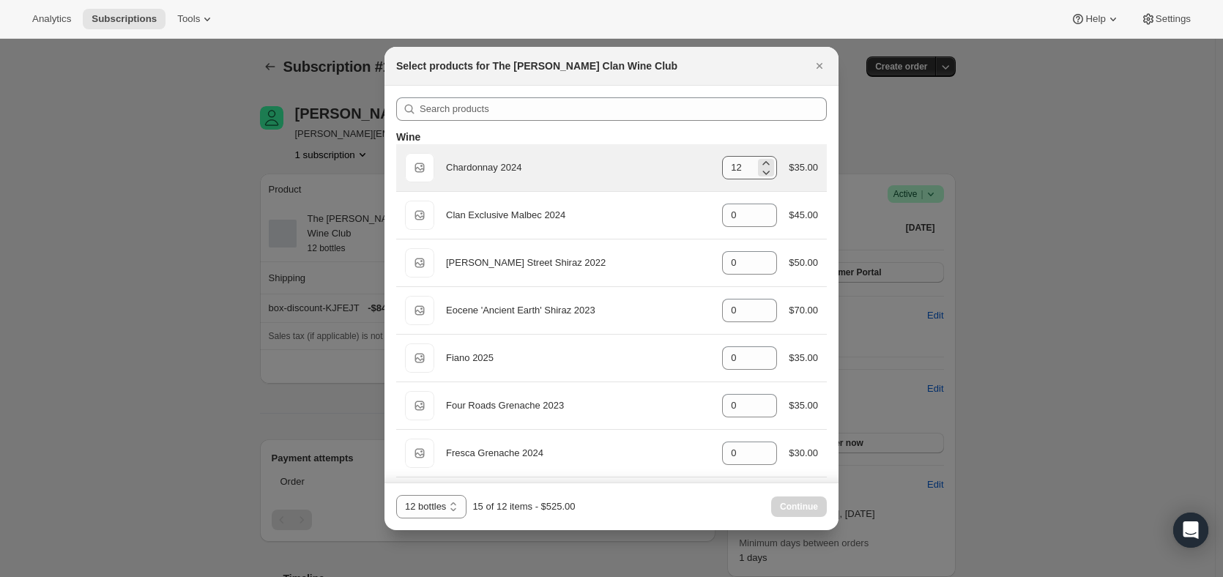
type input "3"
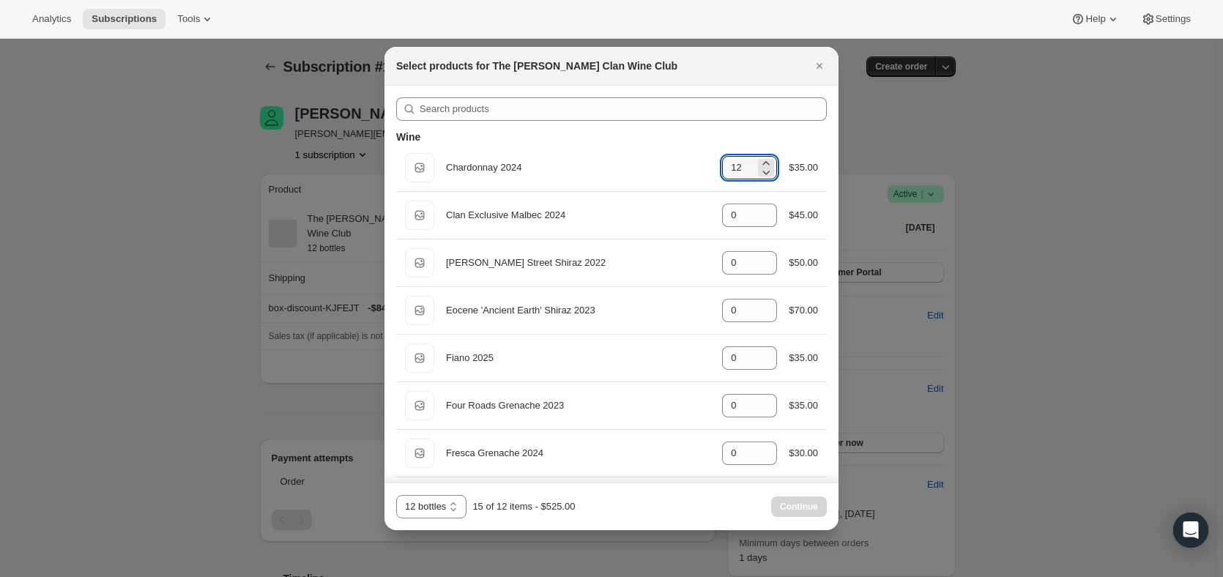
drag, startPoint x: 744, startPoint y: 165, endPoint x: 602, endPoint y: 138, distance: 144.6
click at [621, 159] on div "Default Title Chardonnay 2024 gid://shopify/ProductVariant/46914040299687 12 $3…" at bounding box center [611, 167] width 413 height 29
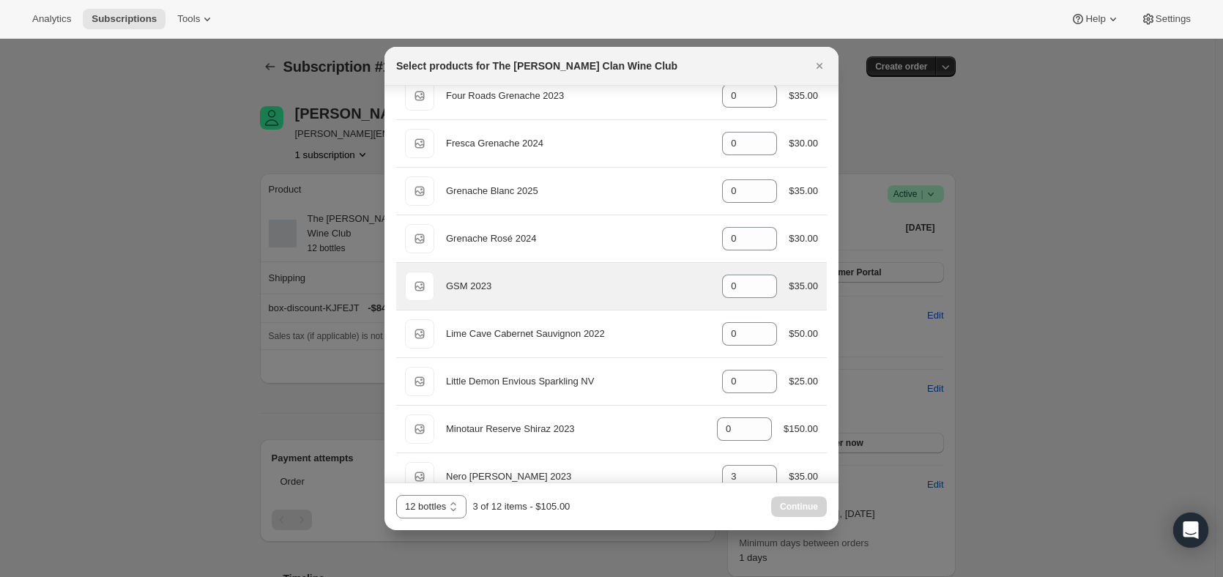
scroll to position [256, 0]
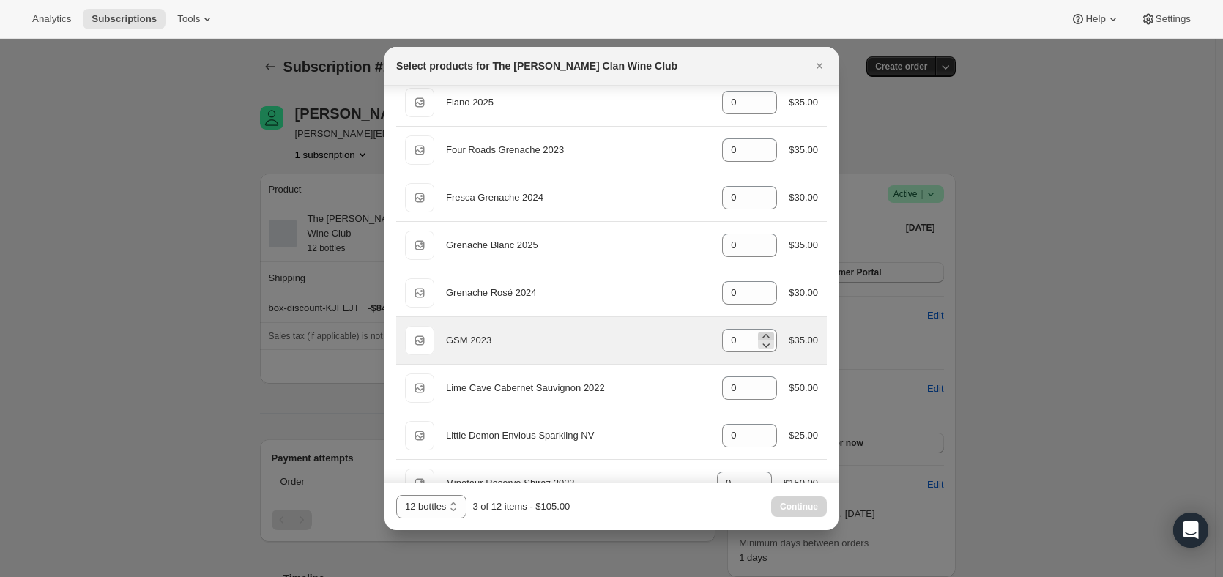
type input "0"
click at [758, 334] on icon ":r1mu:" at bounding box center [765, 336] width 15 height 15
click at [758, 333] on icon ":r1mu:" at bounding box center [765, 336] width 15 height 15
type input "3"
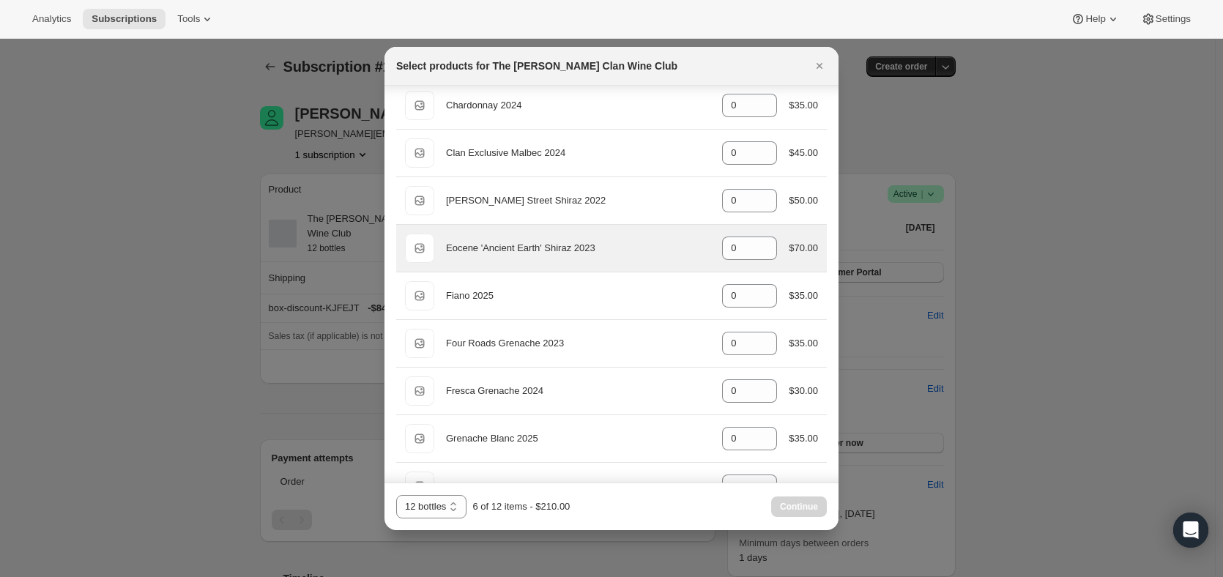
scroll to position [36, 0]
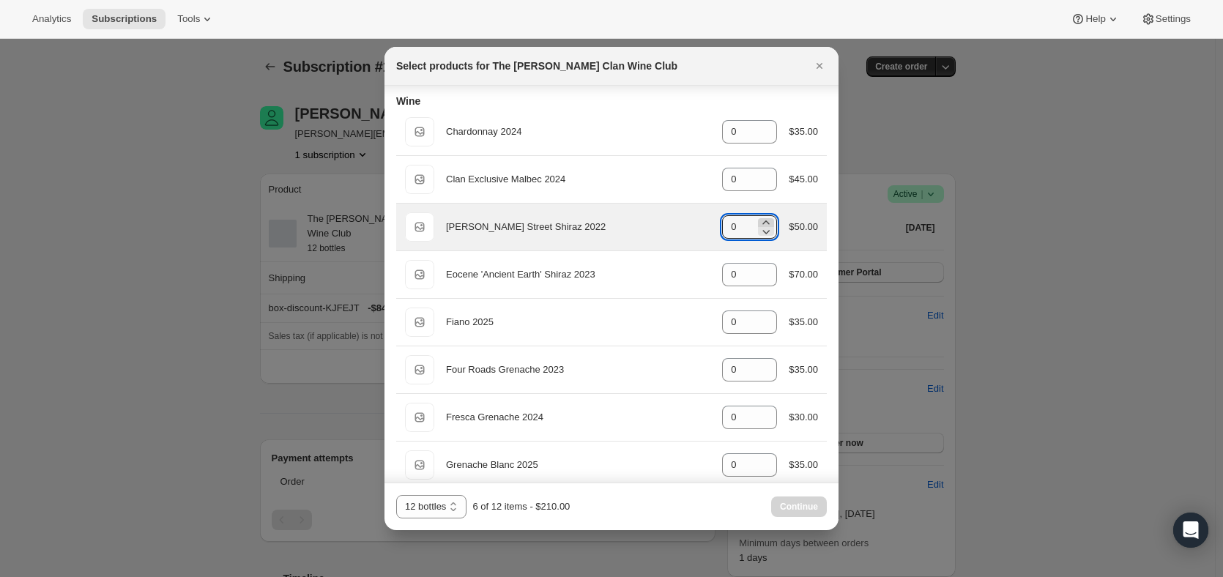
click at [767, 220] on icon ":r1mu:" at bounding box center [765, 222] width 15 height 15
type input "3"
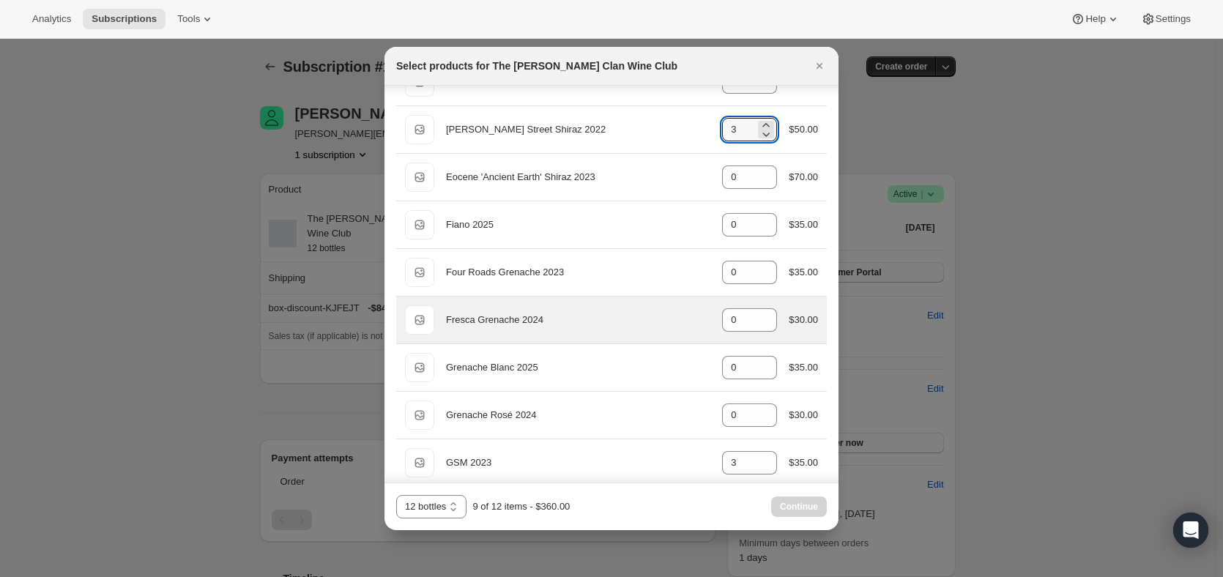
scroll to position [109, 0]
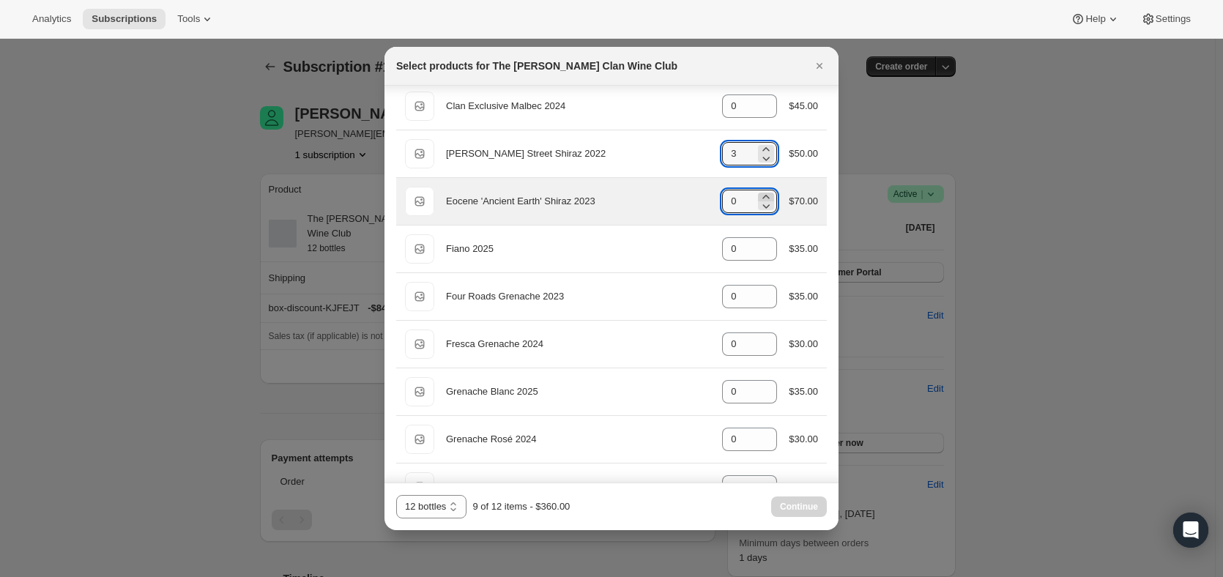
click at [758, 195] on icon ":r1mu:" at bounding box center [765, 197] width 15 height 15
type input "3"
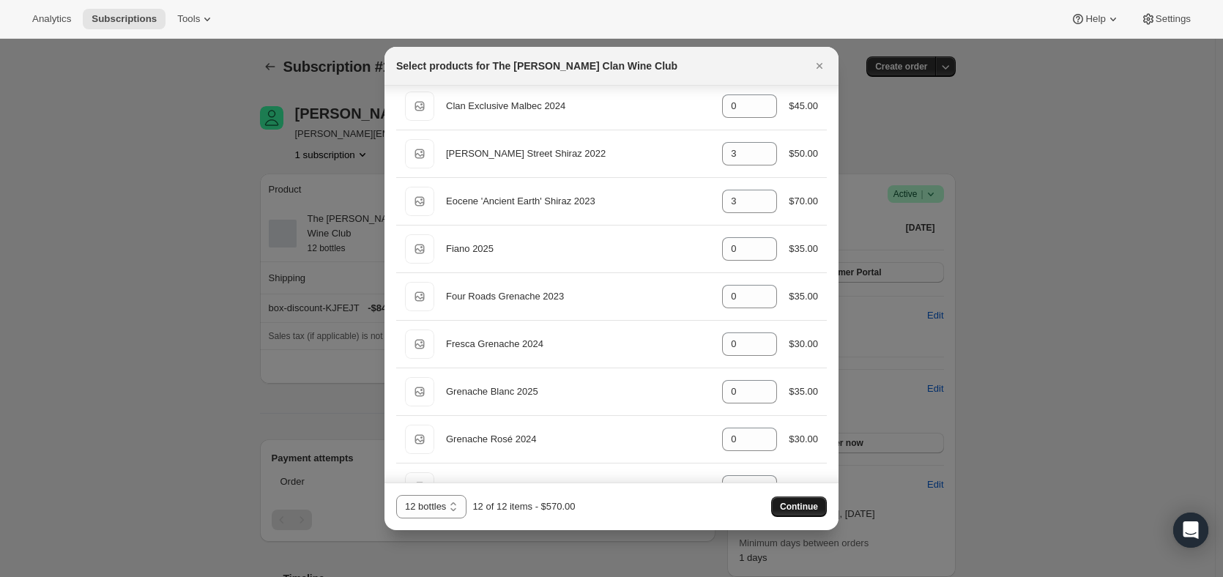
click at [800, 504] on span "Continue" at bounding box center [799, 507] width 38 height 12
